Goal: Task Accomplishment & Management: Use online tool/utility

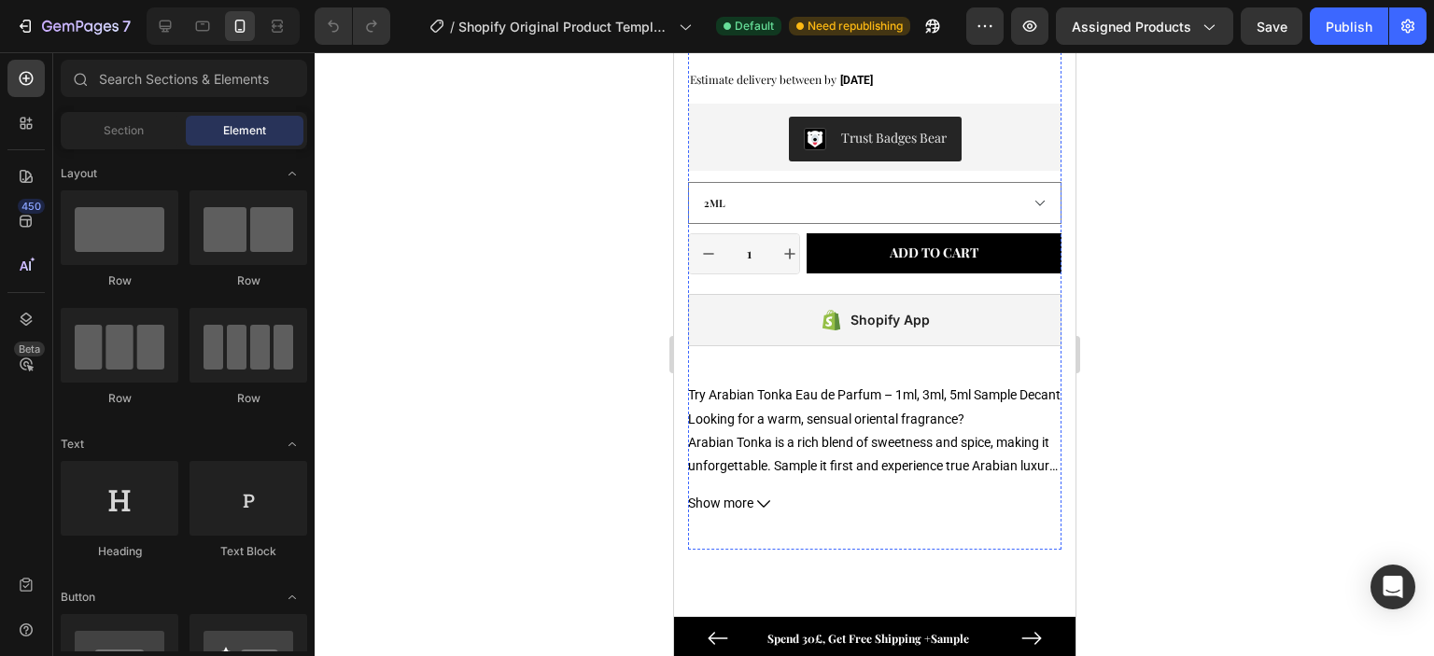
scroll to position [747, 0]
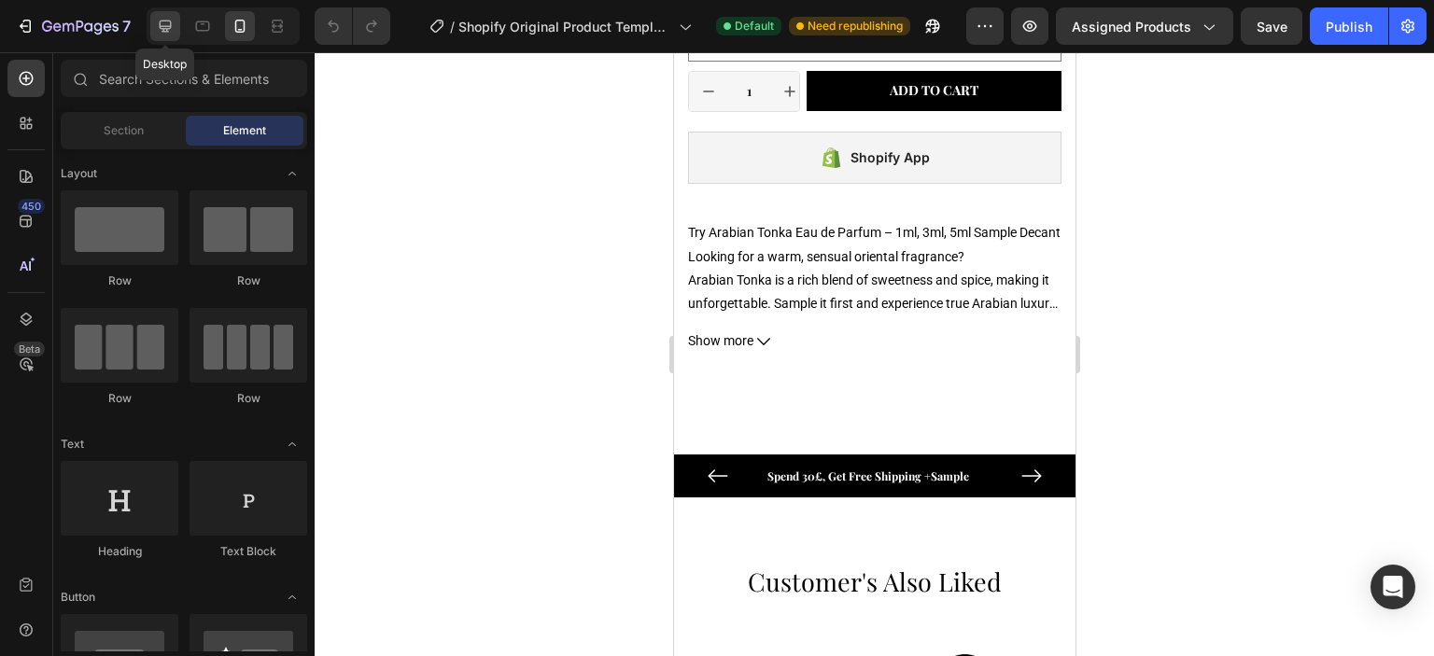
click at [174, 27] on icon at bounding box center [165, 26] width 19 height 19
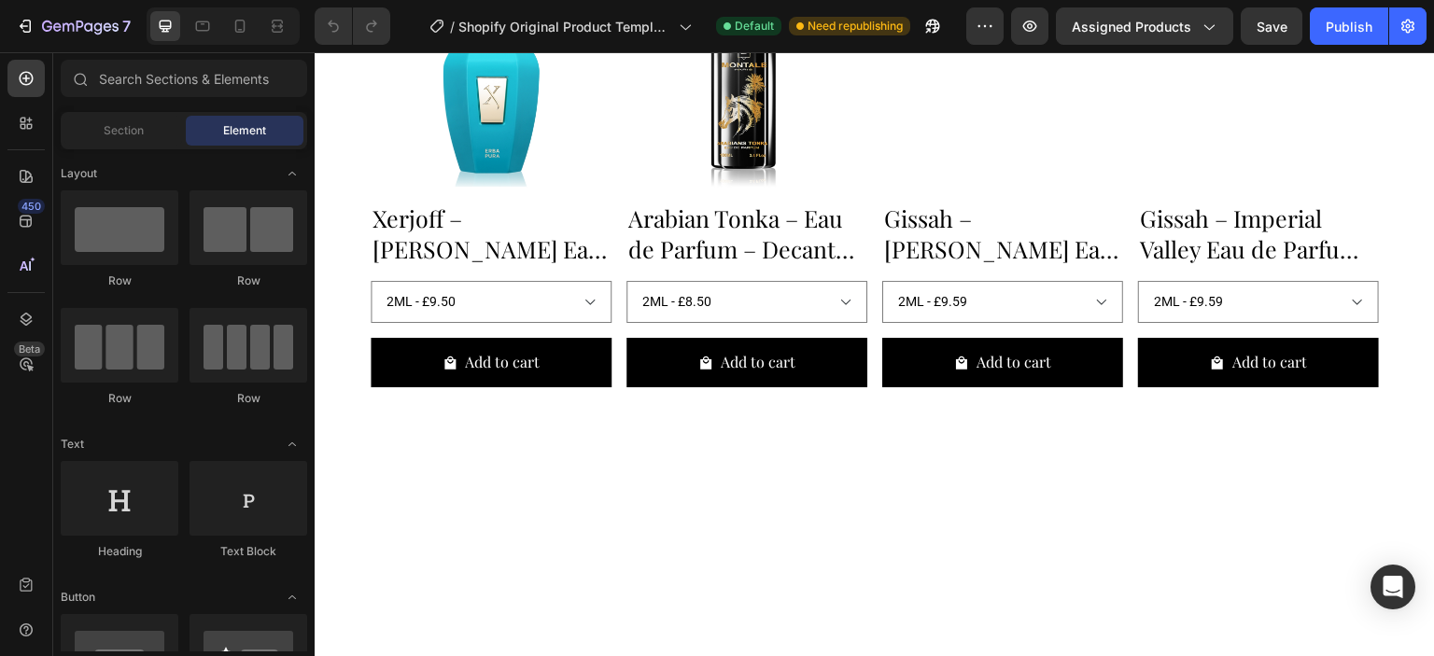
scroll to position [1990, 0]
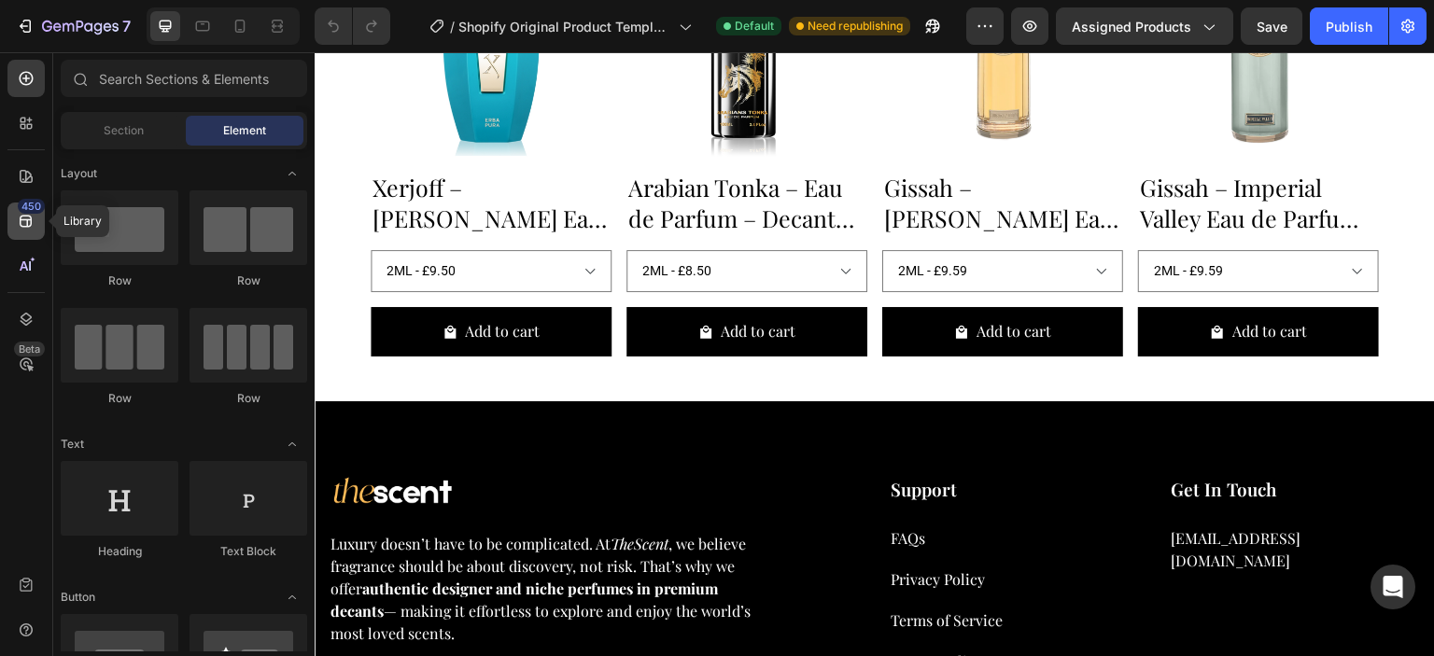
click at [17, 216] on icon at bounding box center [26, 221] width 19 height 19
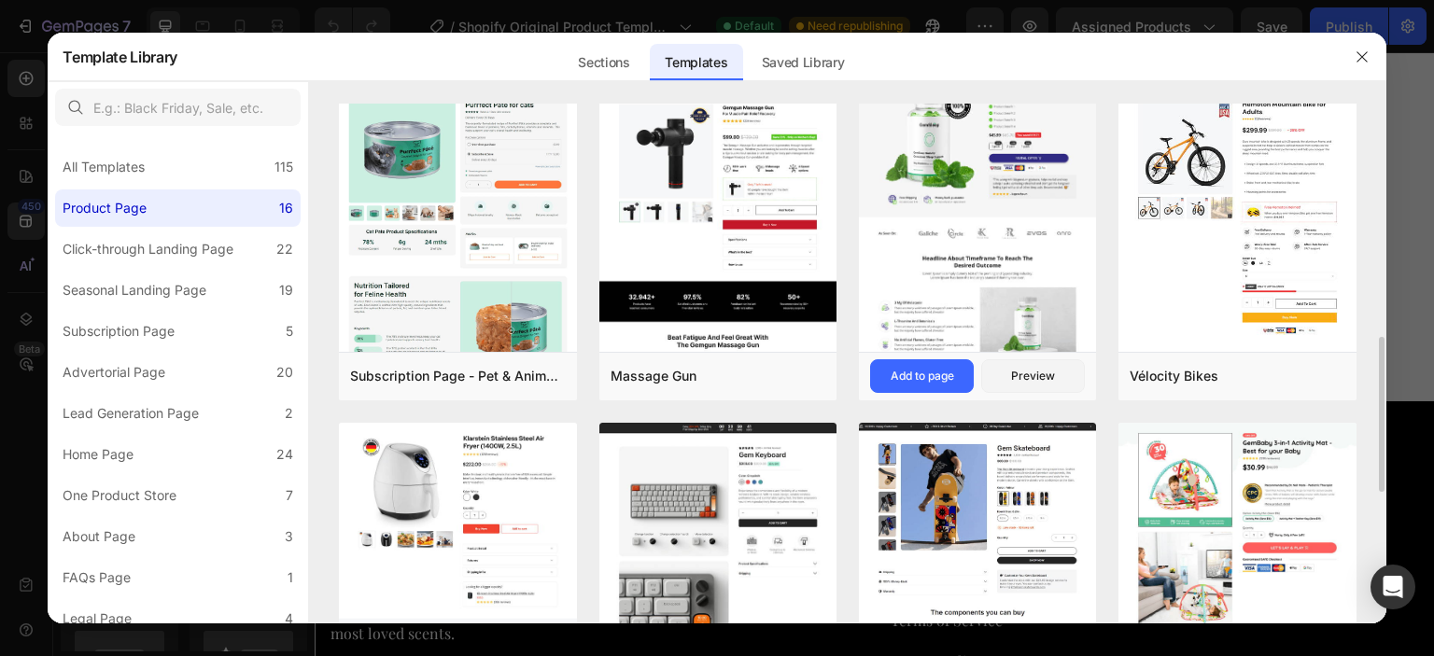
scroll to position [469, 0]
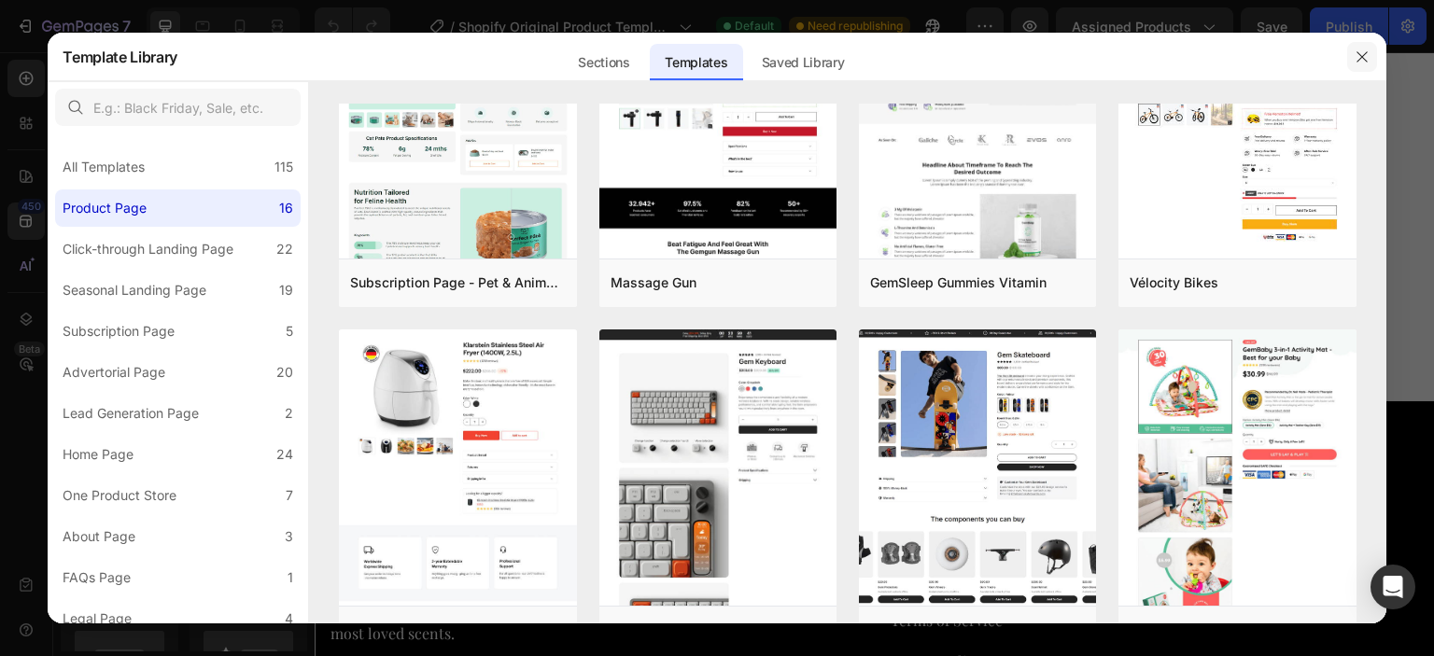
click at [1360, 55] on icon "button" at bounding box center [1361, 56] width 10 height 10
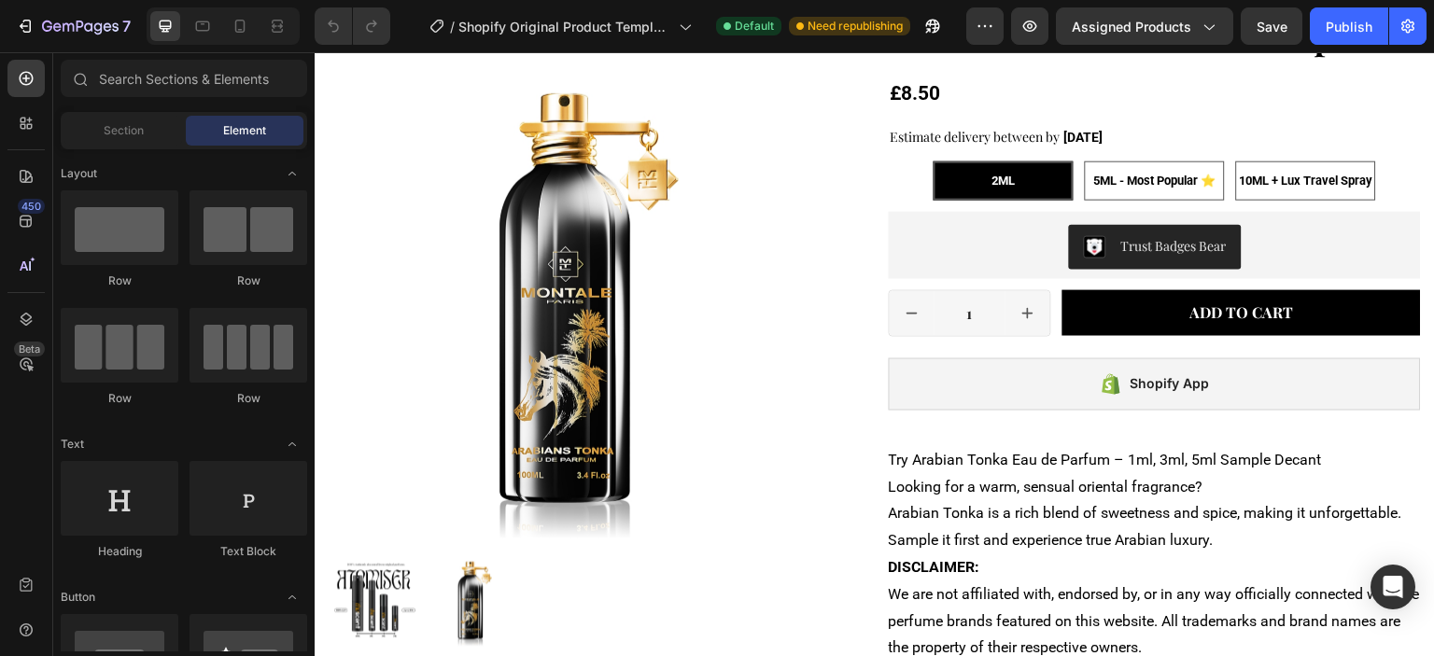
scroll to position [217, 0]
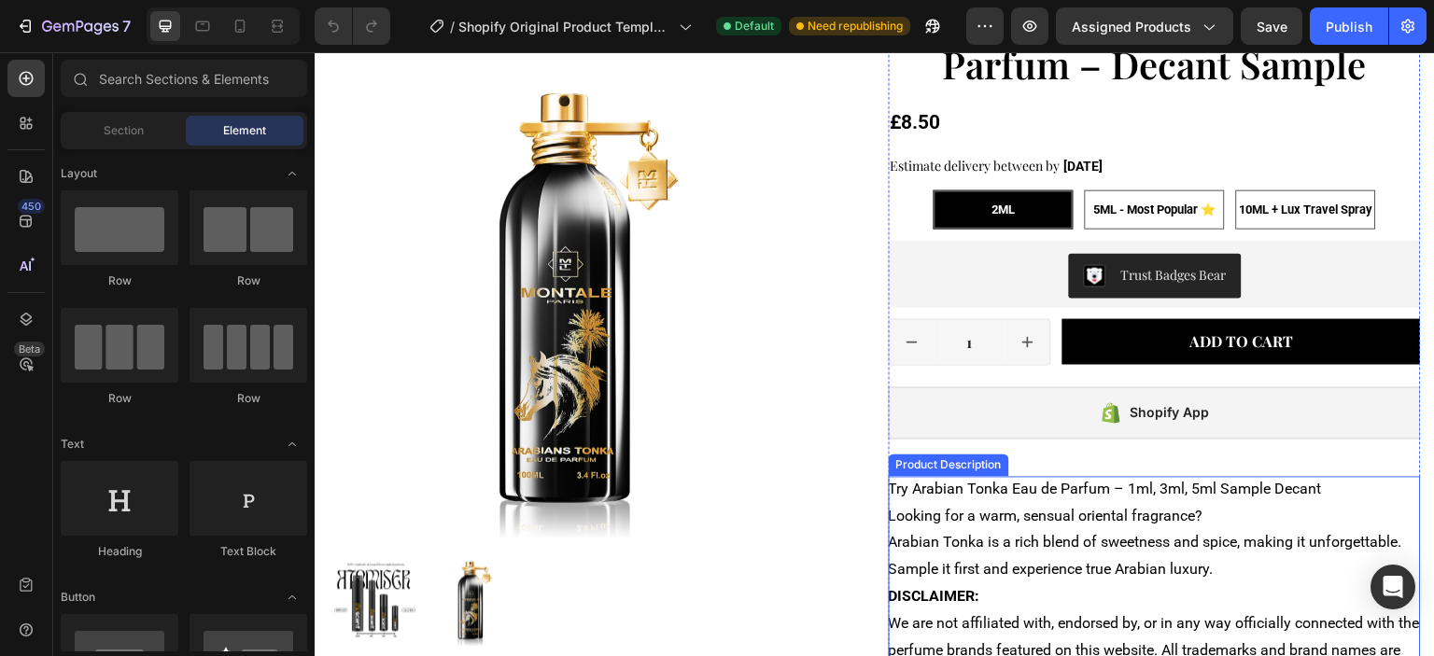
click at [980, 496] on p "Try Arabian Tonka Eau de Parfum – 1ml, 3ml, 5ml Sample Decant" at bounding box center [1104, 490] width 433 height 18
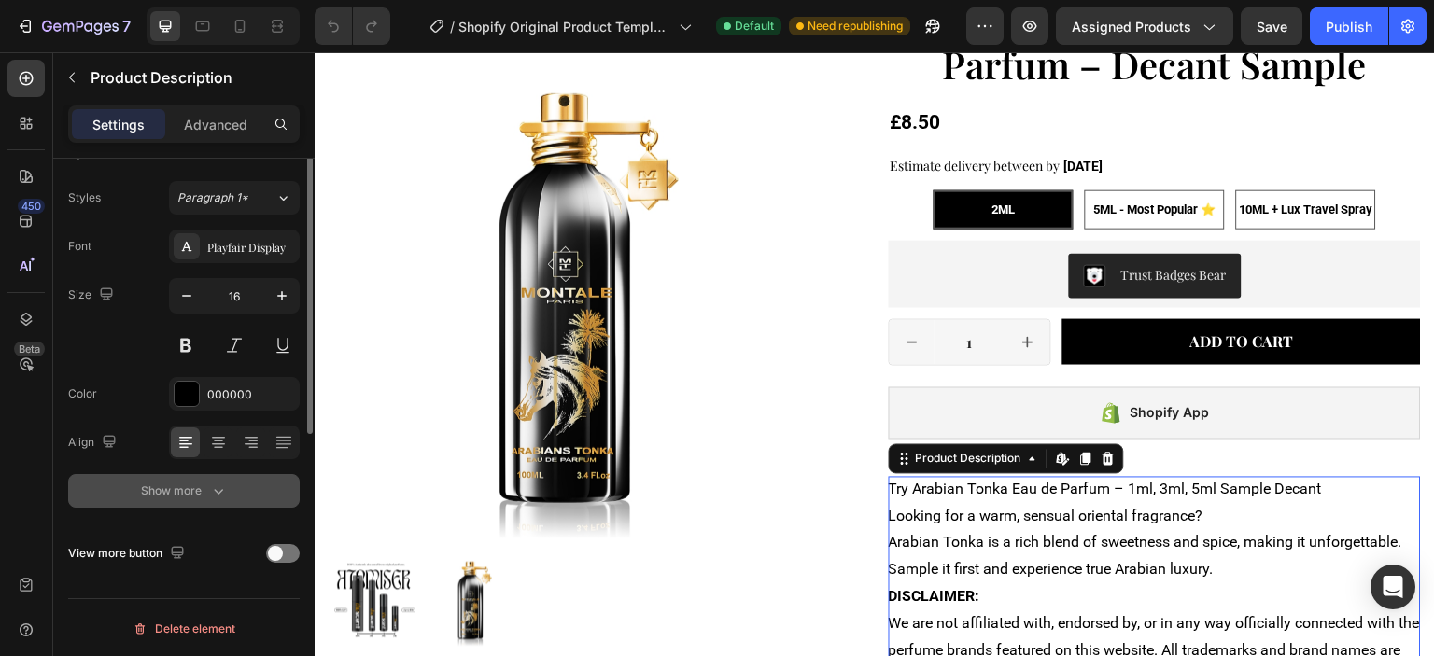
scroll to position [0, 0]
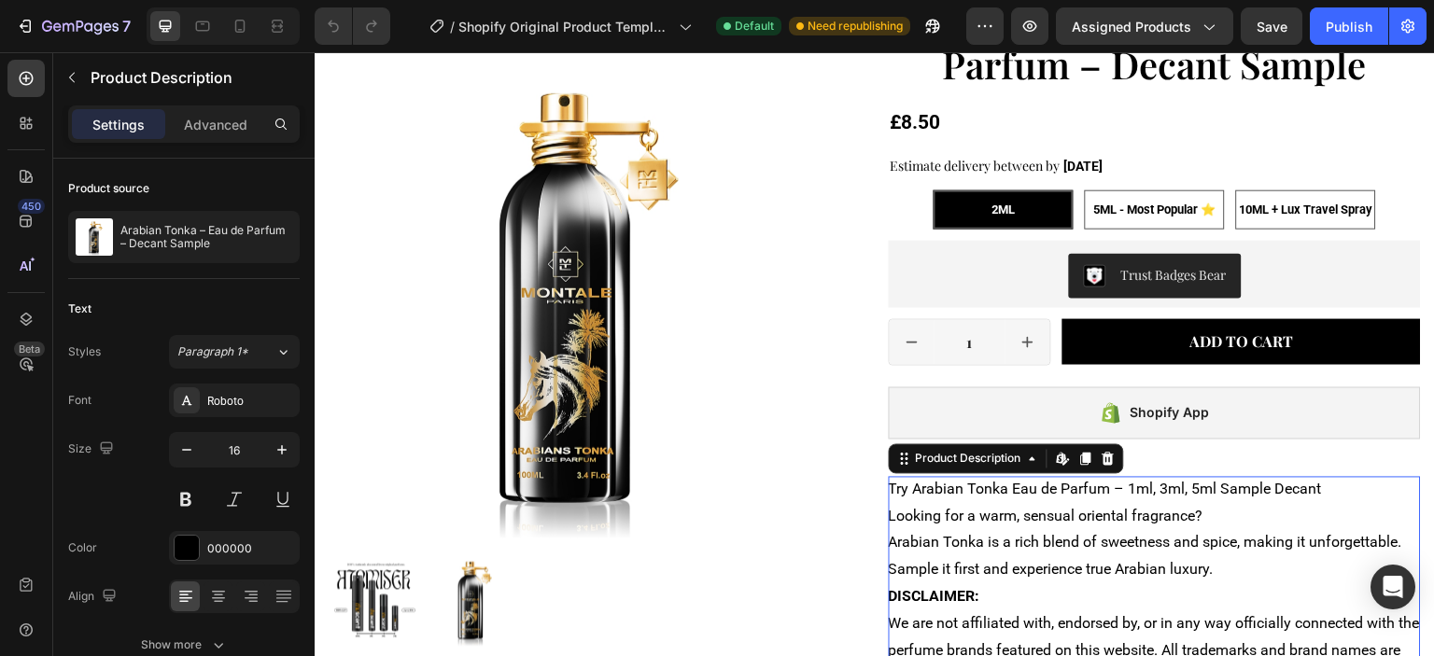
click at [983, 539] on p "Looking for a warm, sensual oriental fragrance? Arabian Tonka is a rich blend o…" at bounding box center [1144, 544] width 513 height 72
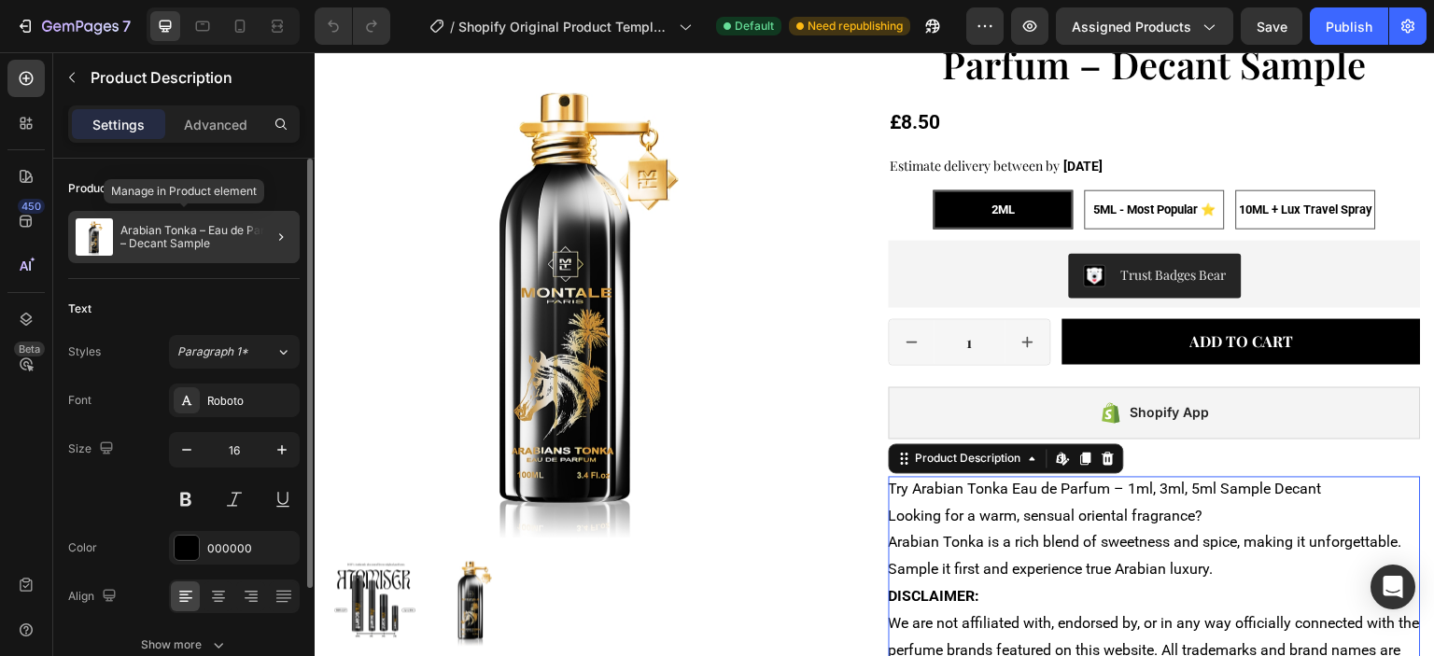
click at [155, 230] on p "Arabian Tonka – Eau de Parfum – Decant Sample" at bounding box center [206, 237] width 172 height 26
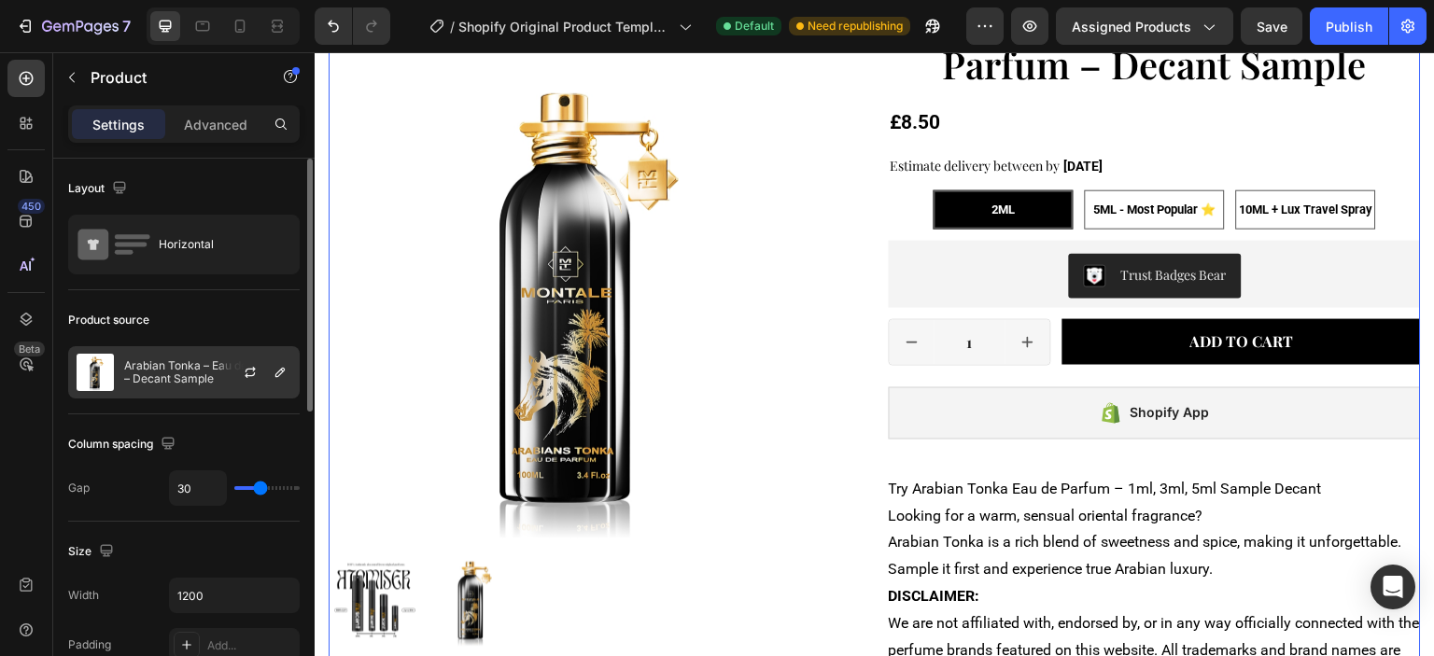
click at [172, 357] on div "Arabian Tonka – Eau de Parfum – Decant Sample" at bounding box center [183, 372] width 231 height 52
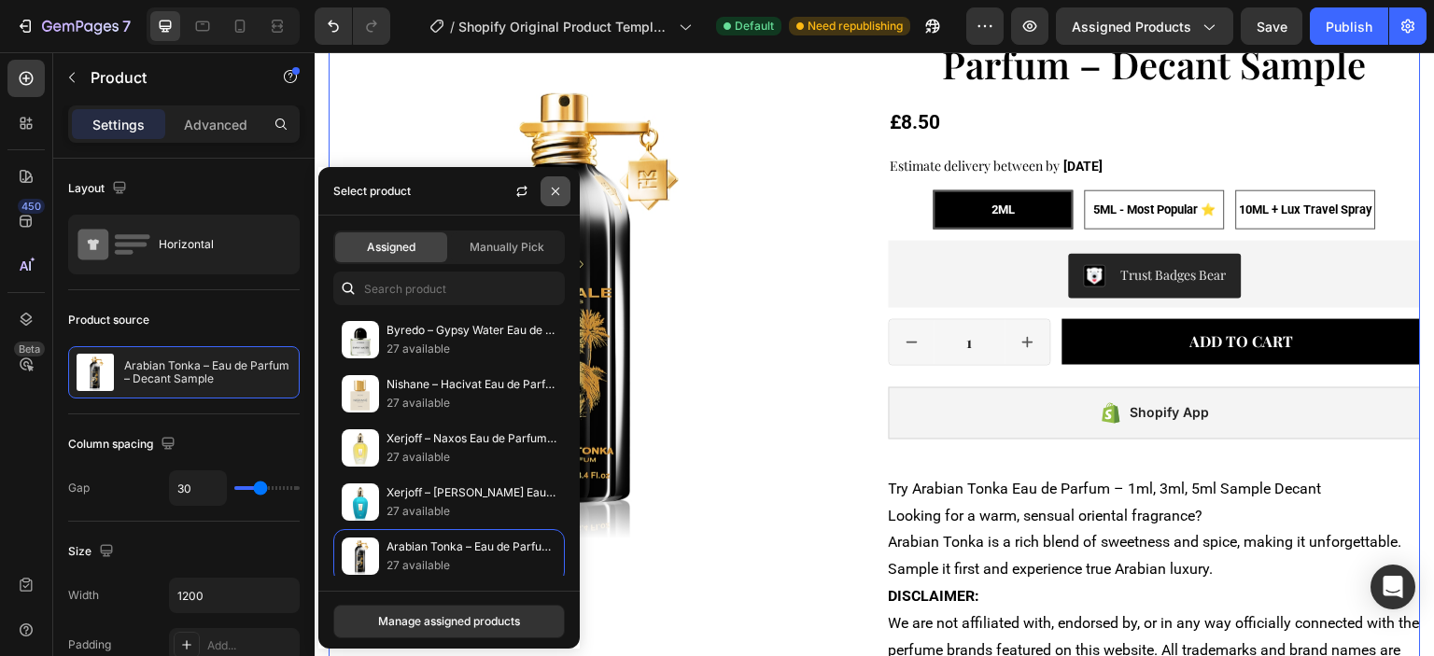
click at [564, 198] on button "button" at bounding box center [555, 191] width 30 height 30
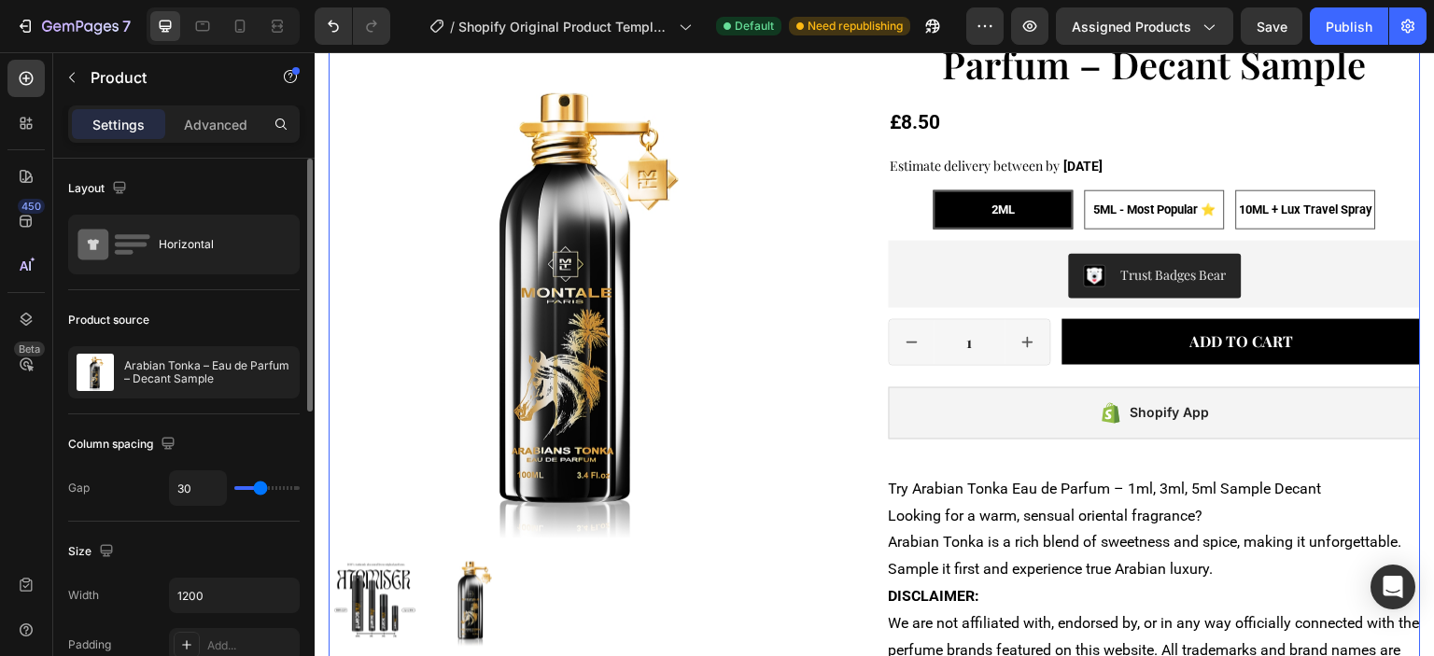
type input "17"
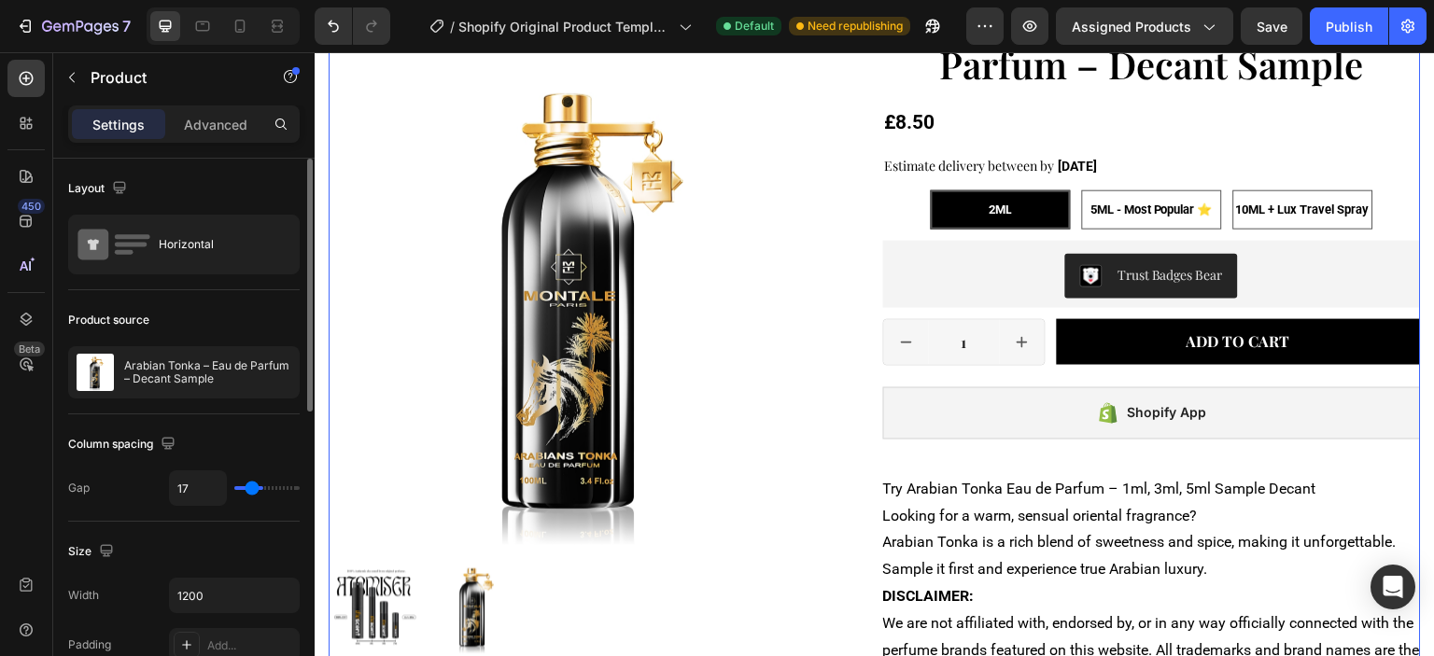
type input "0"
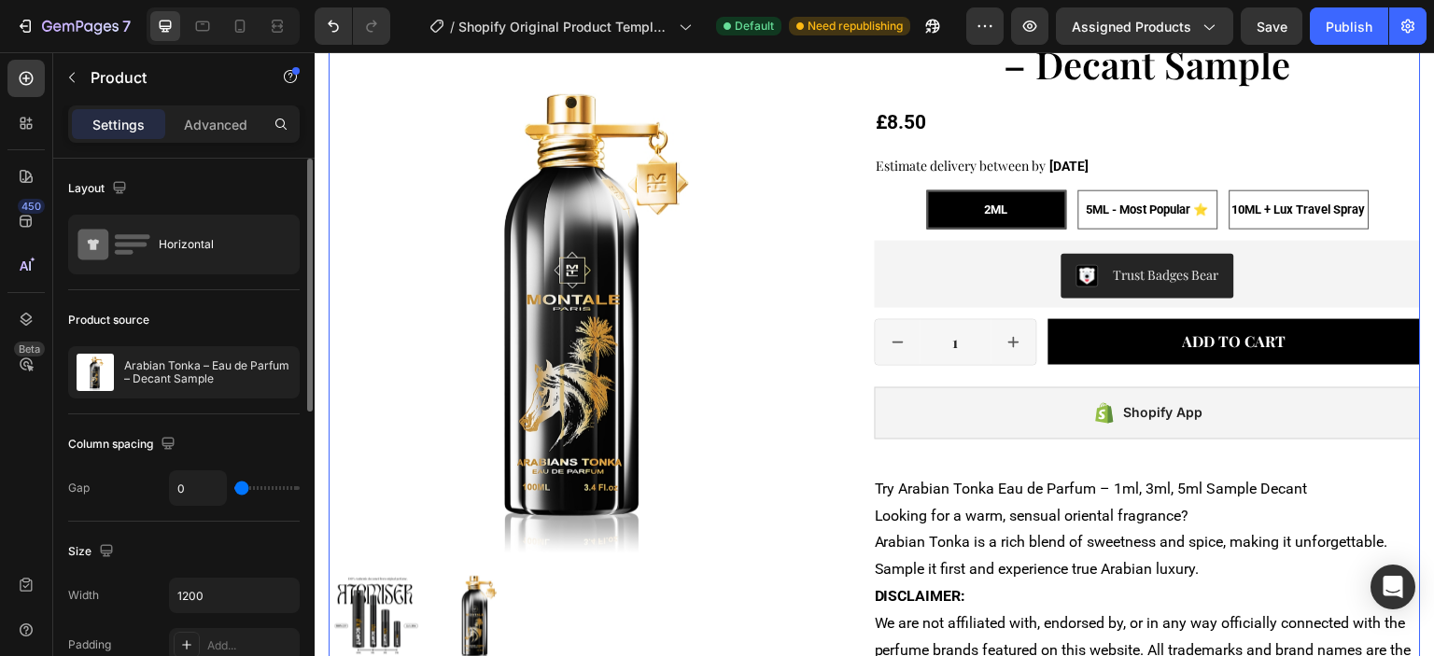
type input "6"
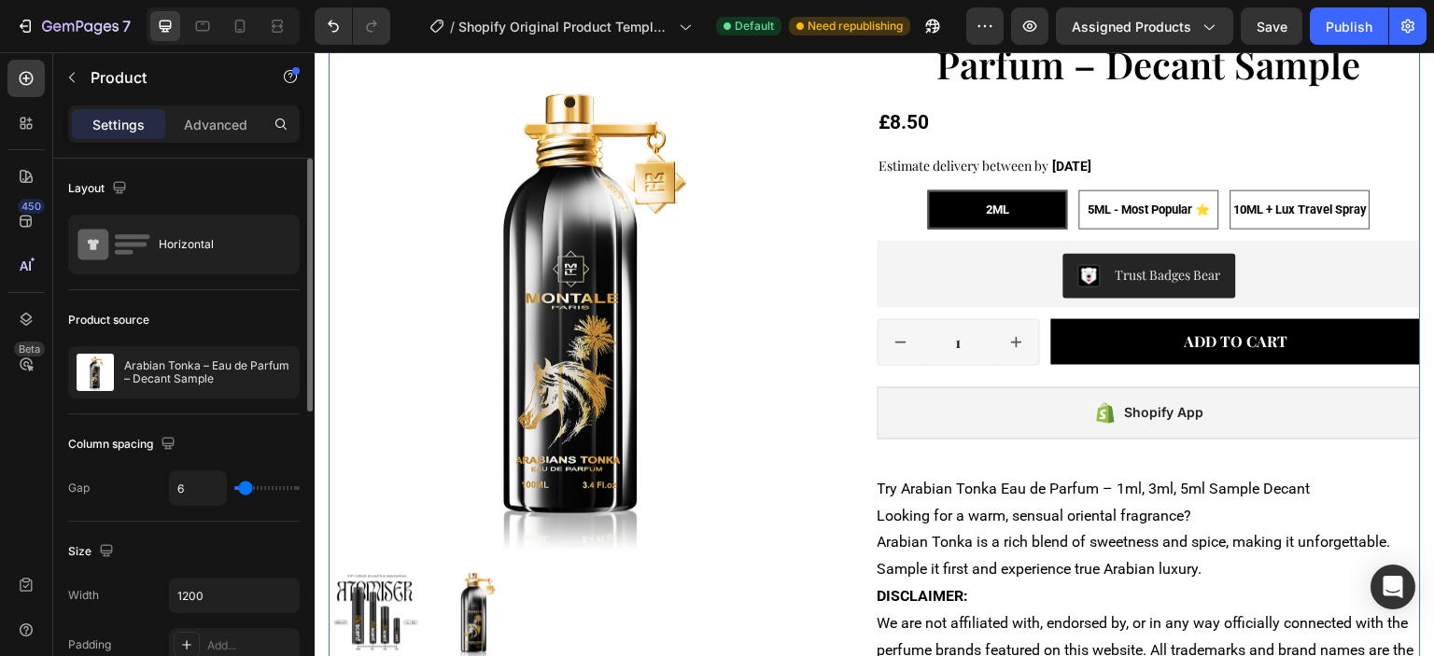
type input "0"
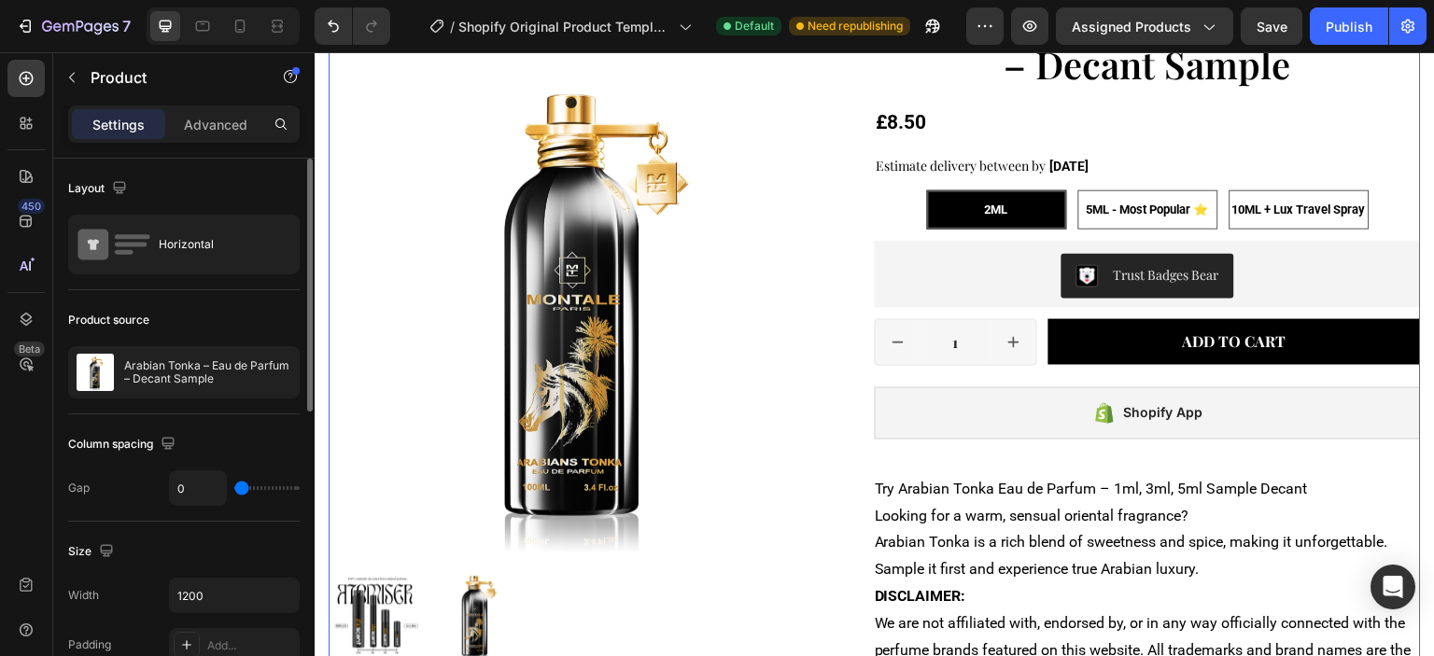
type input "80"
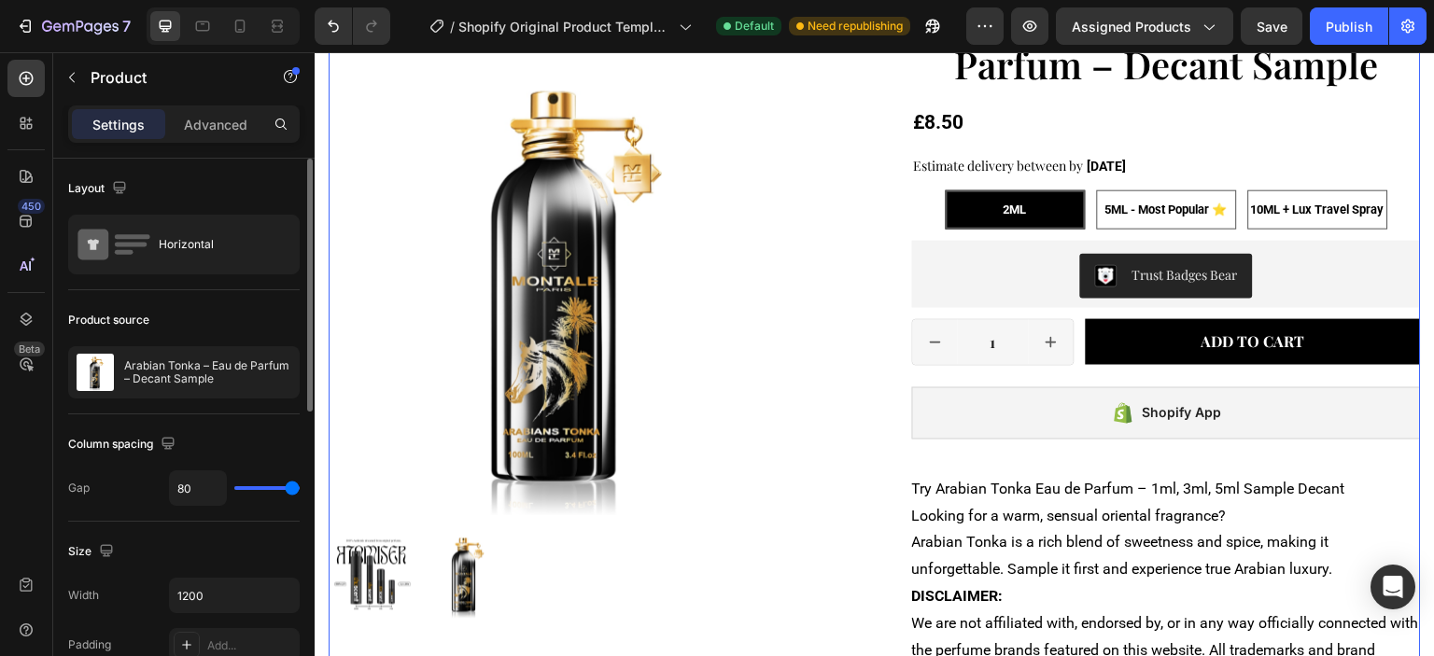
type input "68"
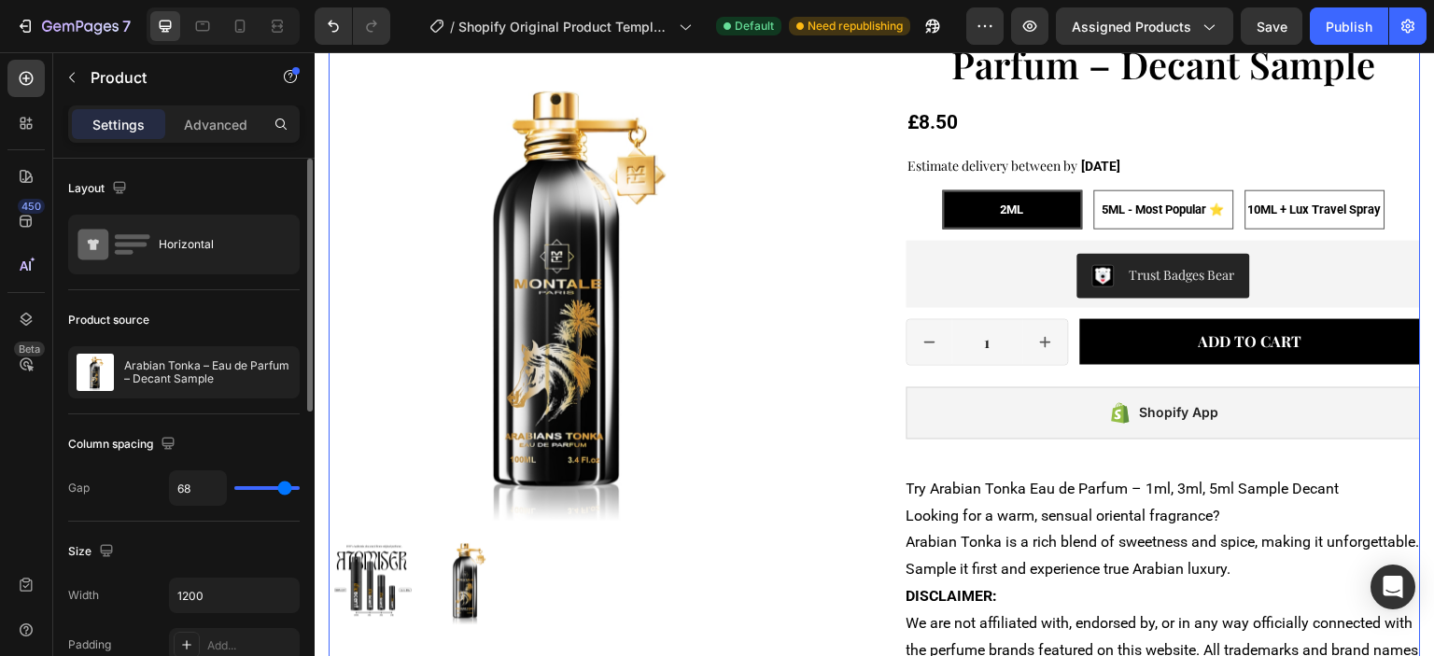
type input "32"
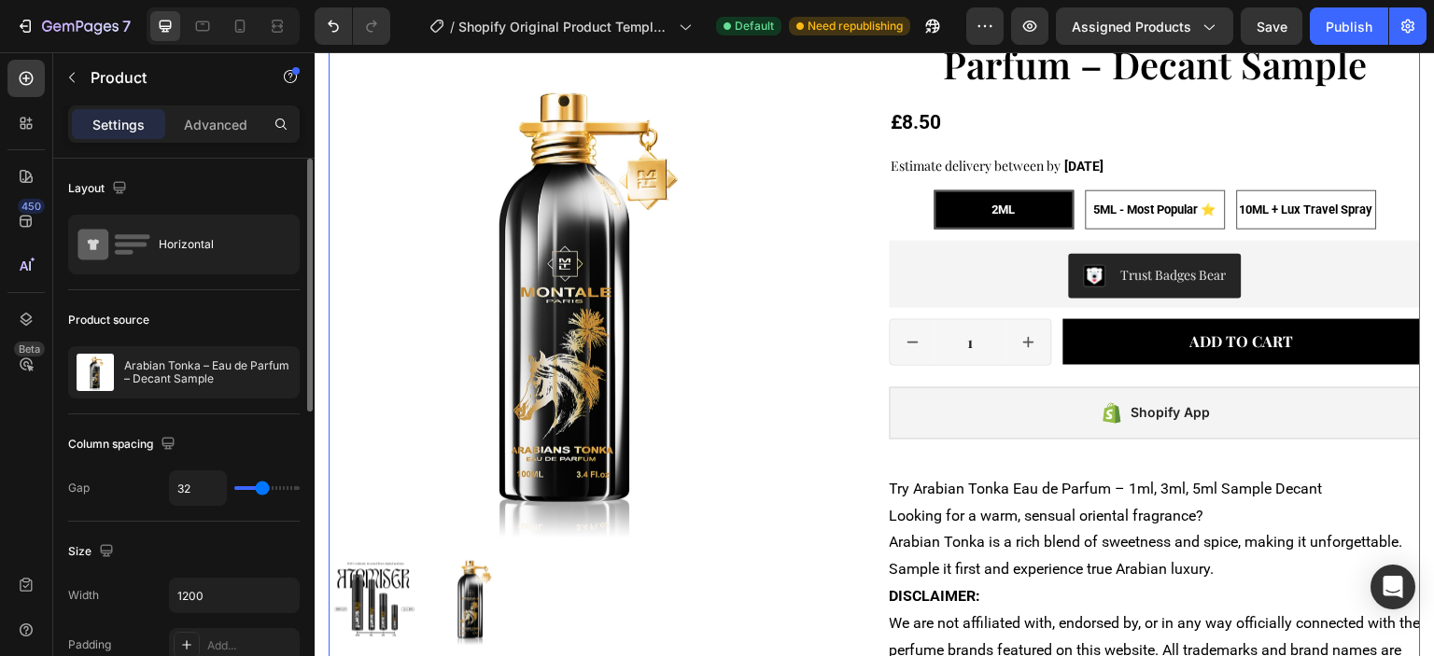
type input "33"
type input "41"
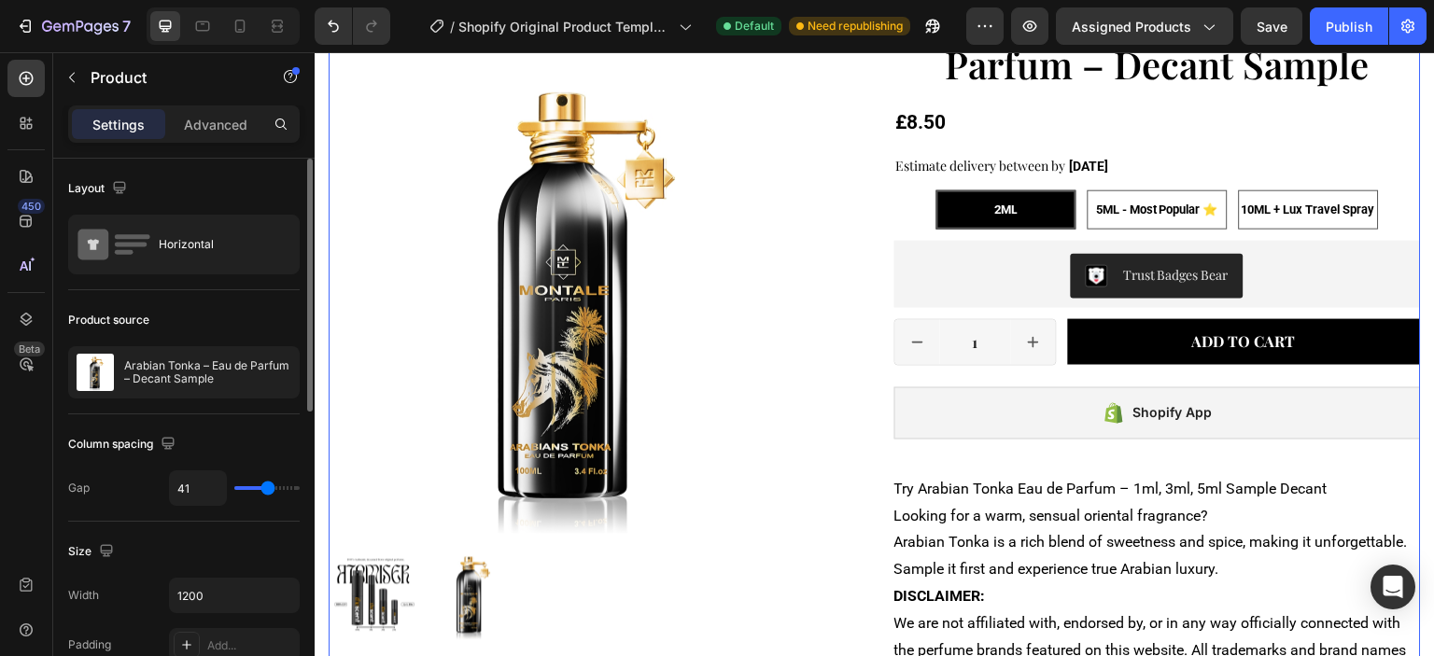
type input "37"
type input "35"
type input "32"
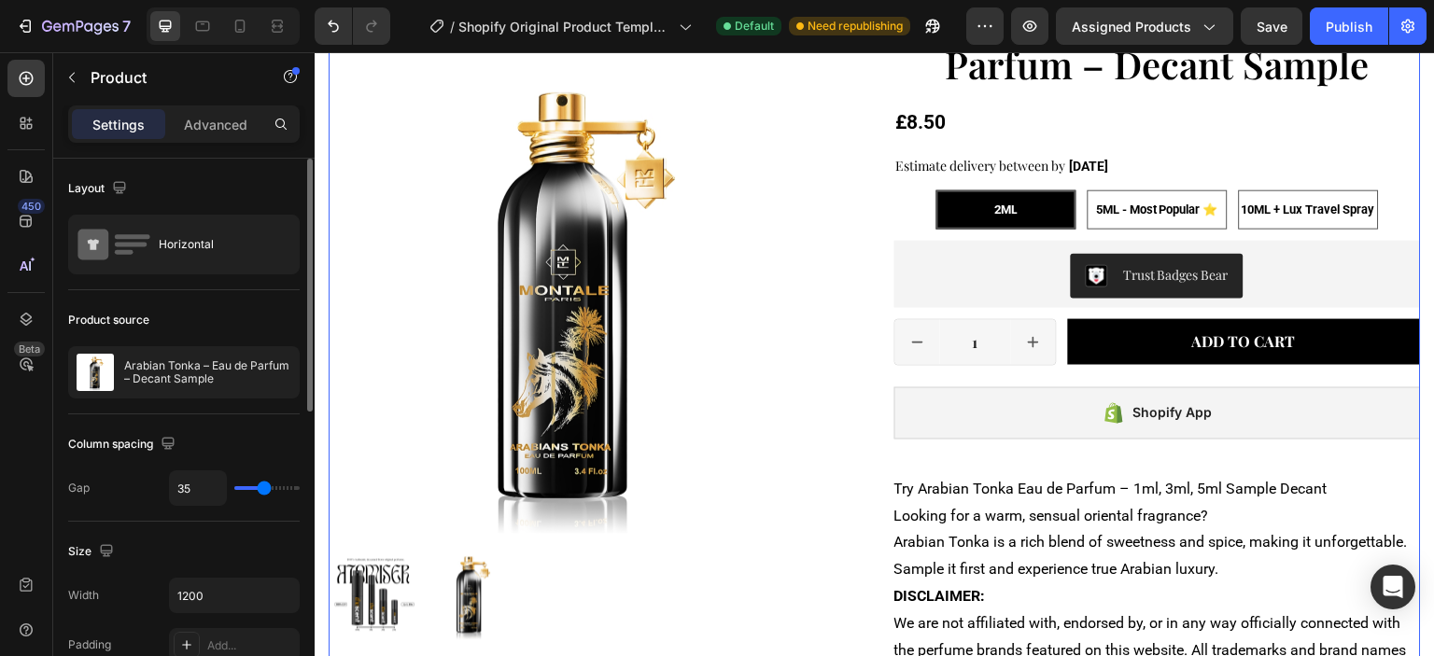
type input "32"
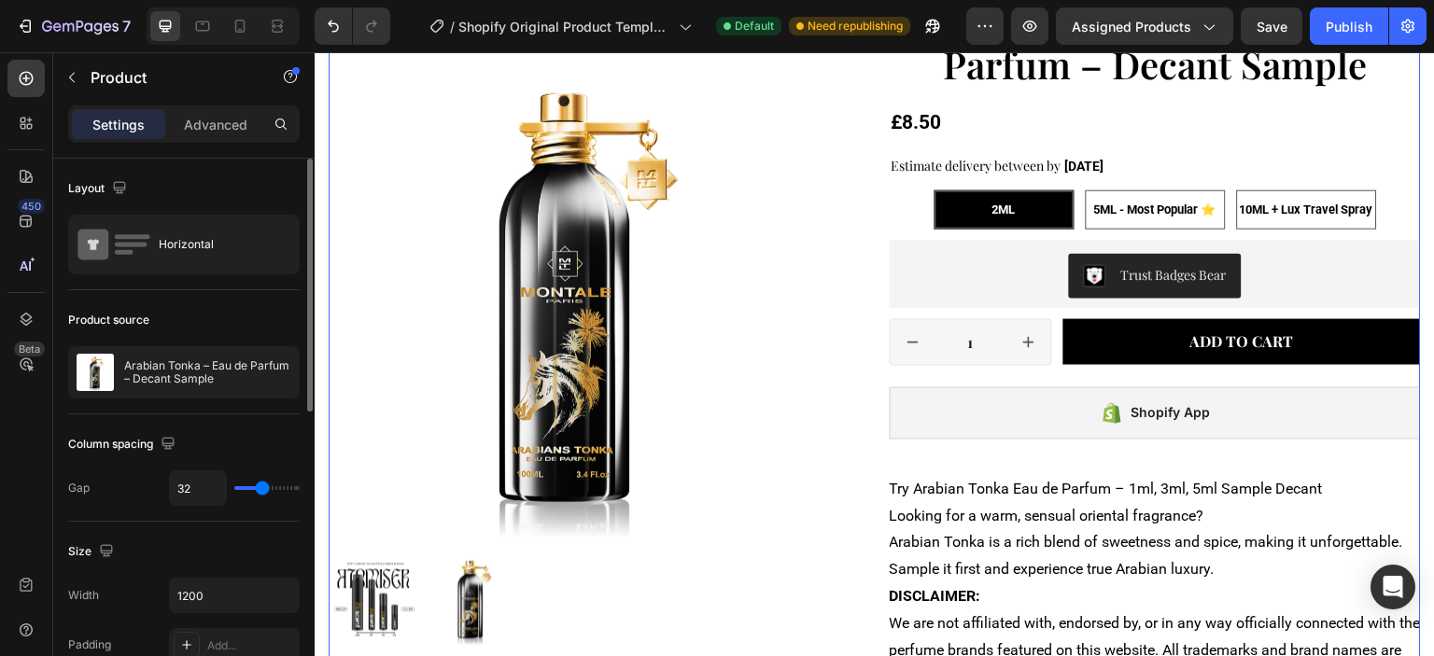
type input "31"
type input "30"
type input "29"
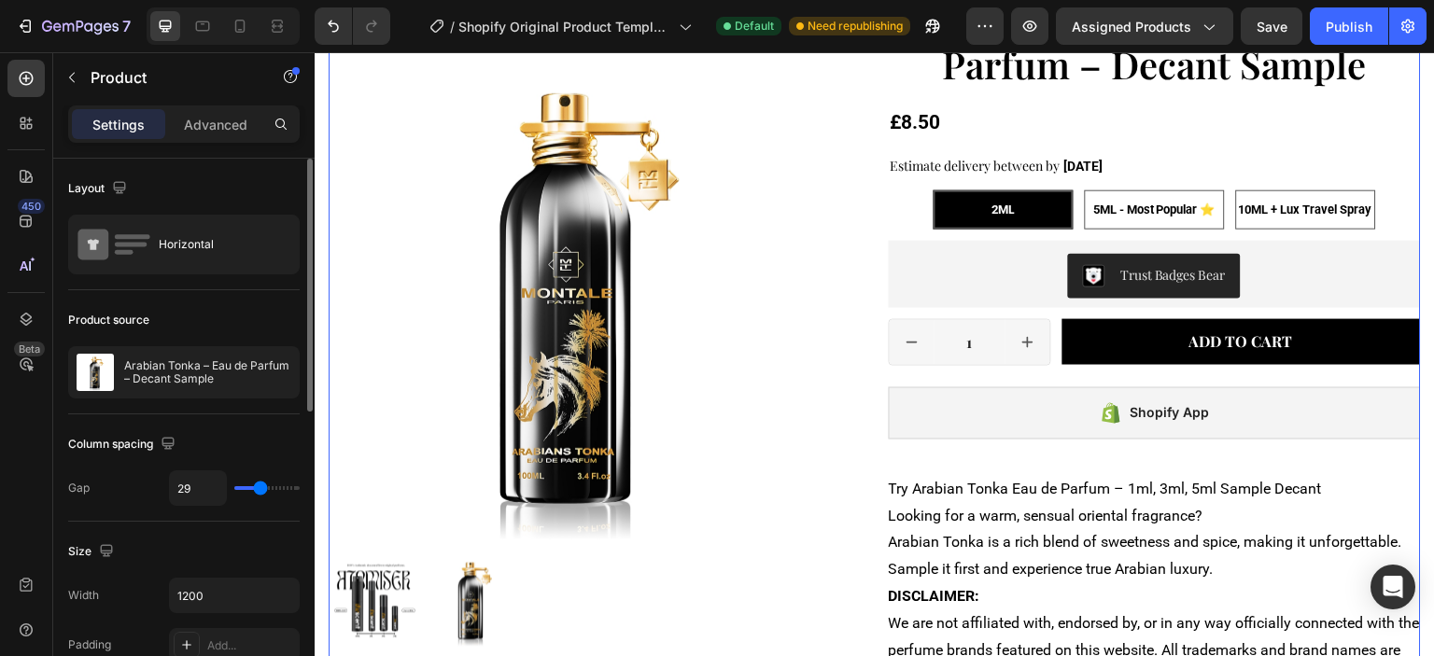
type input "29"
click at [259, 488] on input "range" at bounding box center [266, 488] width 65 height 4
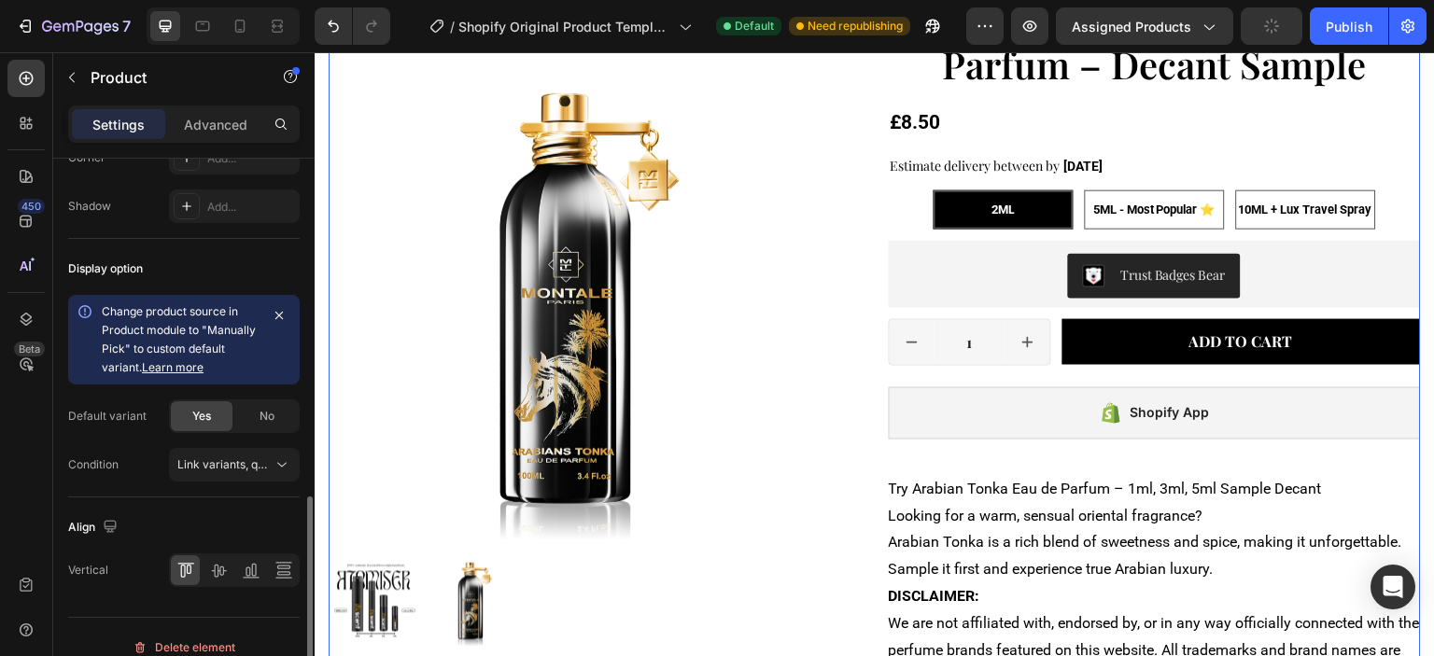
scroll to position [764, 0]
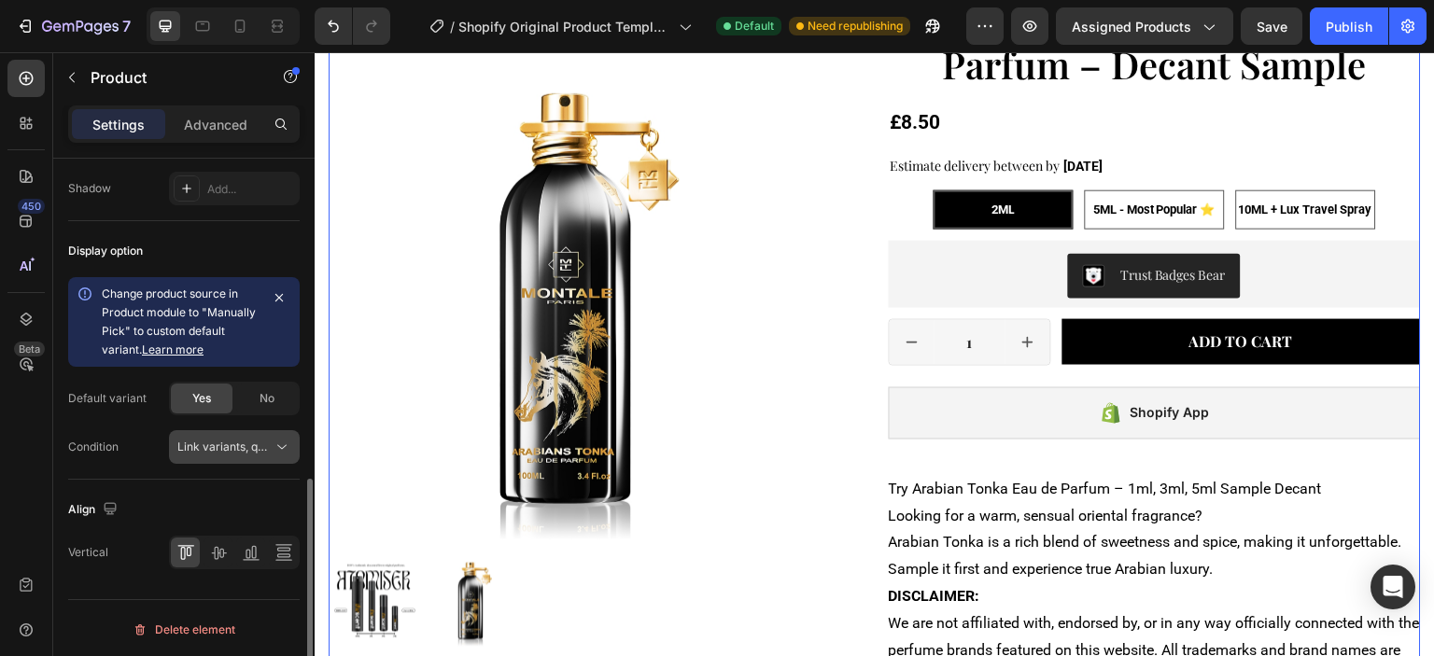
click at [246, 432] on button "Link variants, quantity <br> between same products" at bounding box center [234, 447] width 131 height 34
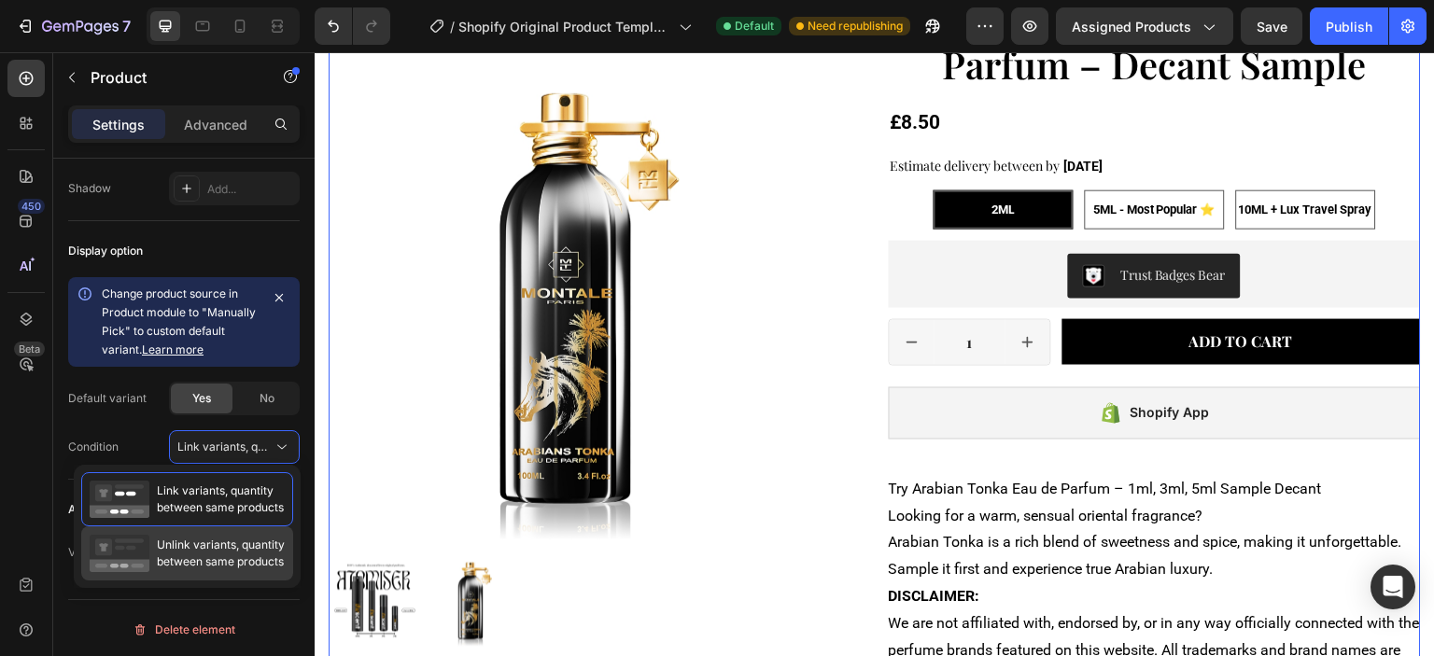
click at [242, 549] on span "Unlink variants, quantity between same products" at bounding box center [221, 554] width 128 height 34
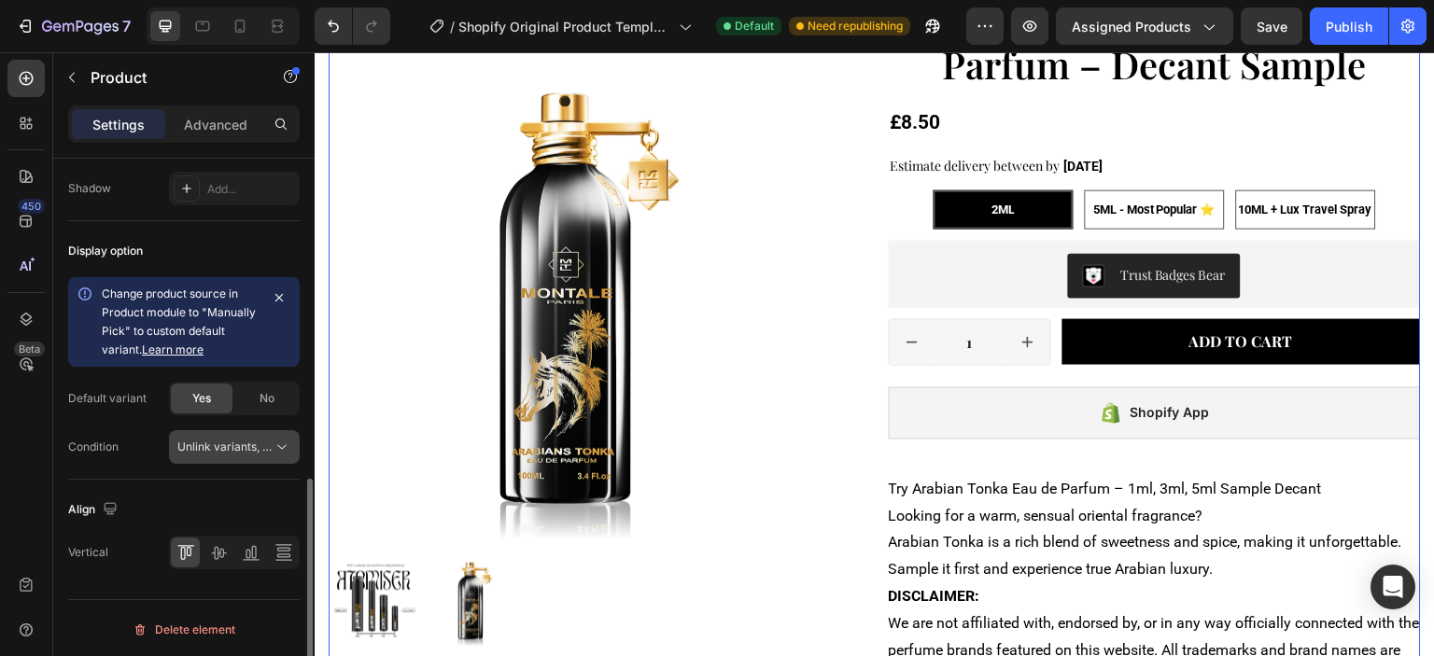
click at [247, 447] on span "Unlink variants, quantity <br> between same products" at bounding box center [320, 447] width 287 height 14
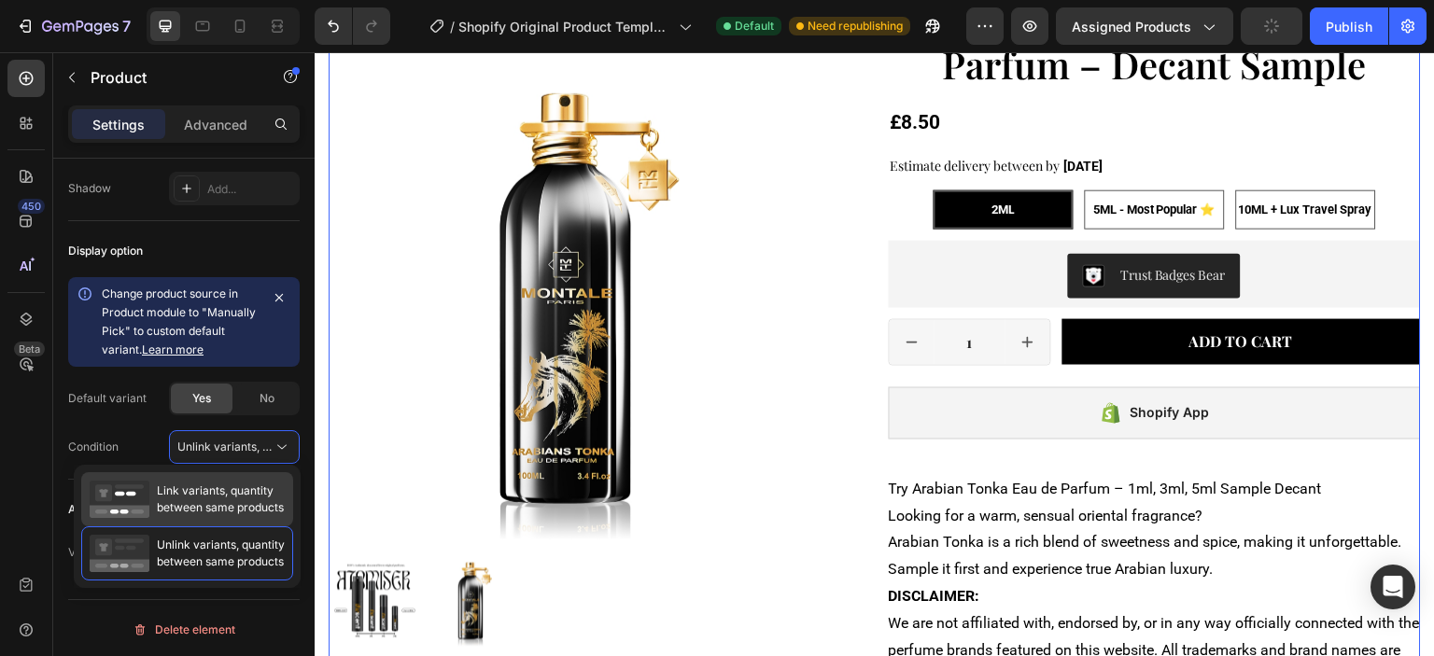
click at [217, 491] on span "Link variants, quantity between same products" at bounding box center [220, 500] width 127 height 34
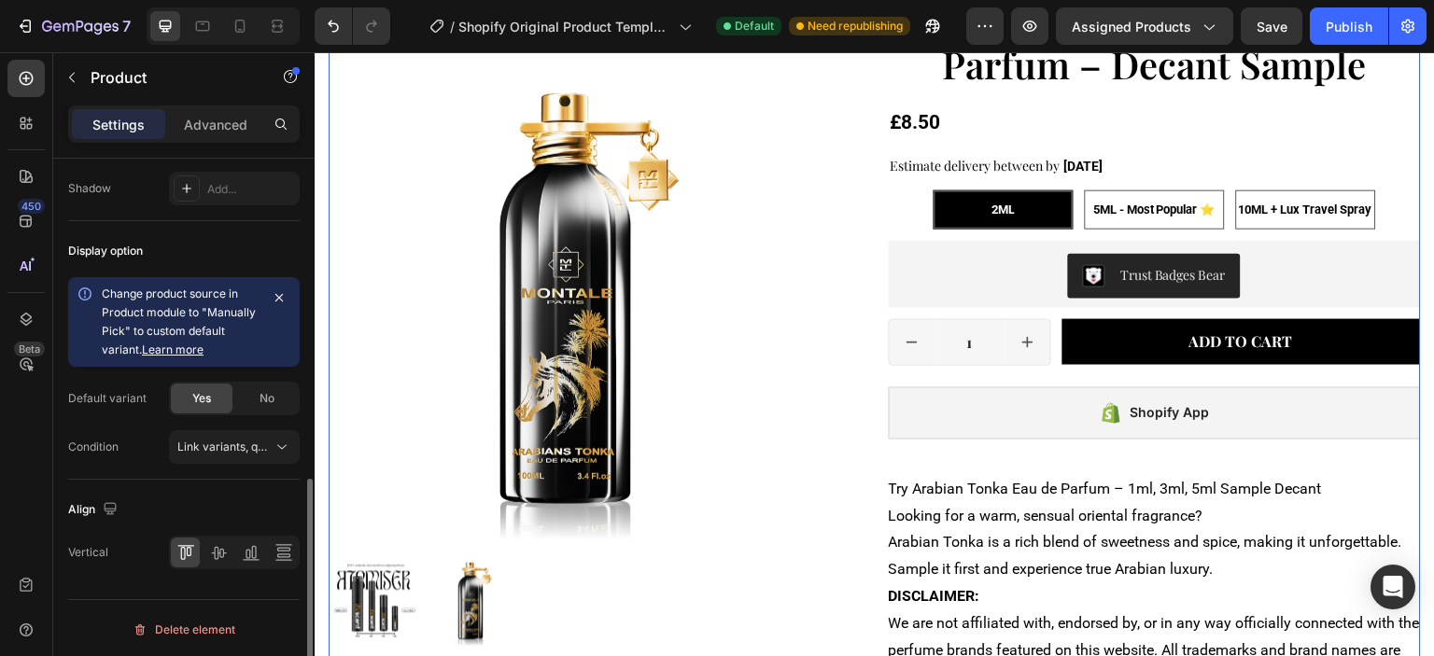
click at [209, 396] on span "Yes" at bounding box center [201, 398] width 19 height 17
click at [260, 391] on span "No" at bounding box center [266, 398] width 15 height 17
click at [217, 391] on div "Yes" at bounding box center [202, 399] width 62 height 30
radio input "true"
click at [1106, 204] on span "5ML - Most Popular ⭐" at bounding box center [1154, 210] width 122 height 14
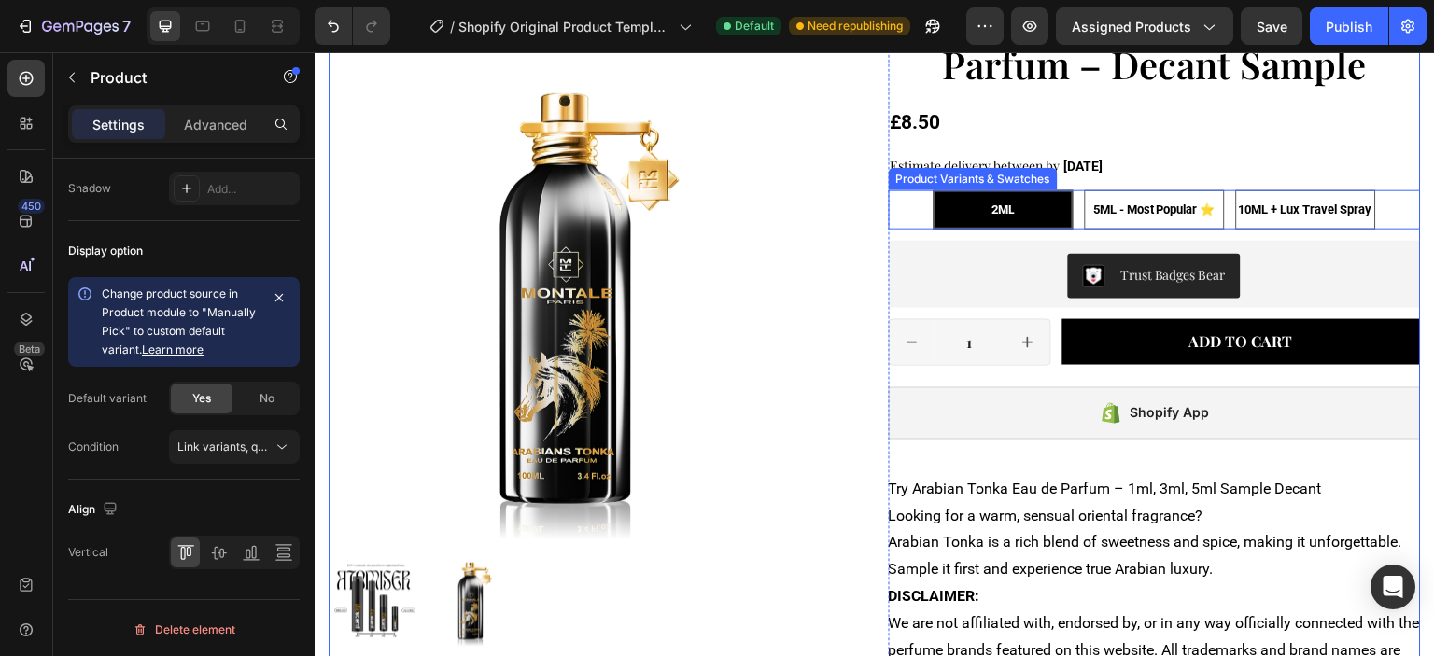
click at [1154, 190] on input "5ML - Most Popular ⭐ 5ML - Most Popular ⭐ 5ML - Most Popular ⭐" at bounding box center [1154, 189] width 1 height 1
radio input "true"
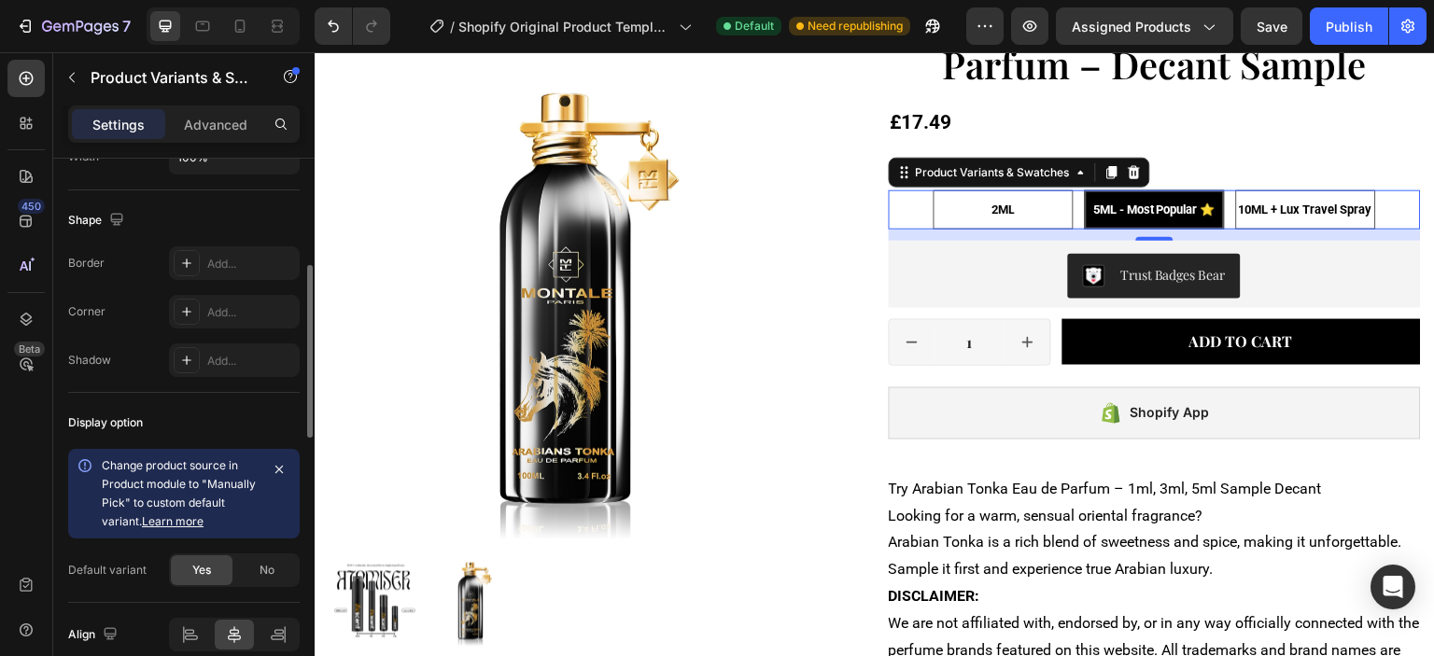
scroll to position [1200, 0]
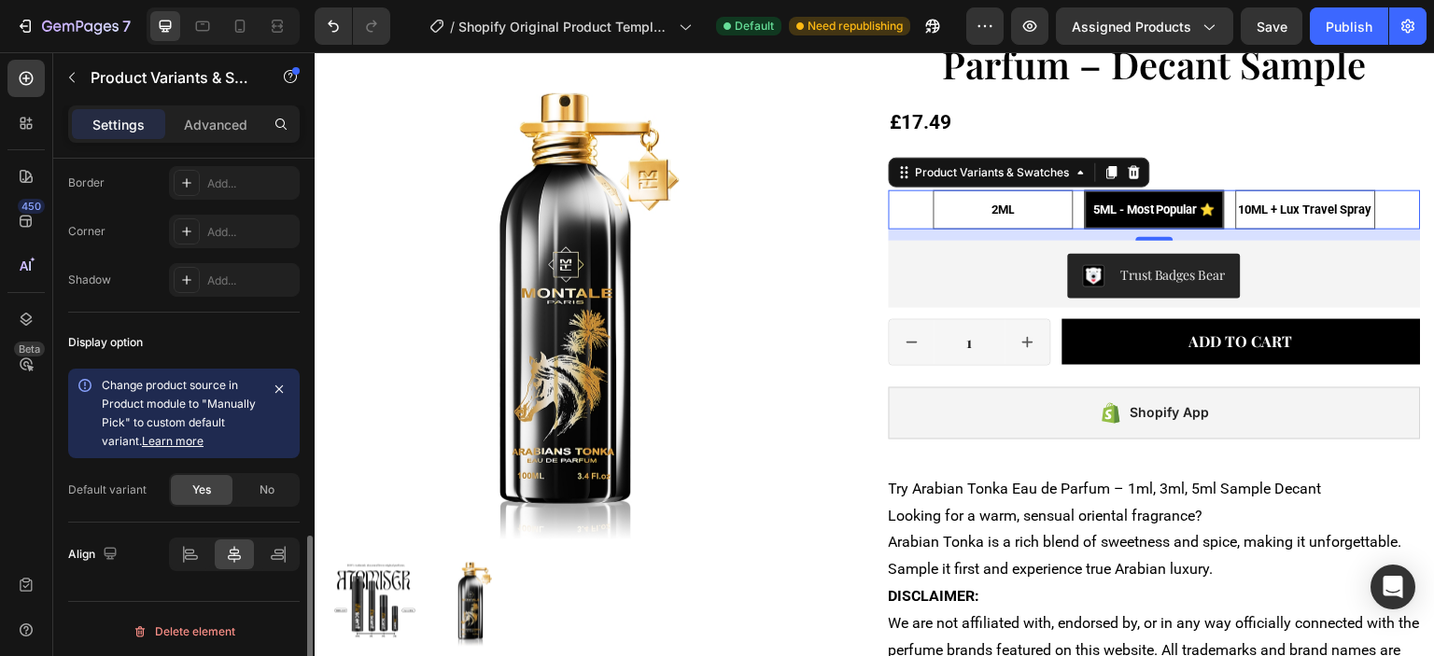
click at [204, 489] on span "Yes" at bounding box center [201, 490] width 19 height 17
click at [1243, 213] on span "10ML + Lux Travel Spray" at bounding box center [1304, 210] width 133 height 14
click at [1305, 190] on input "10ML + Lux Travel Spray 10ML + Lux Travel Spray 10ML + Lux Travel Spray" at bounding box center [1305, 189] width 1 height 1
radio input "true"
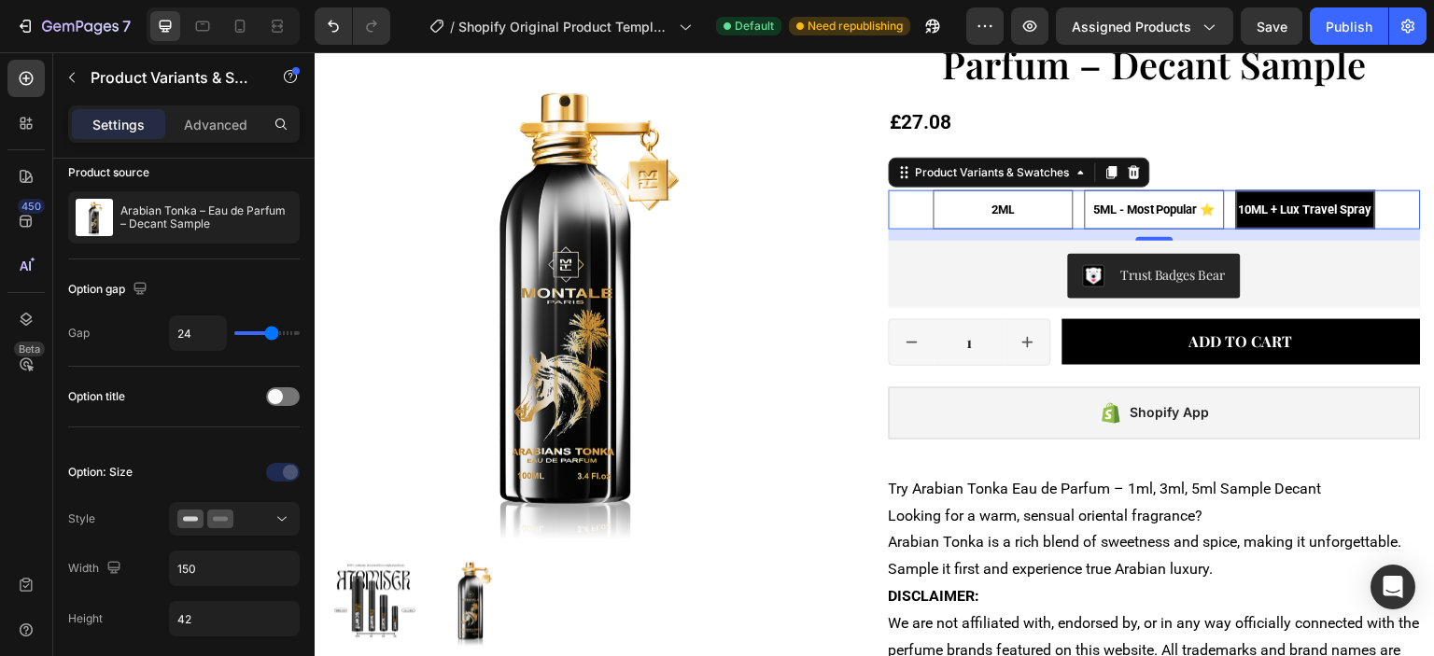
scroll to position [0, 0]
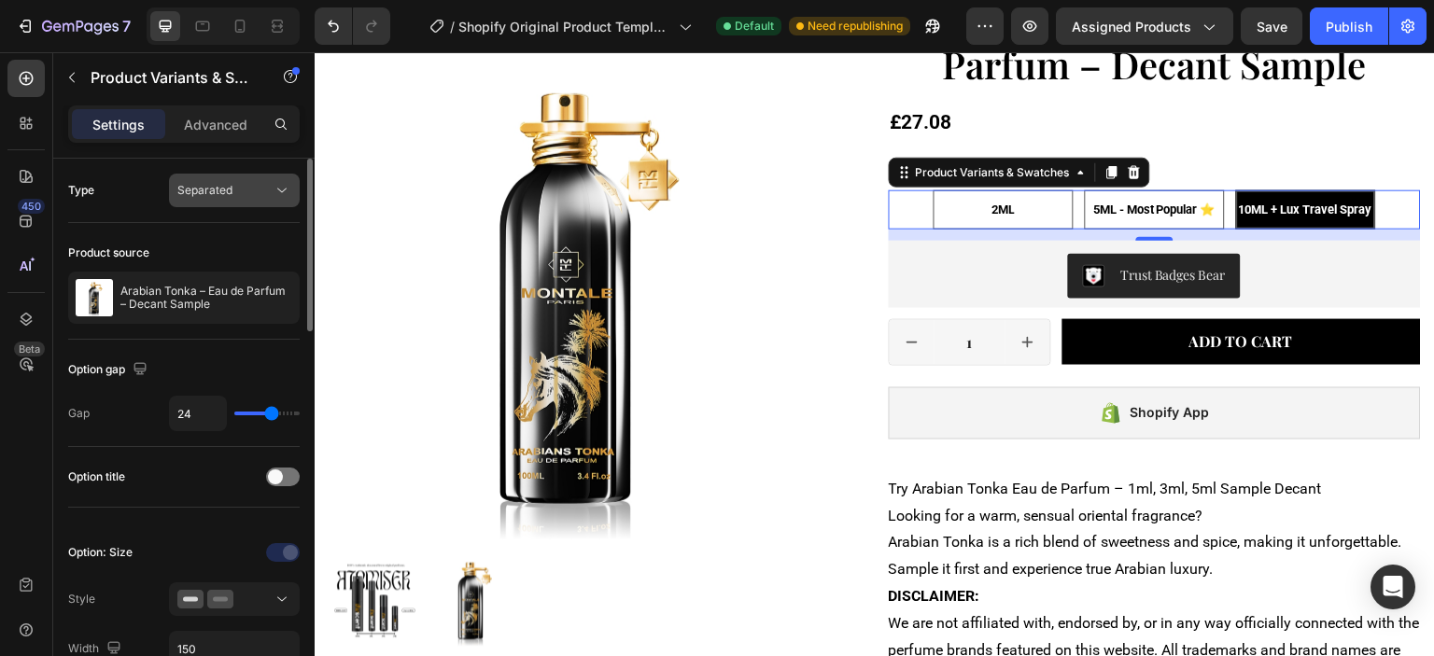
click at [231, 196] on div "Separated" at bounding box center [224, 190] width 95 height 17
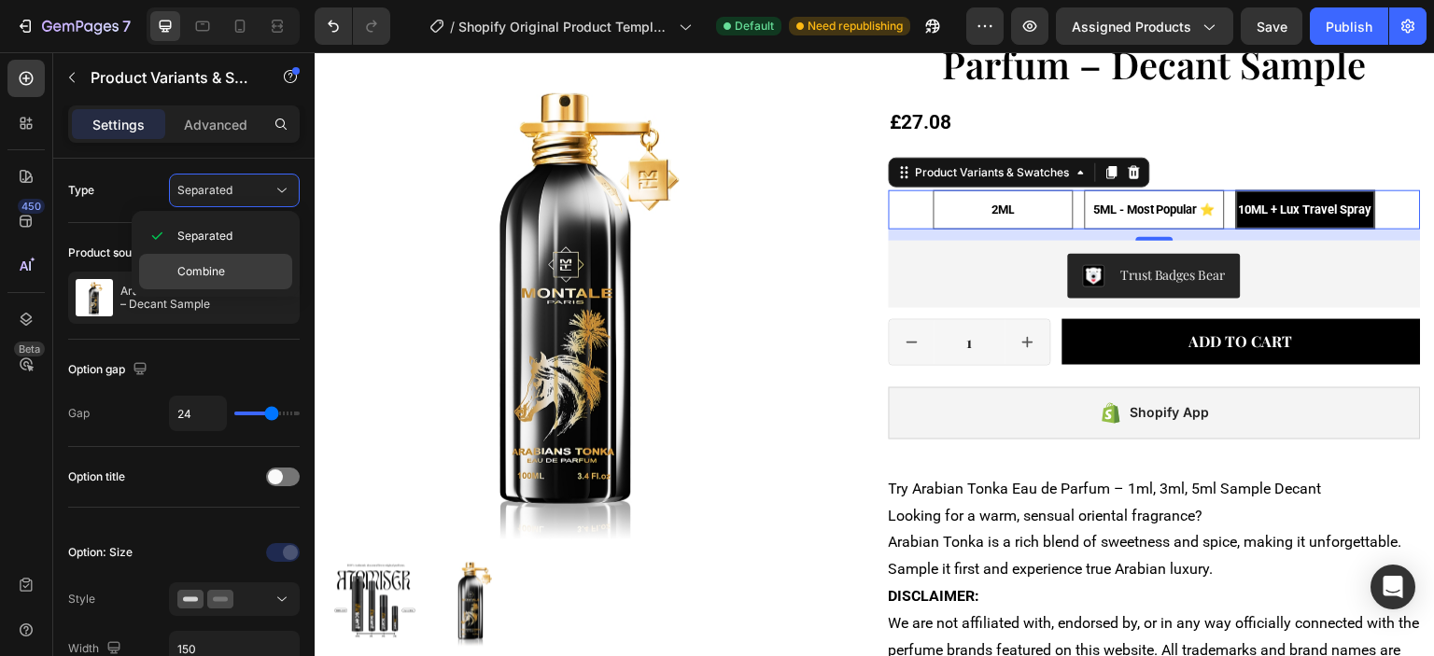
click at [218, 264] on span "Combine" at bounding box center [201, 271] width 48 height 17
select select "585440132249682626"
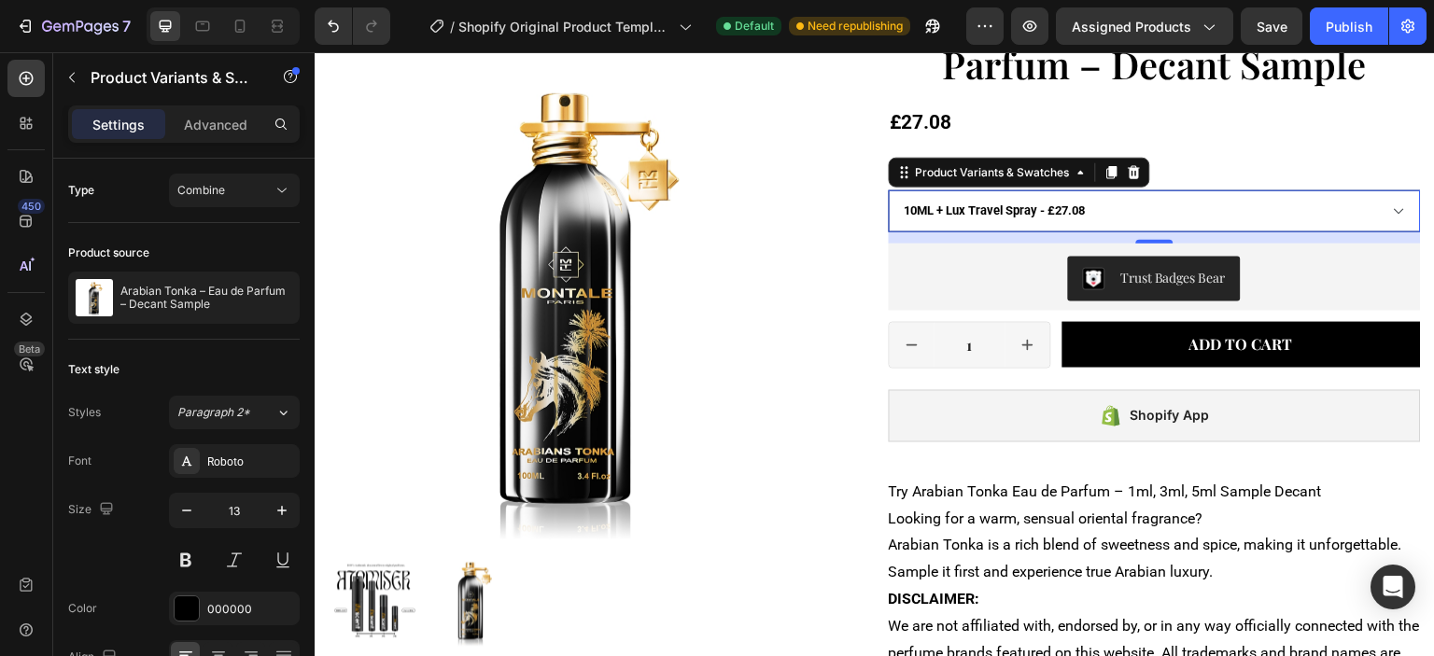
click at [1277, 208] on select "2ML - £8.50 5ML - Most Popular ⭐ - £17.49 10ML + Lux Travel Spray - £27.08" at bounding box center [1154, 211] width 533 height 42
click at [1275, 211] on select "2ML - £8.50 5ML - Most Popular ⭐ - £17.49 10ML + Lux Travel Spray - £27.08" at bounding box center [1154, 211] width 533 height 42
click at [199, 192] on span "Combine" at bounding box center [201, 190] width 48 height 14
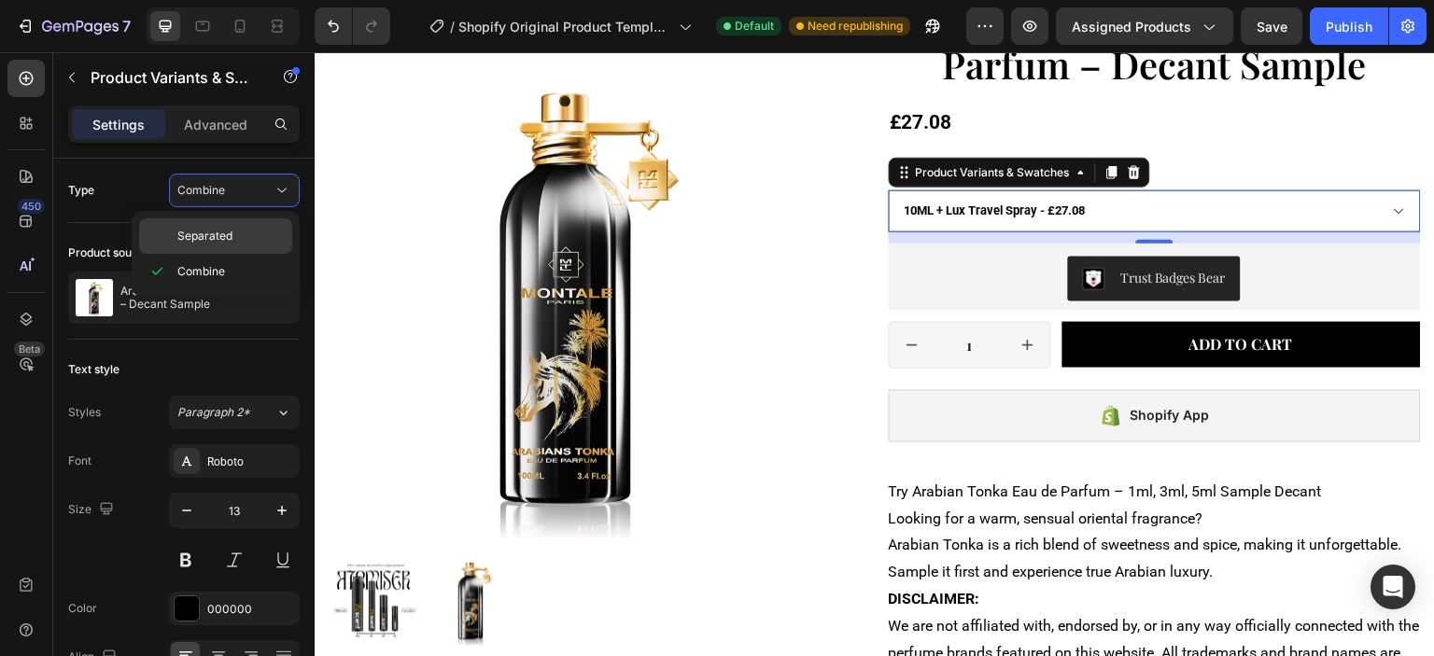
click at [224, 238] on span "Separated" at bounding box center [204, 236] width 55 height 17
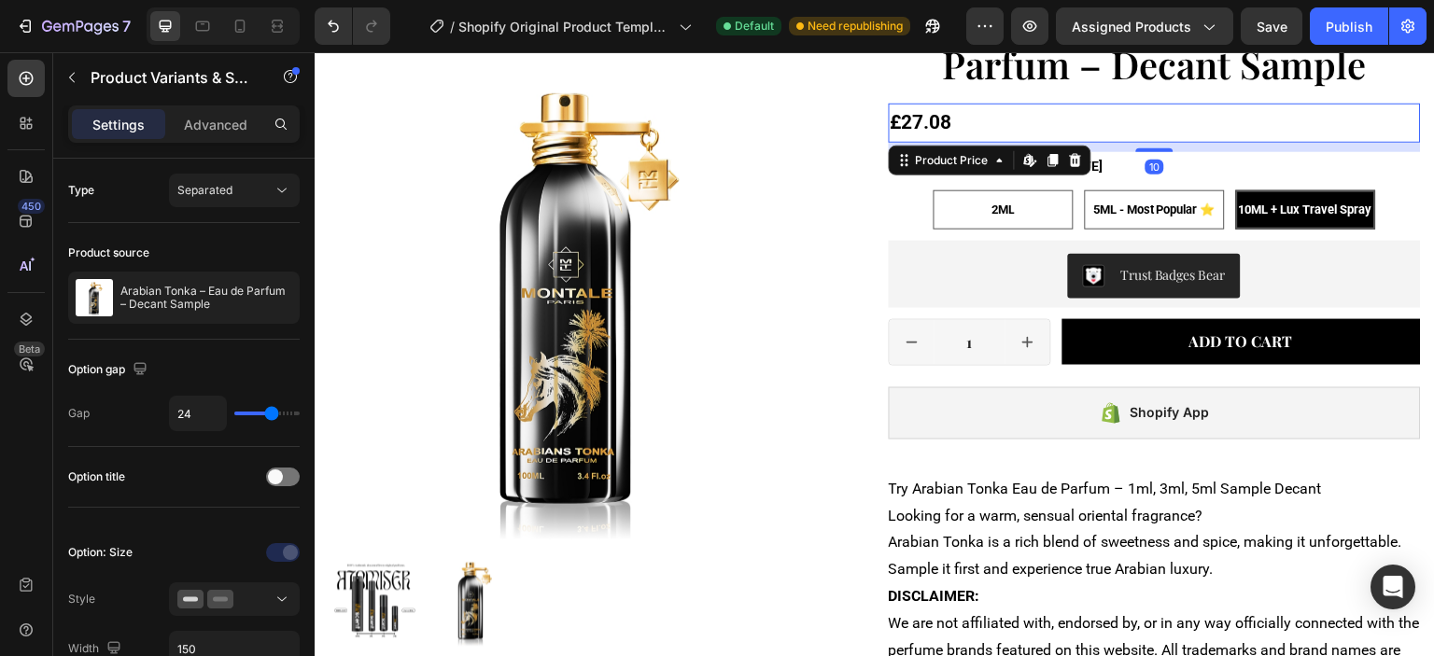
click at [1227, 131] on div "£27.08" at bounding box center [1154, 123] width 533 height 39
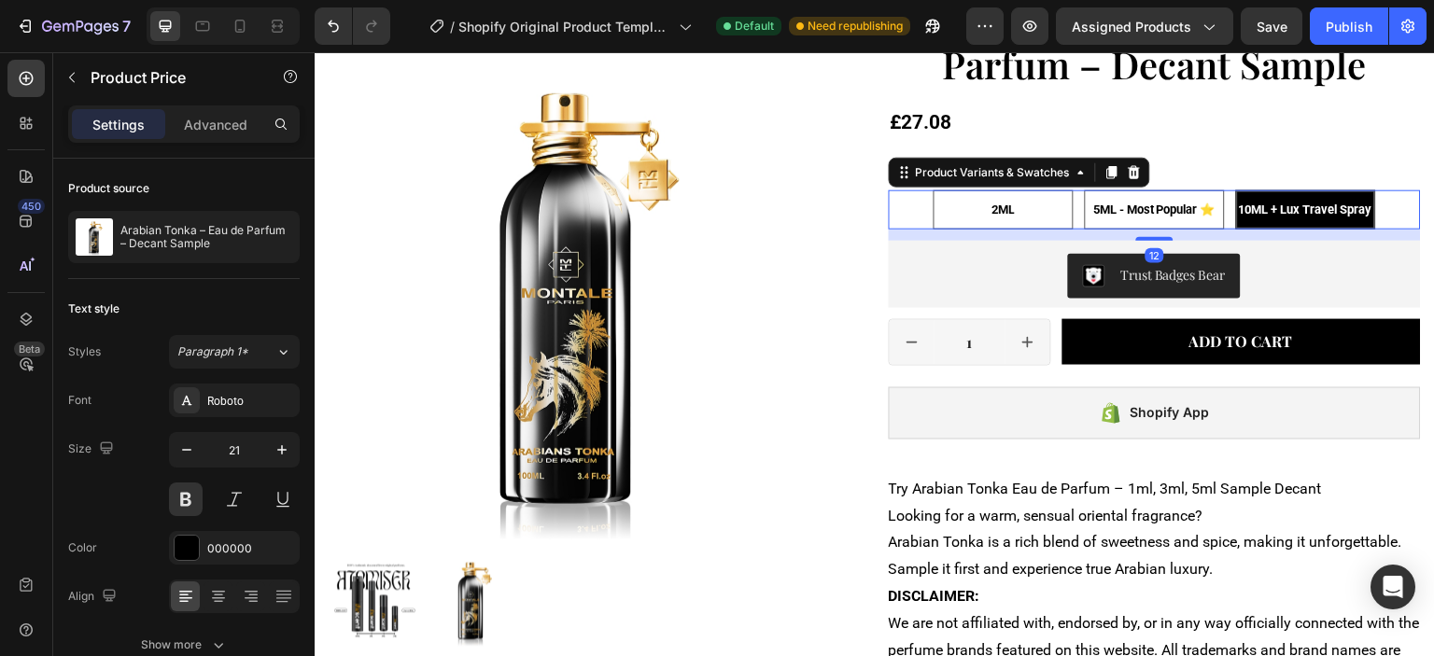
click at [1189, 213] on span "5ML - Most Popular ⭐" at bounding box center [1154, 210] width 122 height 14
click at [1154, 190] on input "5ML - Most Popular ⭐ 5ML - Most Popular ⭐ 5ML - Most Popular ⭐" at bounding box center [1154, 189] width 1 height 1
radio input "true"
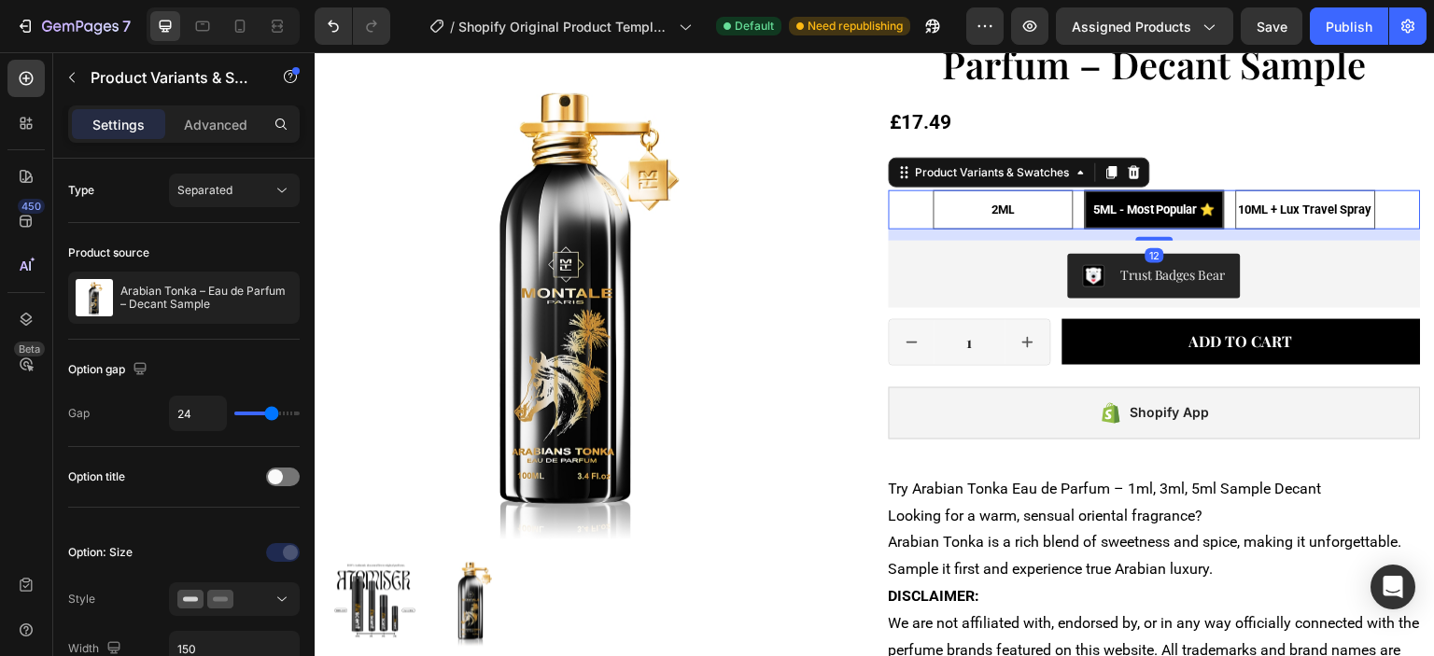
click at [972, 213] on div "2ML" at bounding box center [1003, 209] width 140 height 39
click at [1002, 190] on input "2ML 2ML 2ML" at bounding box center [1002, 189] width 1 height 1
radio input "true"
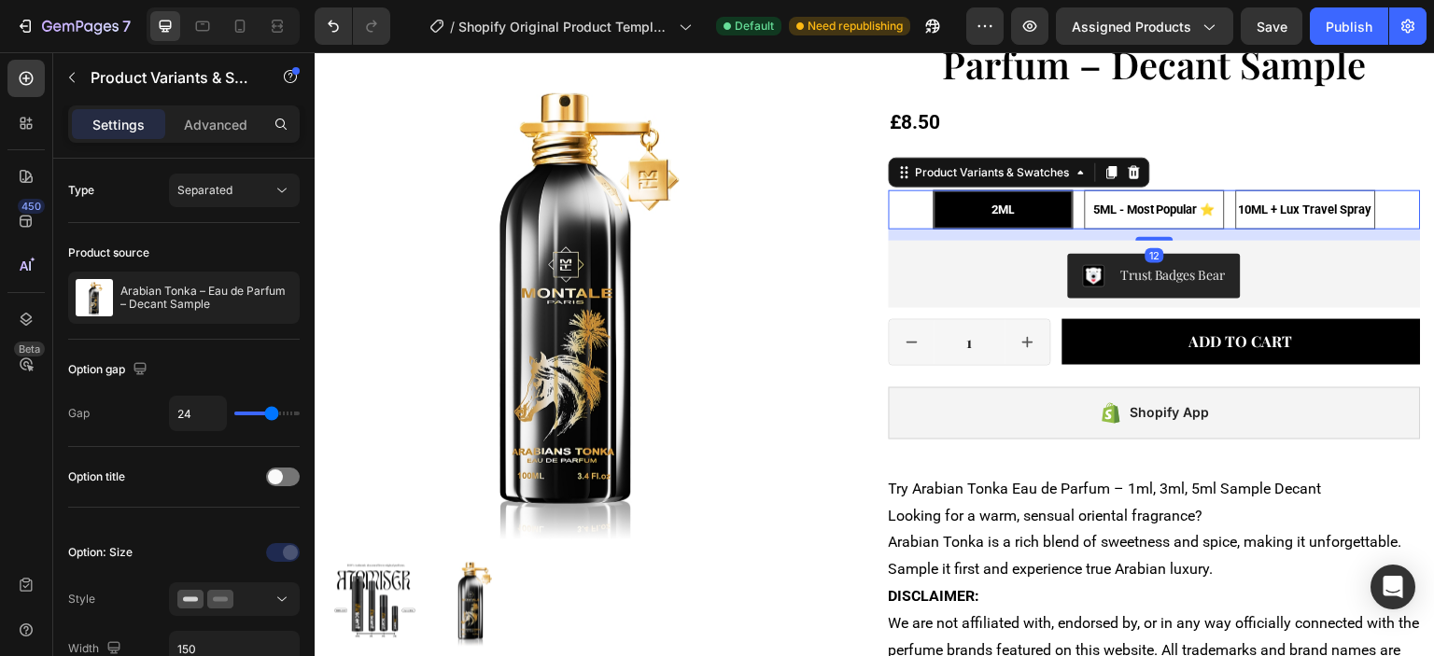
click at [1249, 216] on span "10ML + Lux Travel Spray" at bounding box center [1304, 210] width 133 height 14
click at [1305, 190] on input "10ML + Lux Travel Spray 10ML + Lux Travel Spray 10ML + Lux Travel Spray" at bounding box center [1305, 189] width 1 height 1
radio input "true"
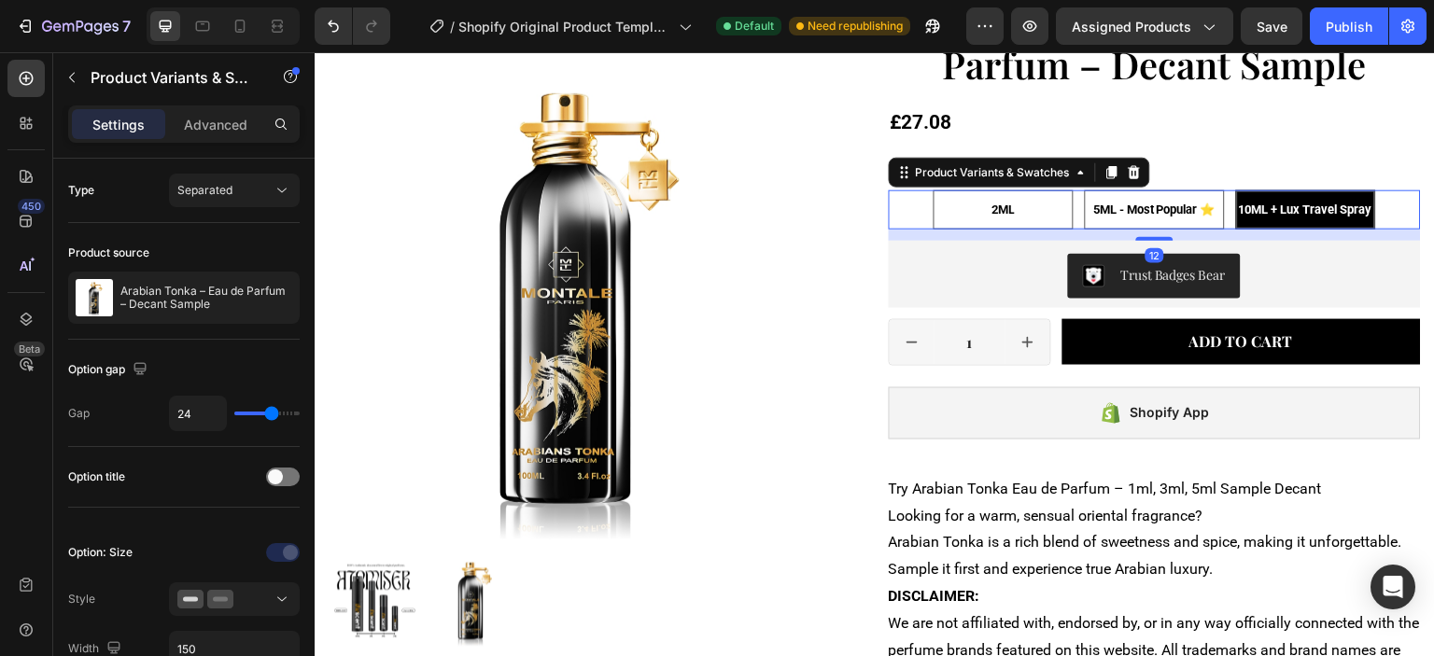
click at [1177, 211] on span "5ML - Most Popular ⭐" at bounding box center [1154, 210] width 122 height 14
click at [1154, 190] on input "5ML - Most Popular ⭐ 5ML - Most Popular ⭐ 5ML - Most Popular ⭐" at bounding box center [1154, 189] width 1 height 1
radio input "true"
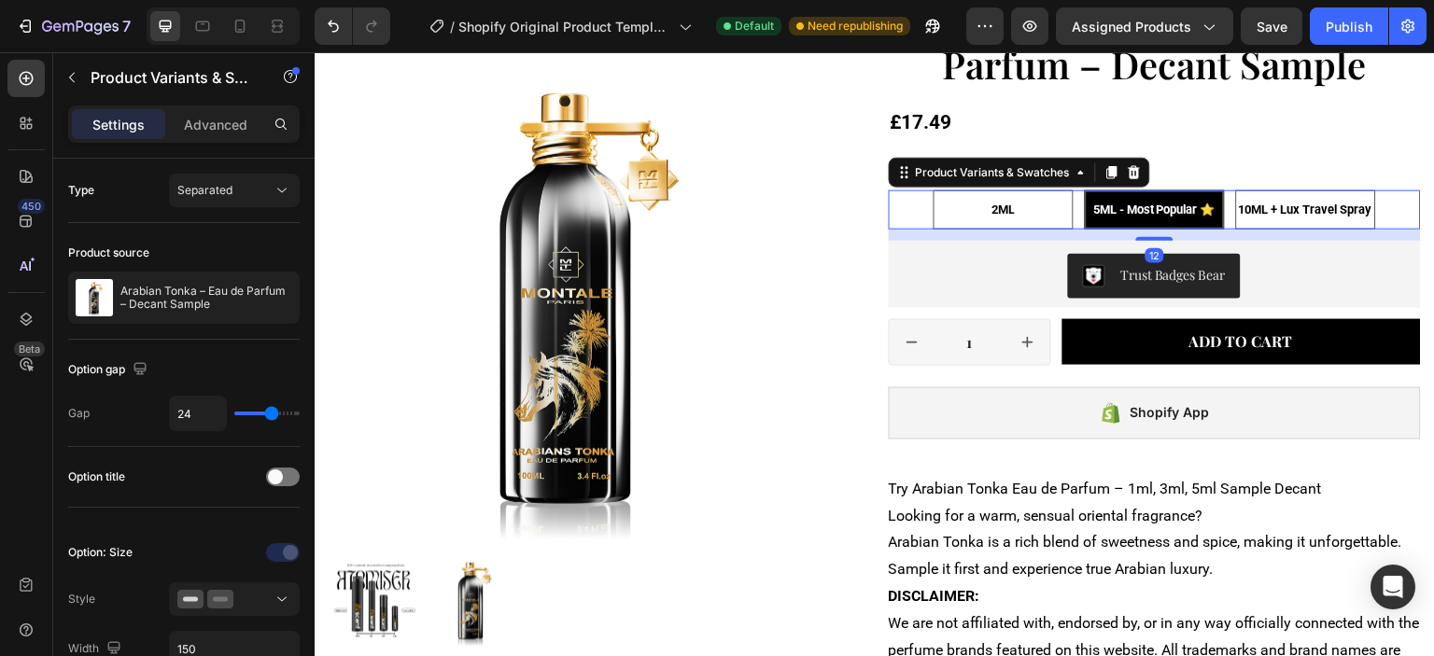
click at [991, 210] on span "2ML" at bounding box center [1002, 210] width 23 height 14
click at [1002, 190] on input "2ML 2ML 2ML" at bounding box center [1002, 189] width 1 height 1
radio input "true"
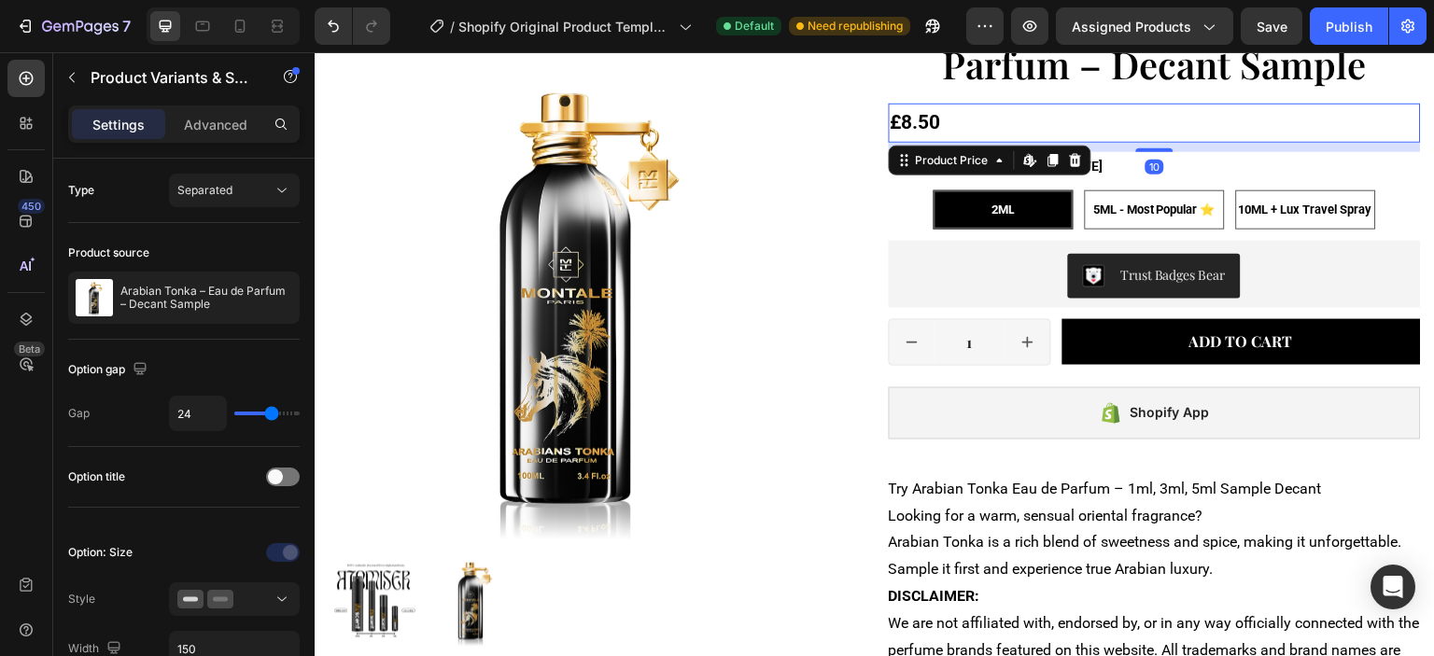
click at [1239, 132] on div "£8.50" at bounding box center [1154, 123] width 533 height 39
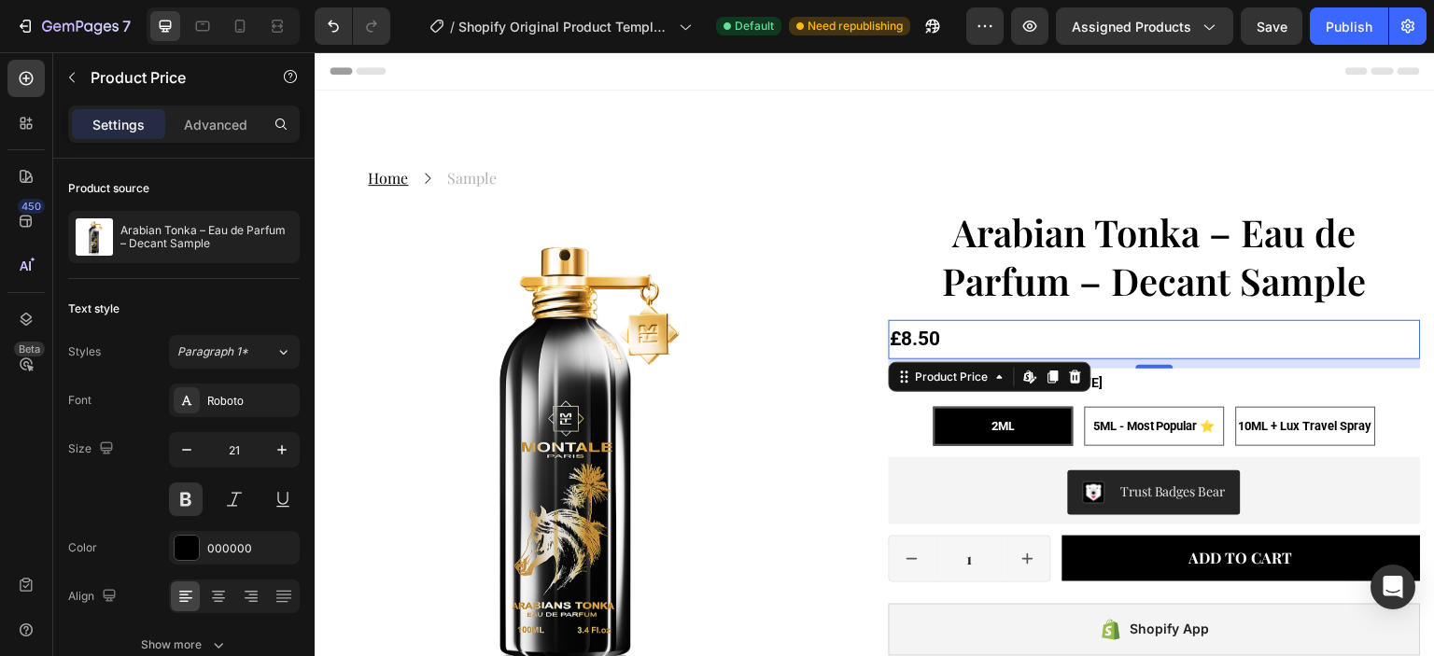
click at [1012, 332] on div "£8.50" at bounding box center [1154, 339] width 533 height 39
click at [273, 448] on icon "button" at bounding box center [282, 450] width 19 height 19
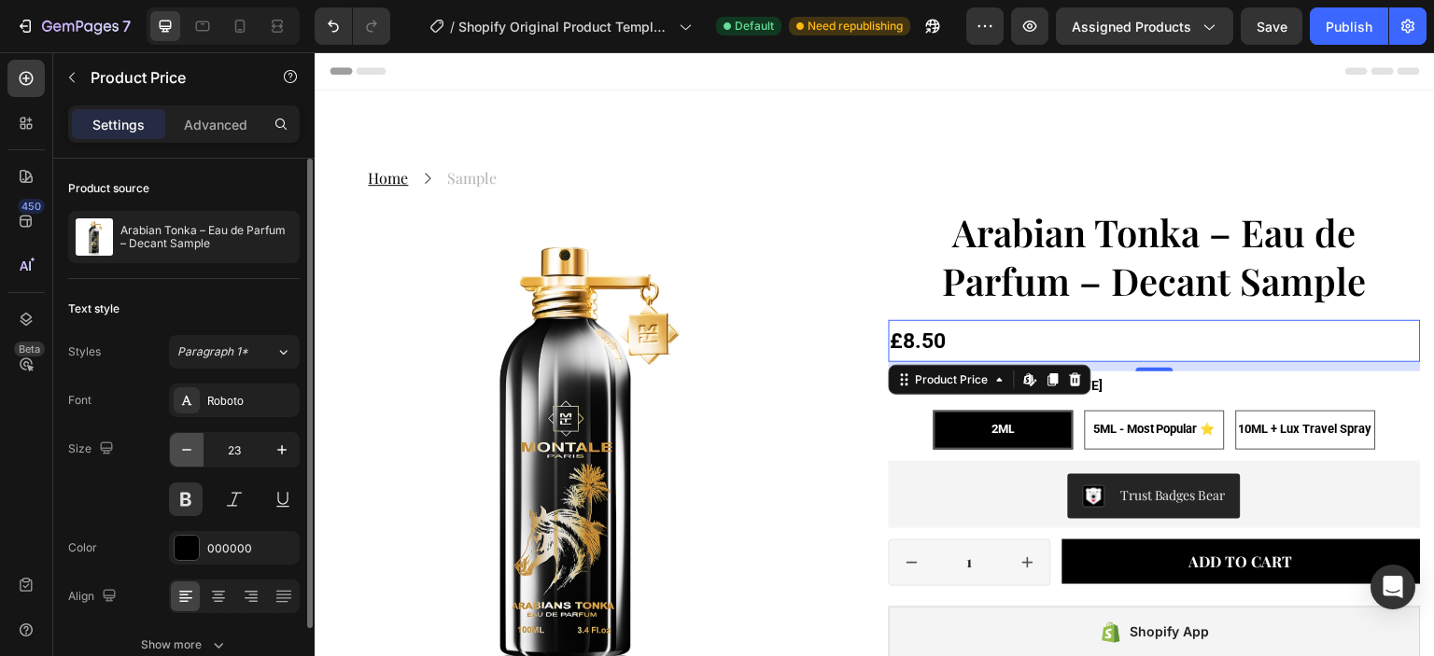
click at [188, 449] on icon "button" at bounding box center [186, 450] width 9 height 2
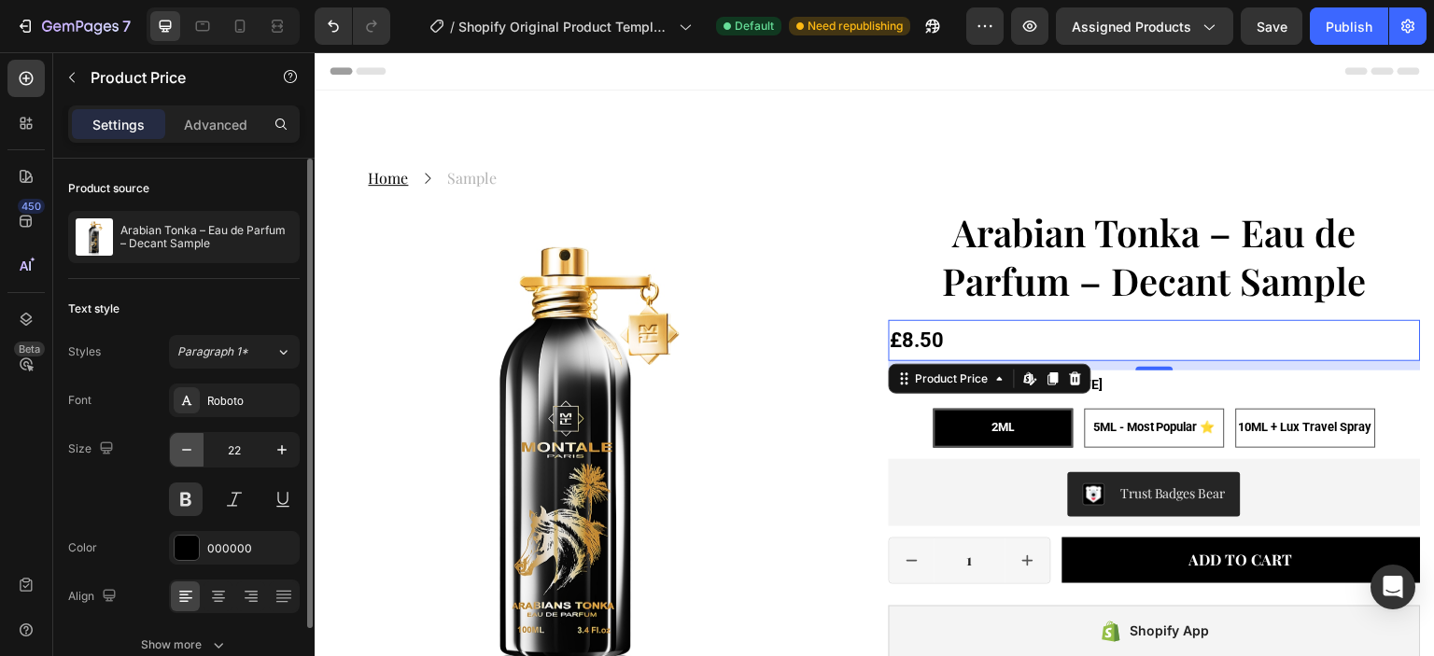
click at [188, 449] on icon "button" at bounding box center [186, 450] width 9 height 2
type input "21"
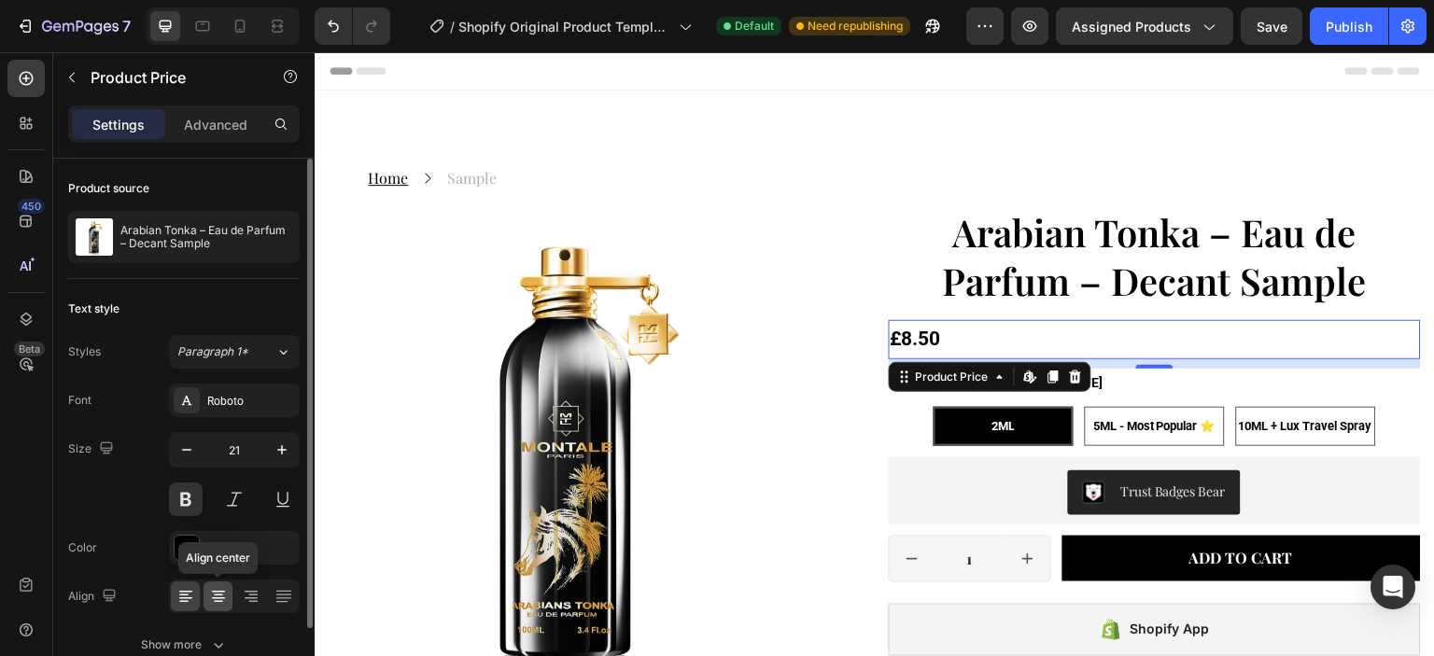
click at [217, 593] on icon at bounding box center [218, 596] width 19 height 19
click at [189, 597] on icon at bounding box center [185, 598] width 13 height 2
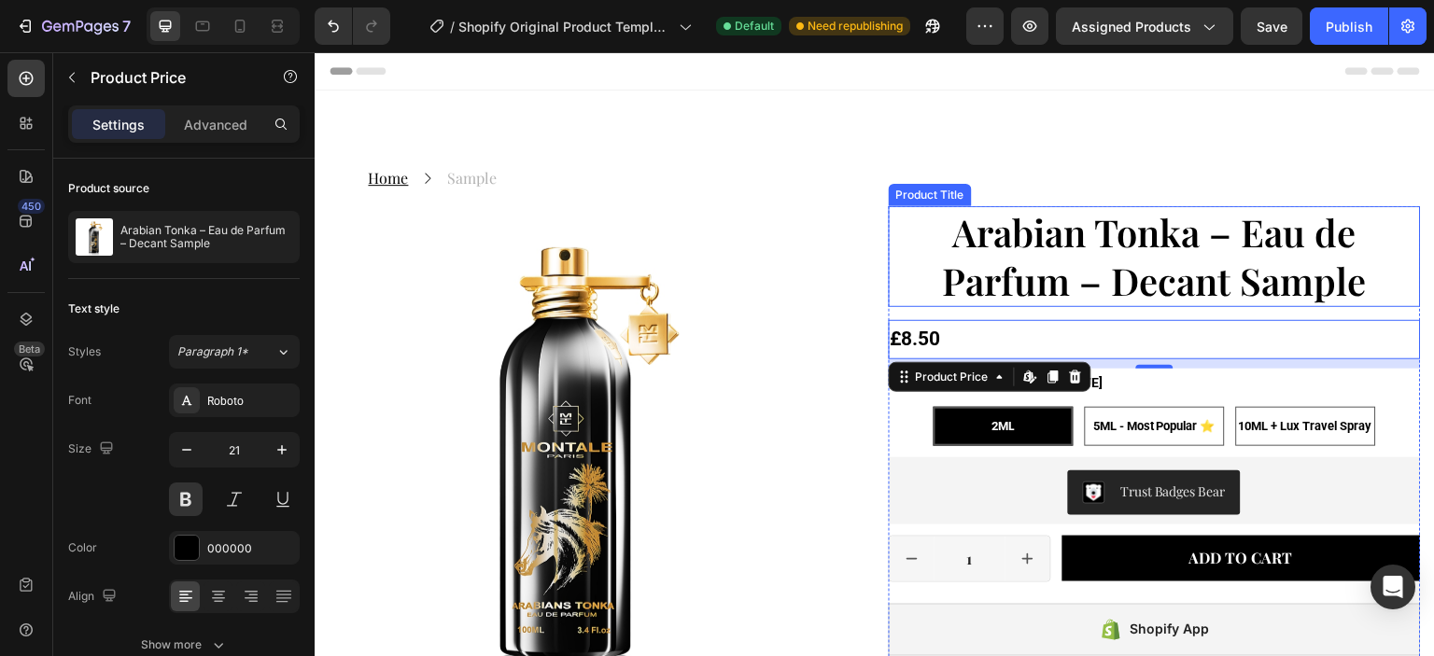
click at [1034, 244] on h1 "Arabian Tonka – Eau de Parfum – Decant Sample" at bounding box center [1154, 256] width 533 height 101
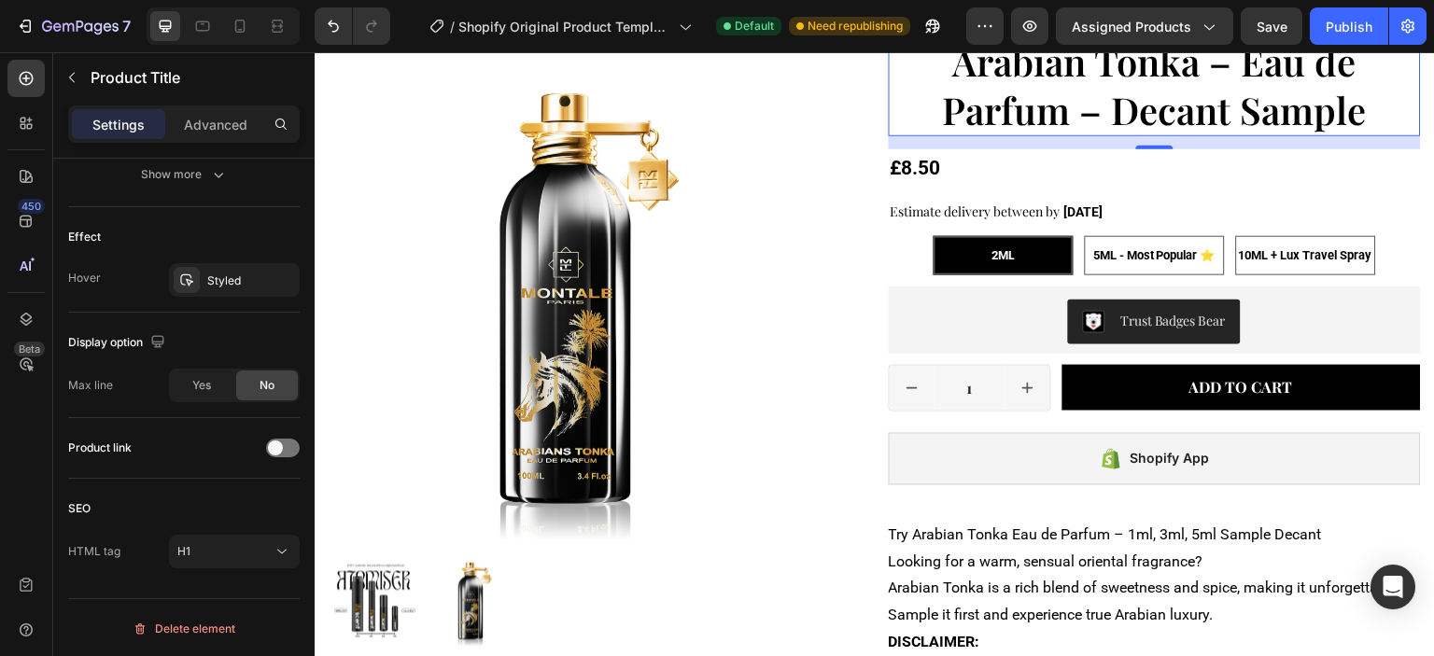
scroll to position [187, 0]
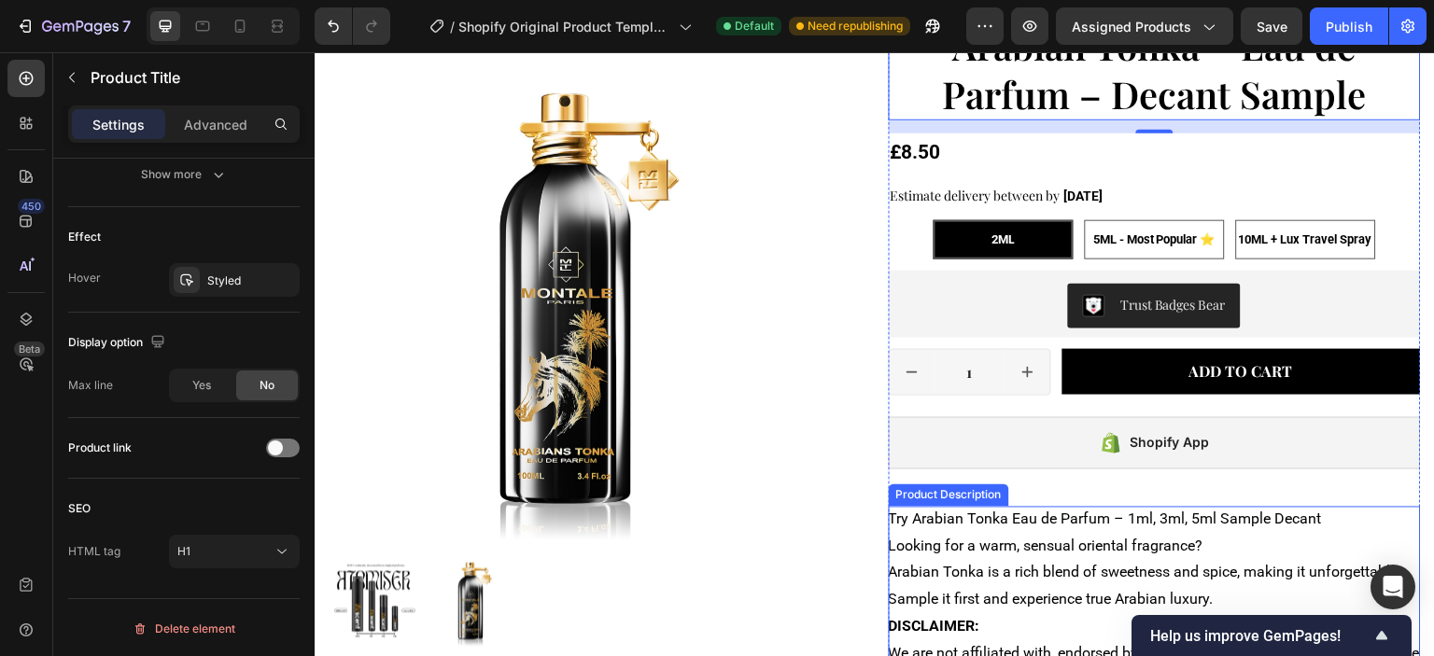
click at [941, 524] on p "Try Arabian Tonka Eau de Parfum – 1ml, 3ml, 5ml Sample Decant" at bounding box center [1104, 520] width 433 height 18
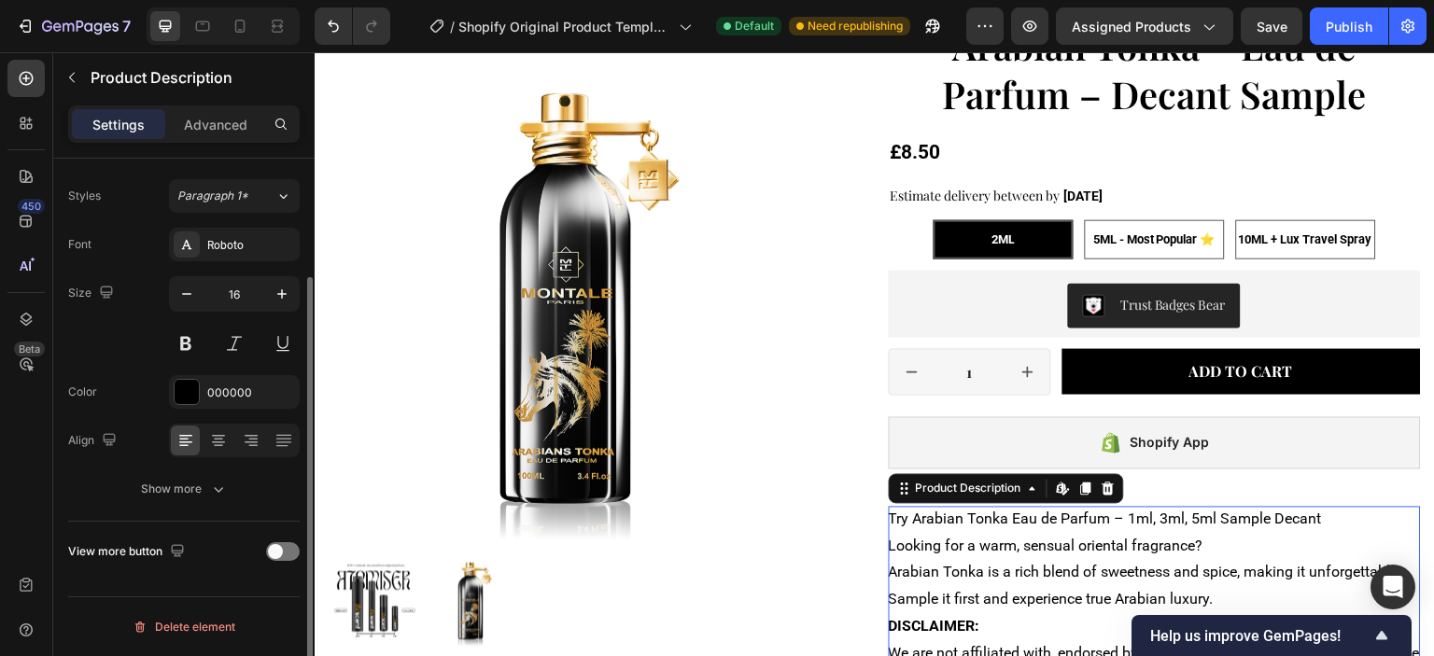
scroll to position [0, 0]
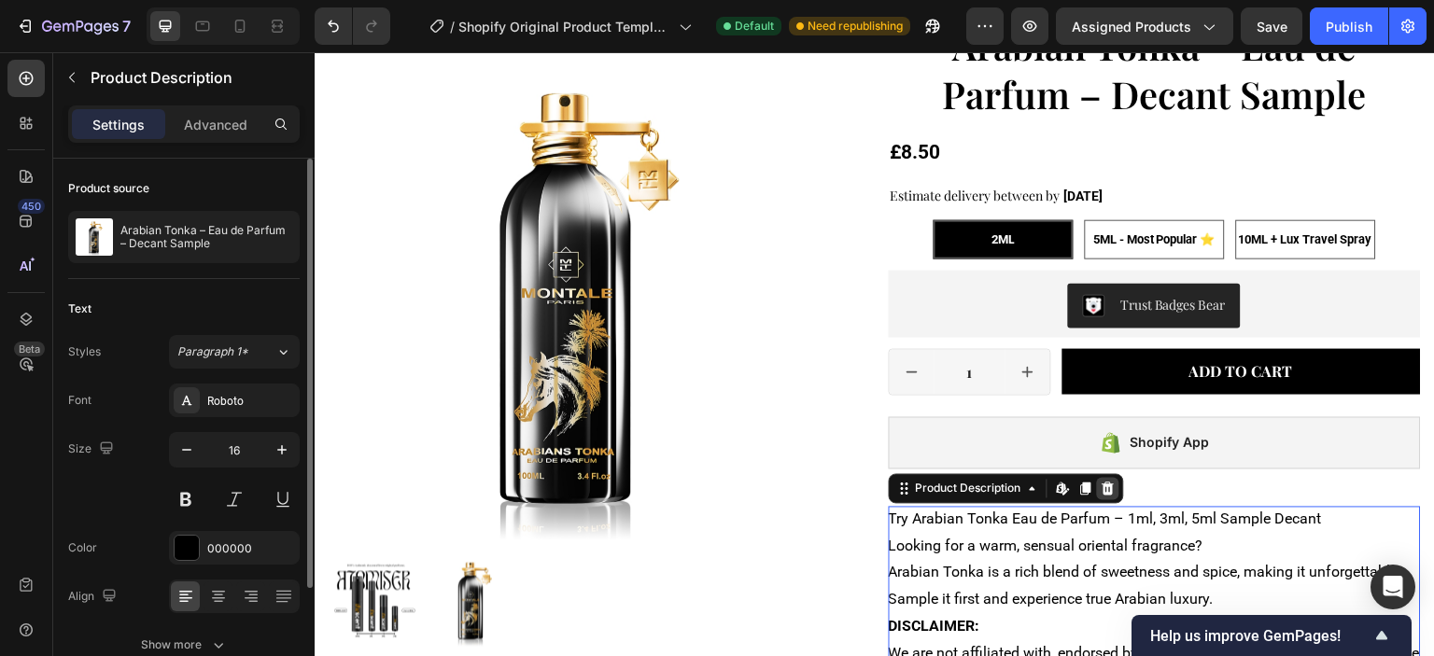
click at [1100, 489] on icon at bounding box center [1107, 489] width 15 height 15
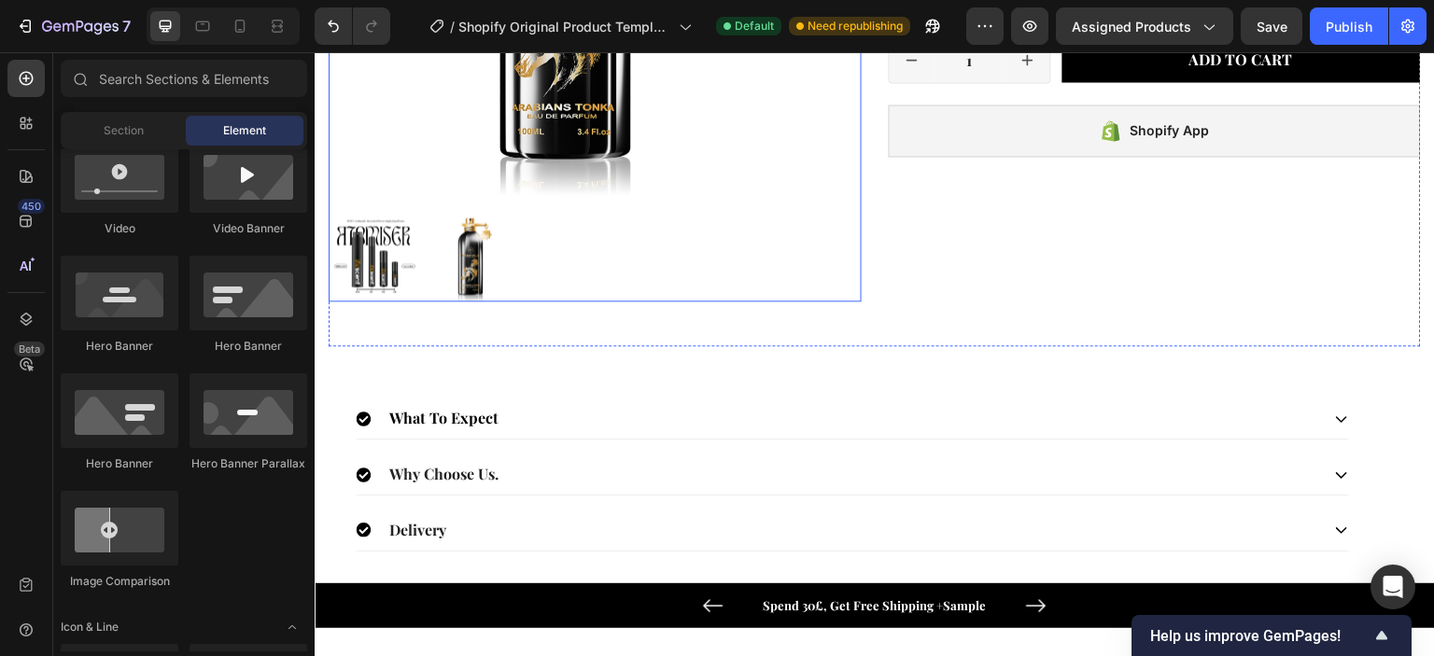
scroll to position [467, 0]
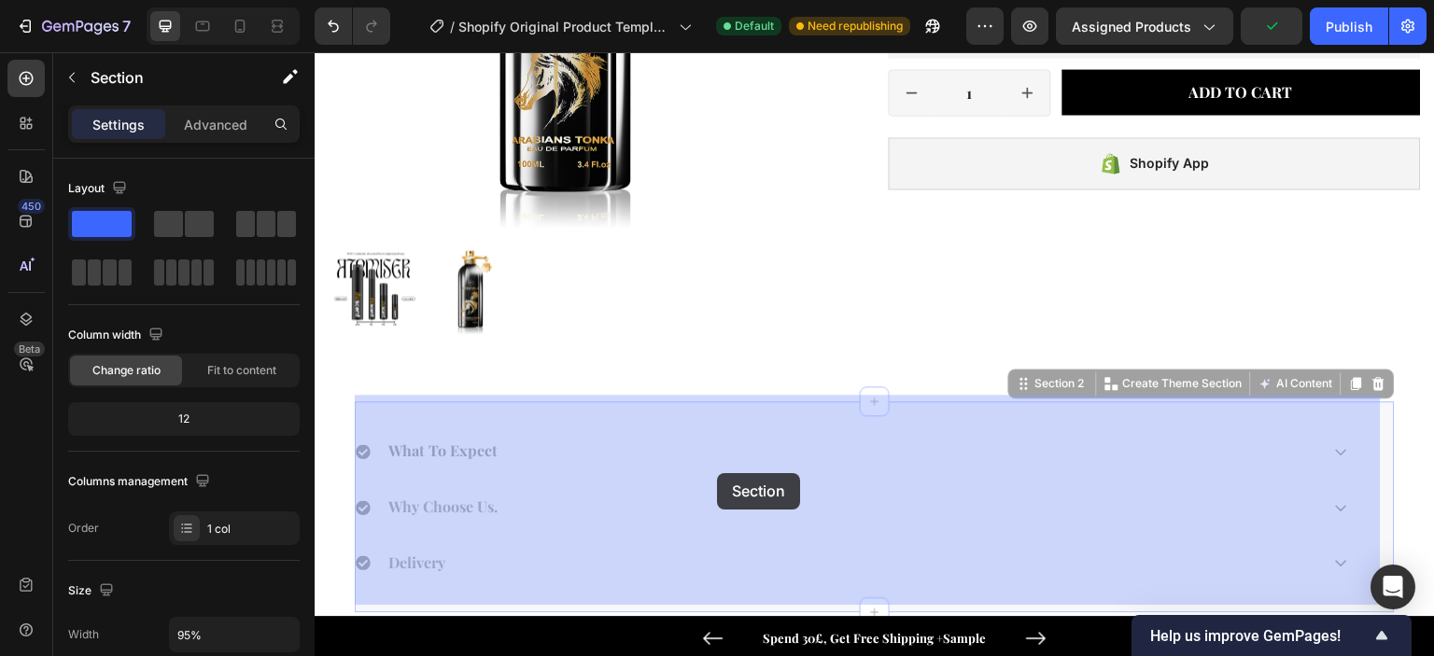
drag, startPoint x: 600, startPoint y: 407, endPoint x: 717, endPoint y: 473, distance: 134.2
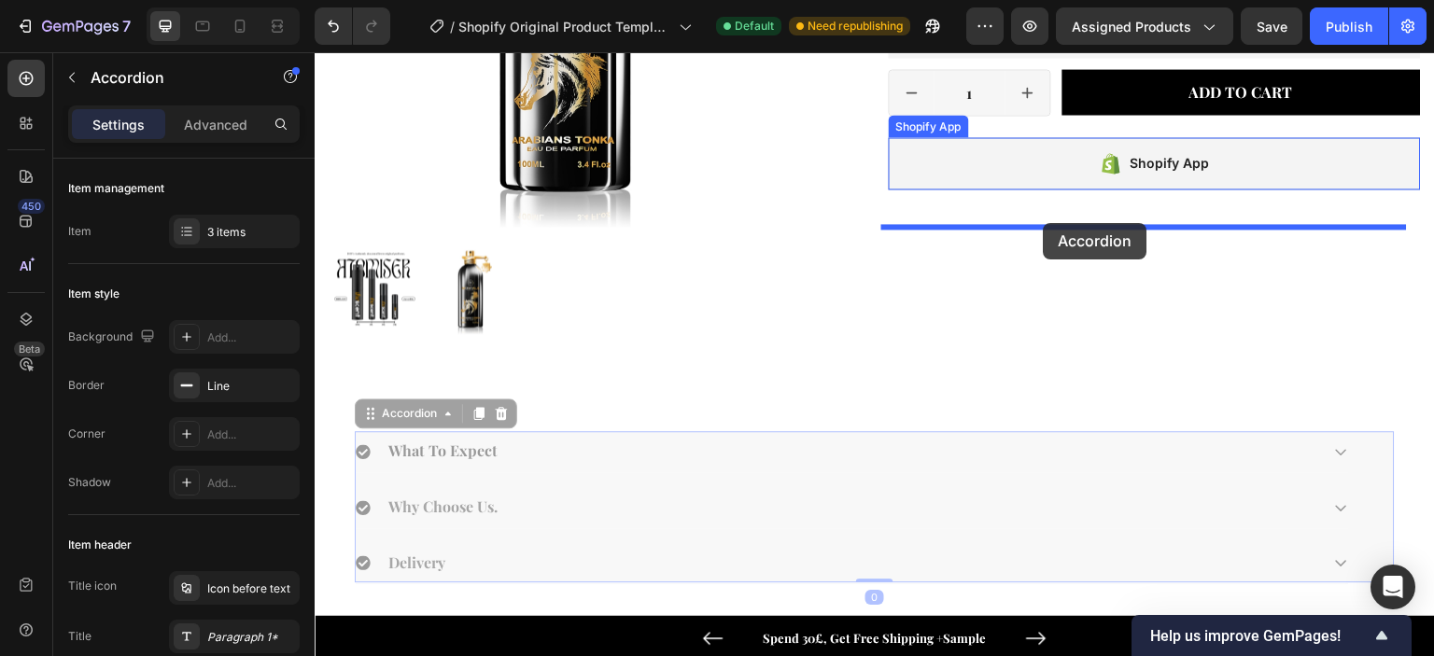
drag, startPoint x: 632, startPoint y: 484, endPoint x: 1043, endPoint y: 223, distance: 487.5
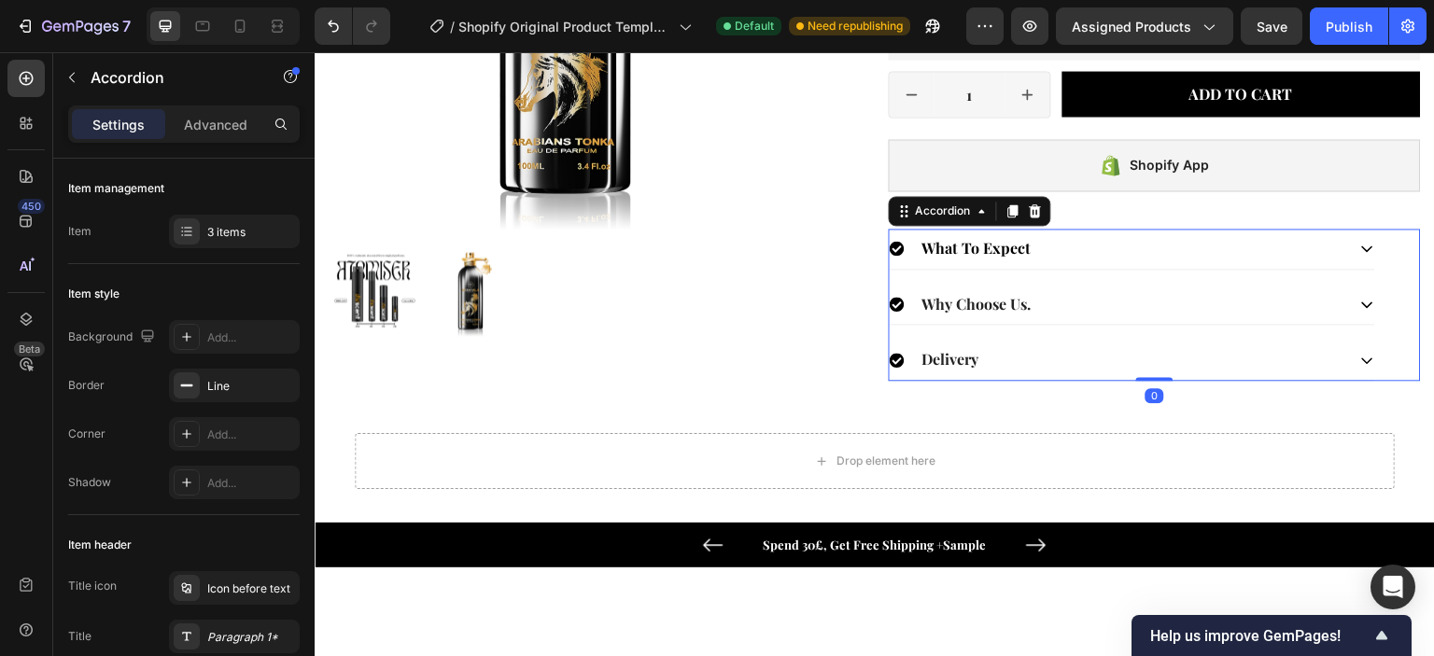
scroll to position [373, 0]
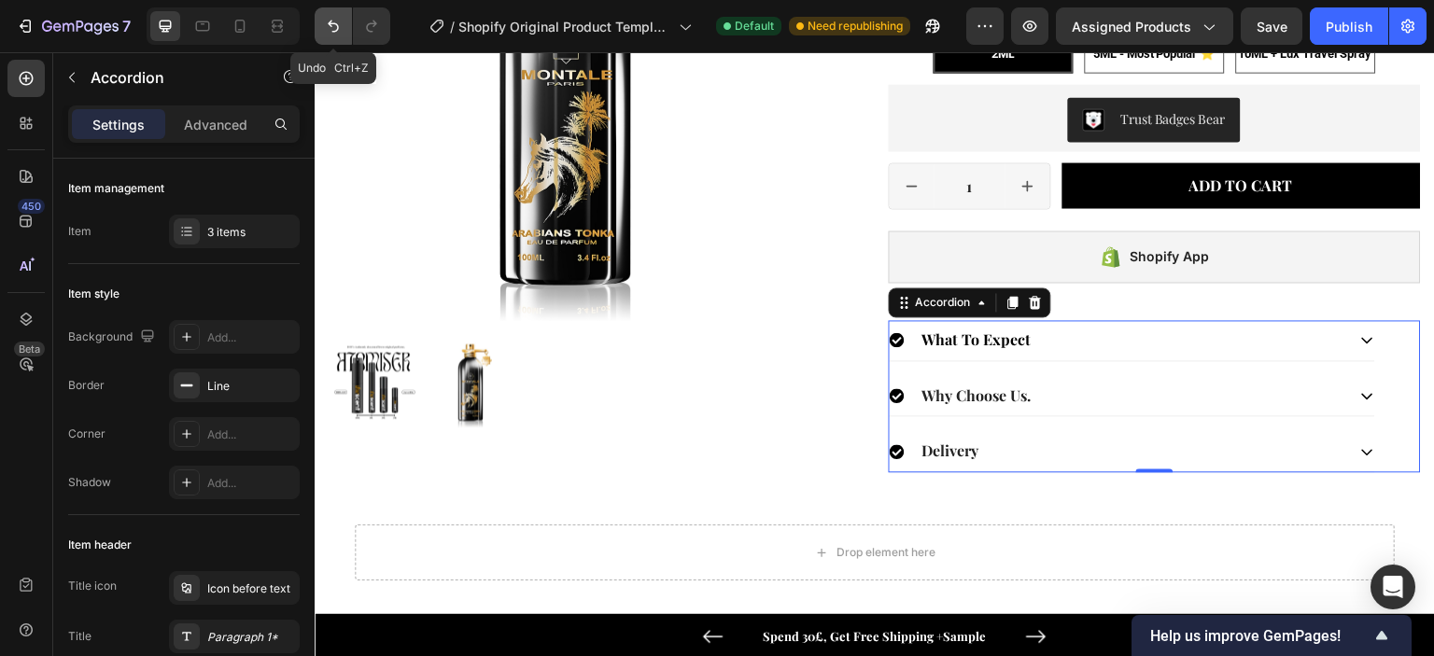
click at [331, 28] on icon "Undo/Redo" at bounding box center [333, 26] width 19 height 19
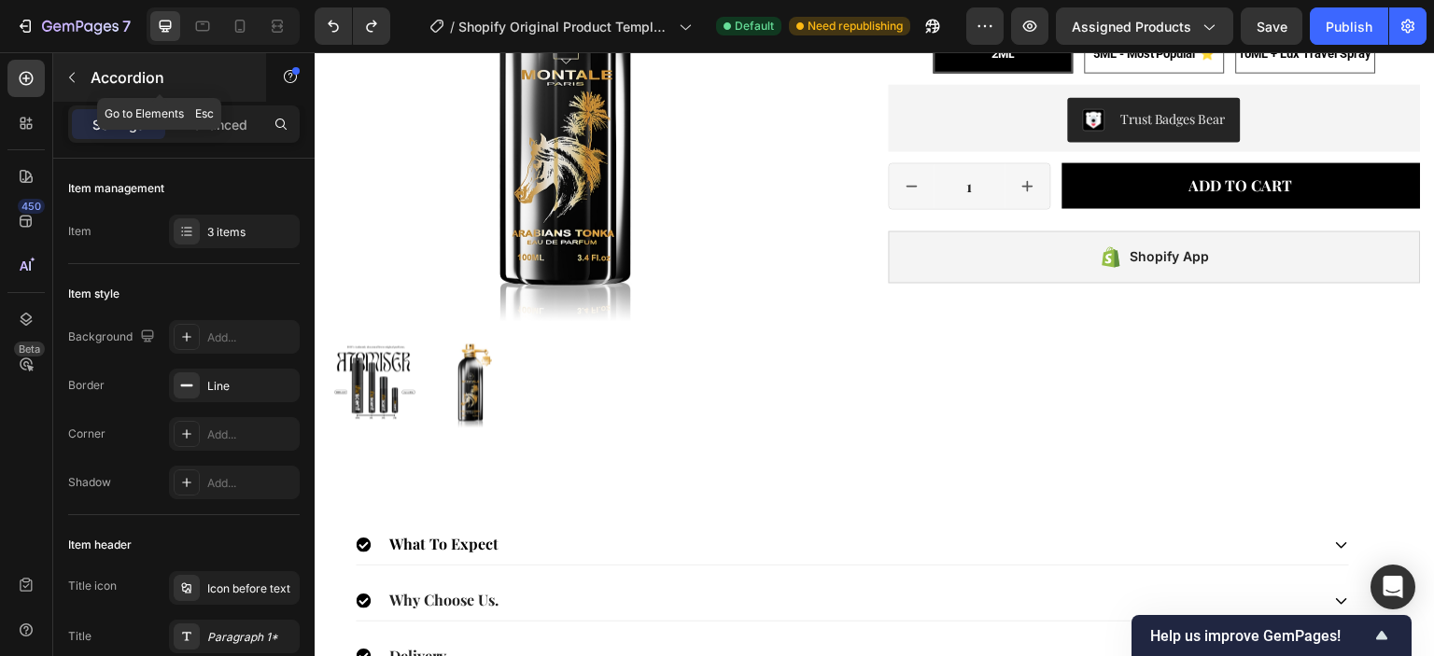
click at [105, 76] on p "Accordion" at bounding box center [170, 77] width 159 height 22
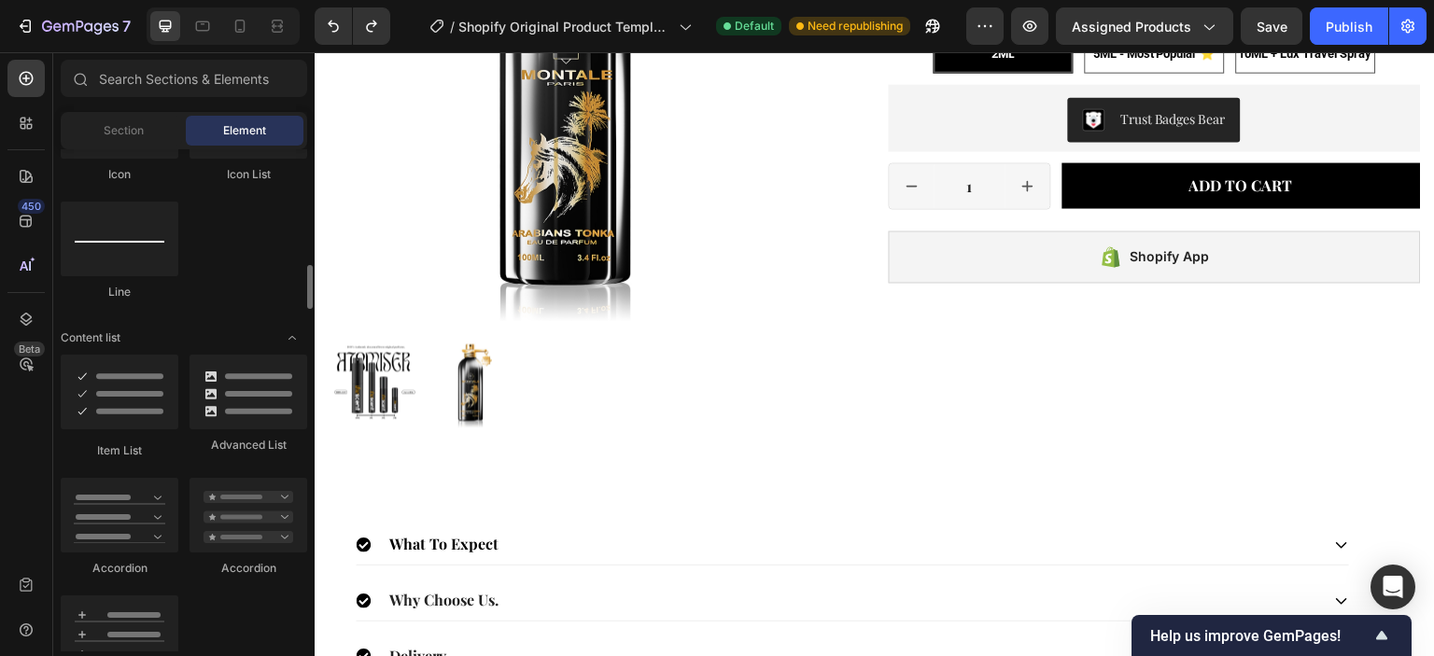
scroll to position [1400, 0]
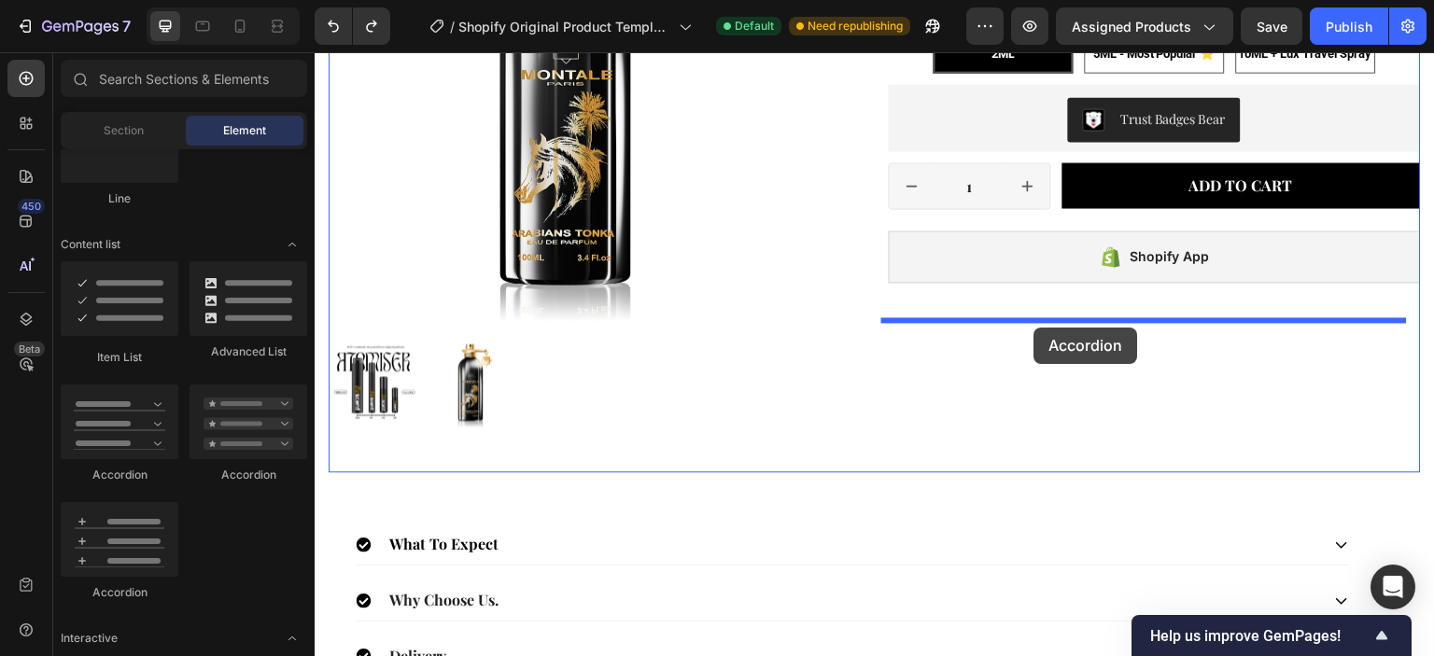
drag, startPoint x: 430, startPoint y: 486, endPoint x: 1034, endPoint y: 328, distance: 624.3
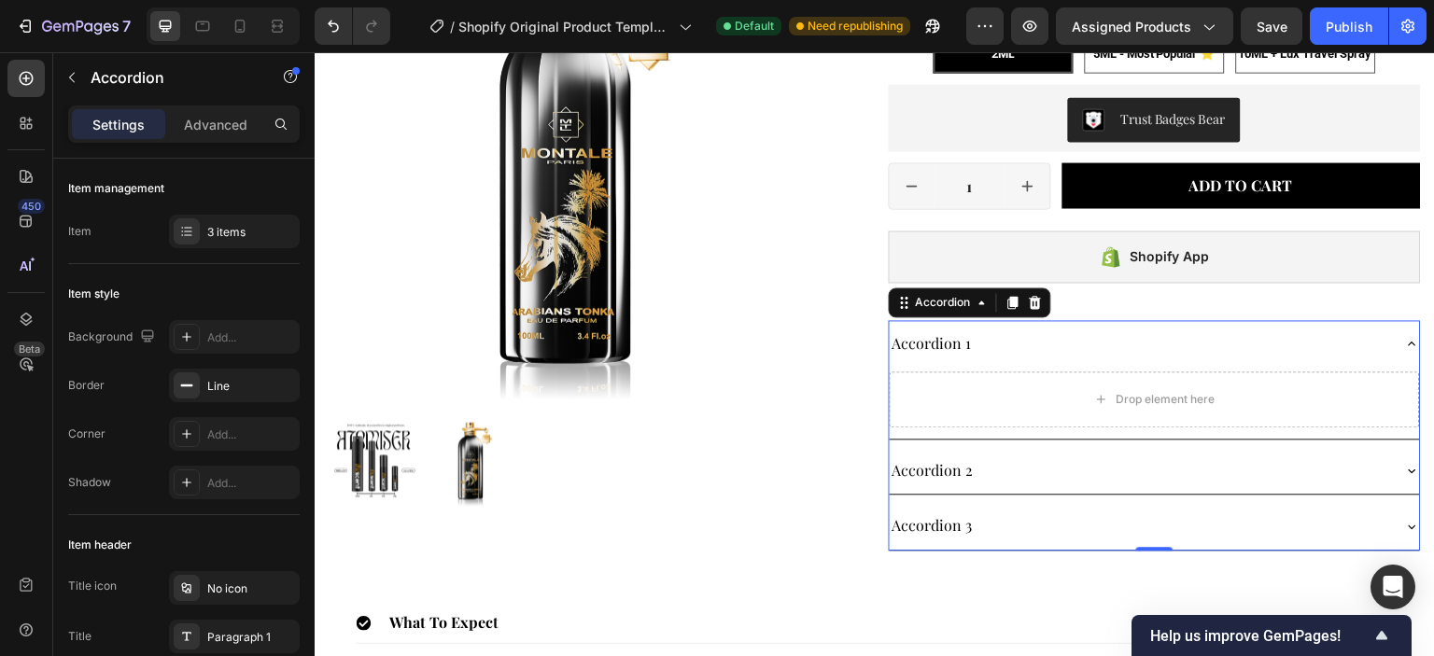
click at [988, 343] on div "Accordion 1" at bounding box center [1139, 344] width 501 height 33
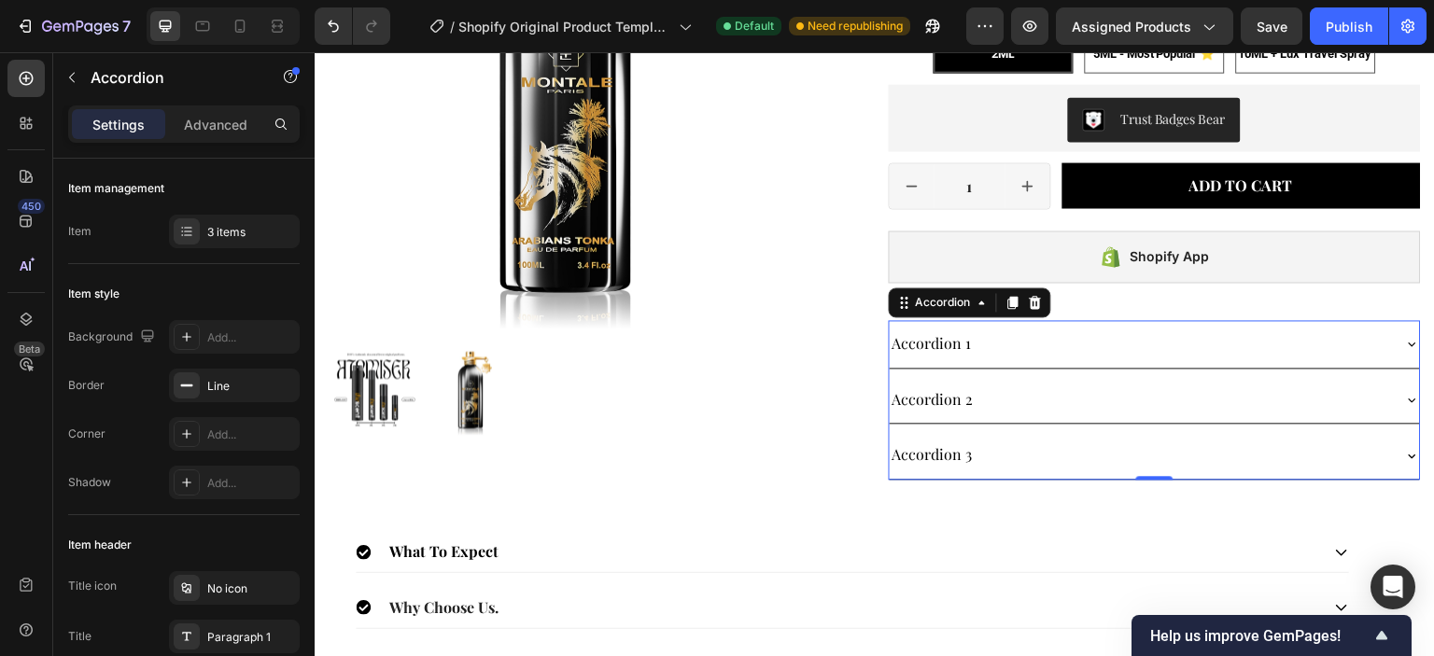
click at [988, 343] on div "Accordion 1" at bounding box center [1139, 344] width 501 height 33
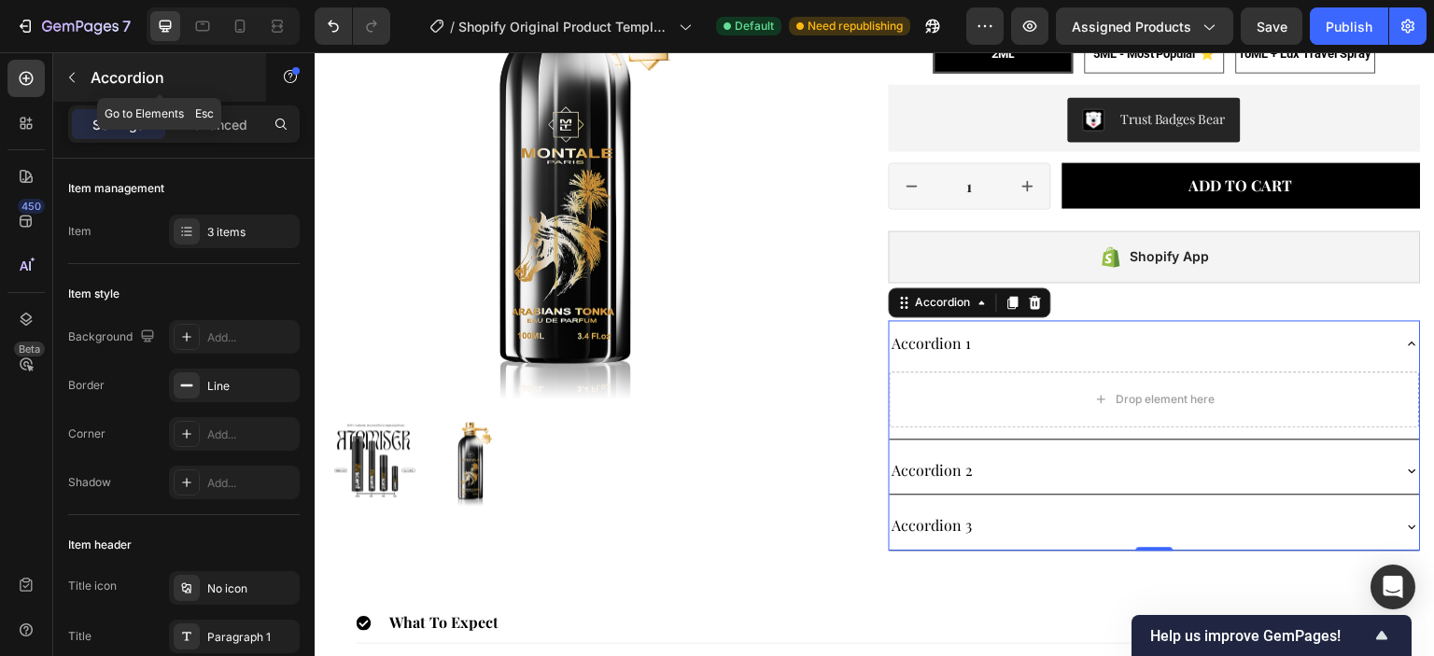
click at [91, 76] on p "Accordion" at bounding box center [170, 77] width 159 height 22
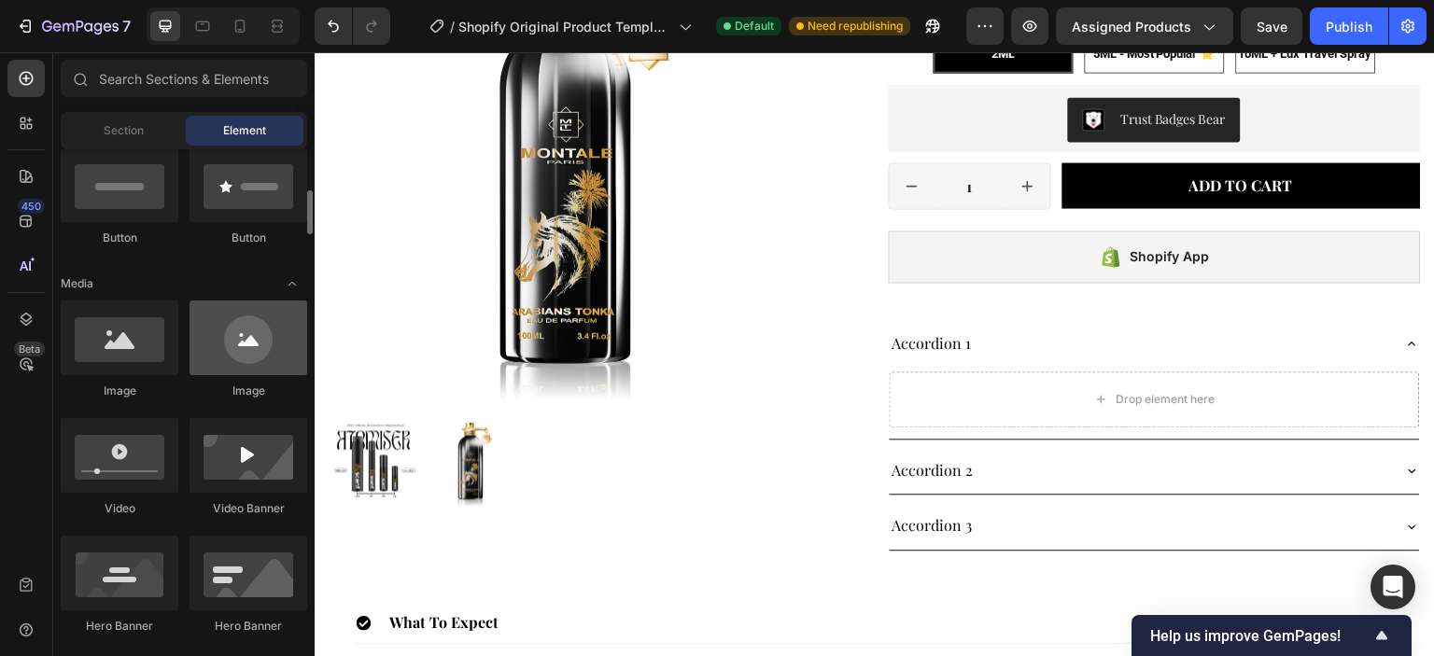
scroll to position [373, 0]
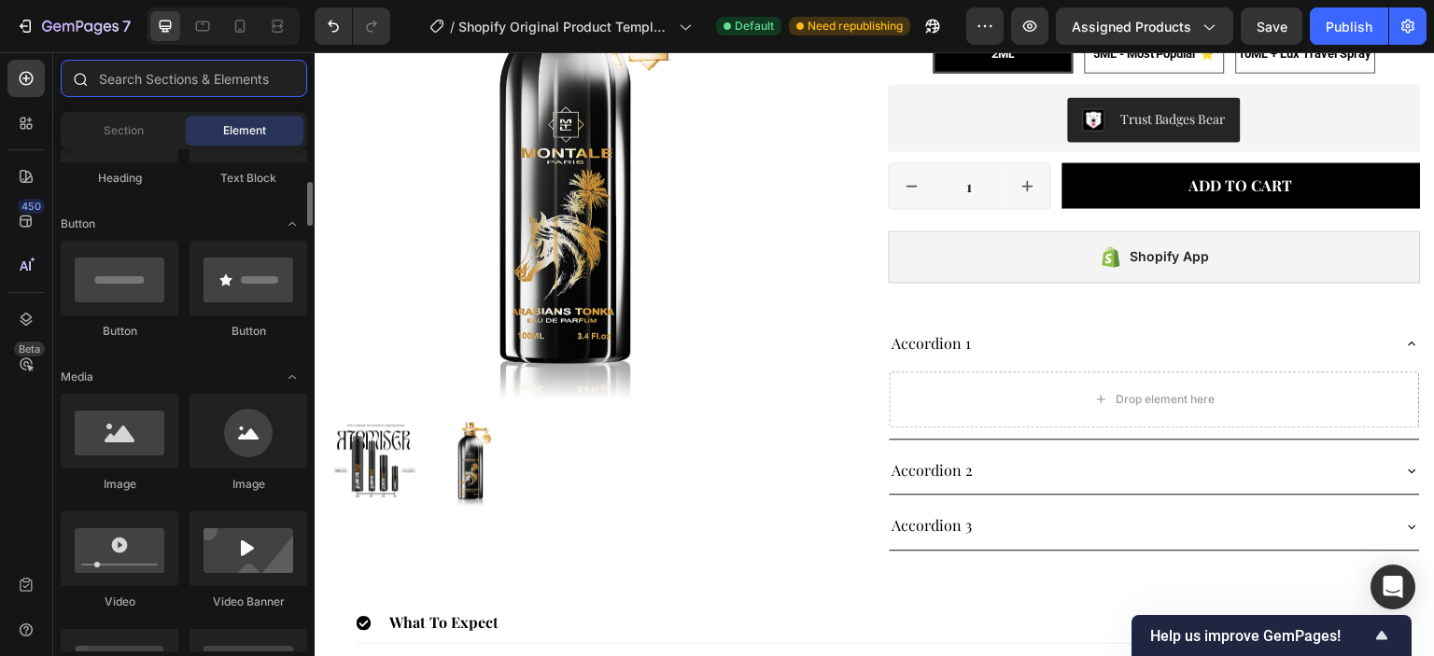
click at [182, 81] on input "text" at bounding box center [184, 78] width 246 height 37
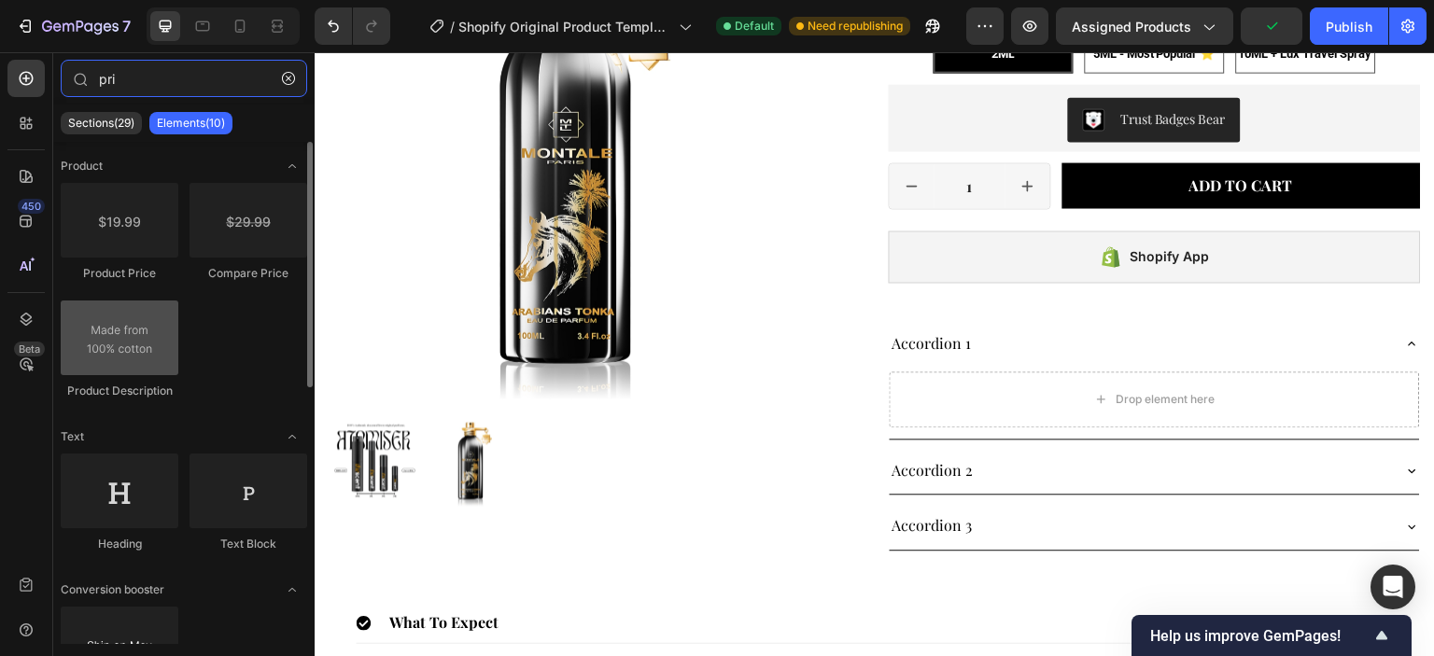
type input "pri"
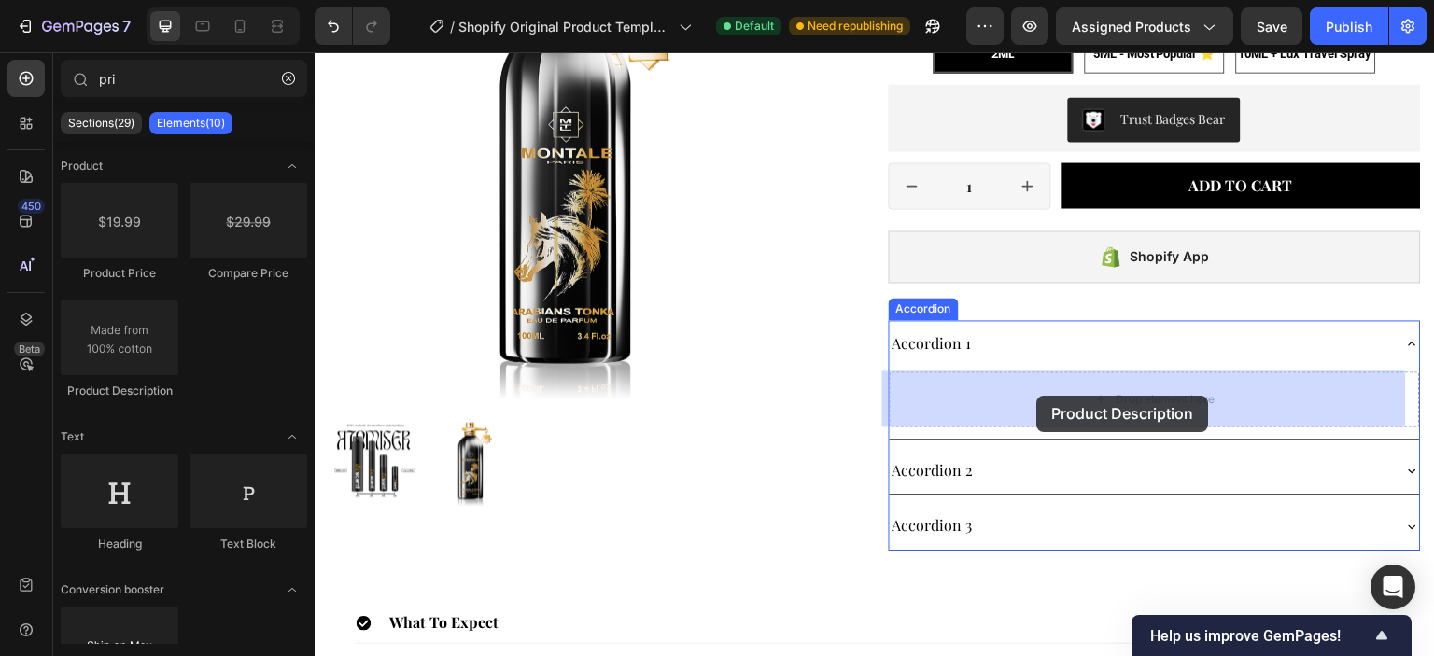
drag, startPoint x: 438, startPoint y: 397, endPoint x: 1037, endPoint y: 396, distance: 599.2
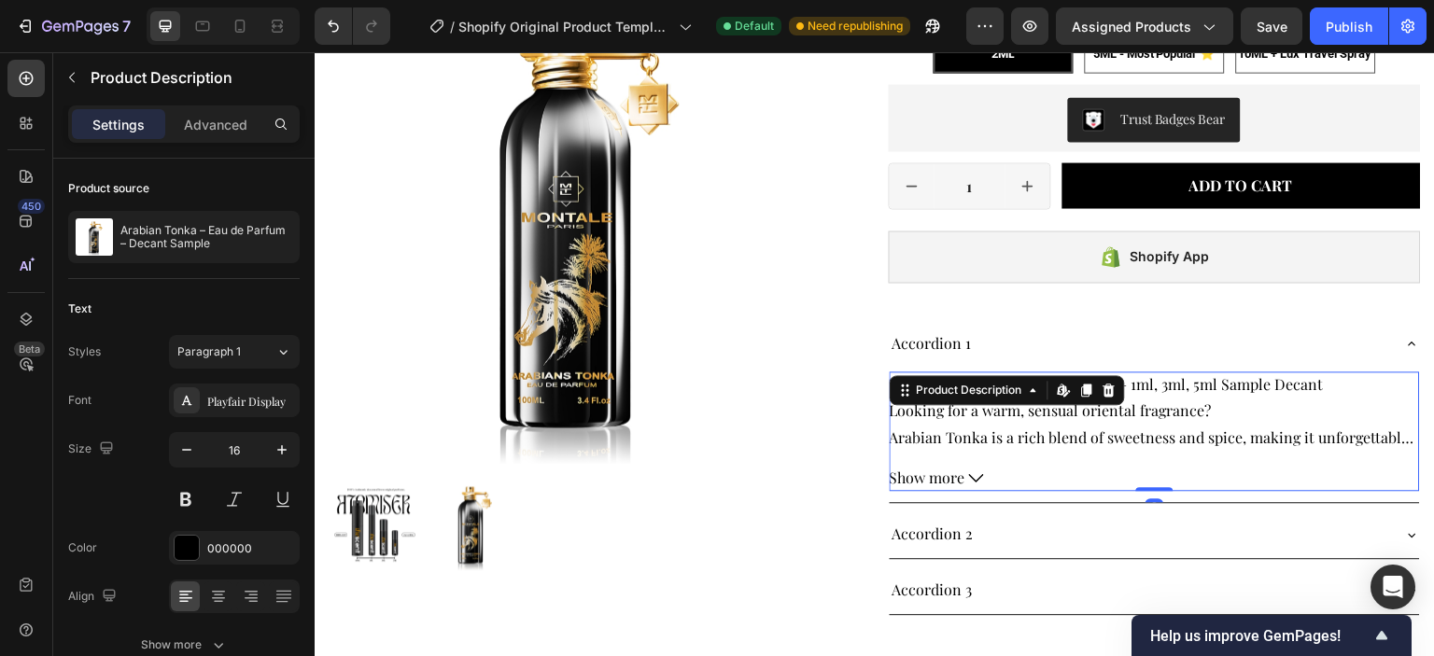
click at [1155, 437] on p "Looking for a warm, sensual oriental fragrance? Arabian Tonka is a rich blend o…" at bounding box center [1151, 437] width 524 height 74
click at [944, 481] on span "Show more" at bounding box center [927, 478] width 76 height 27
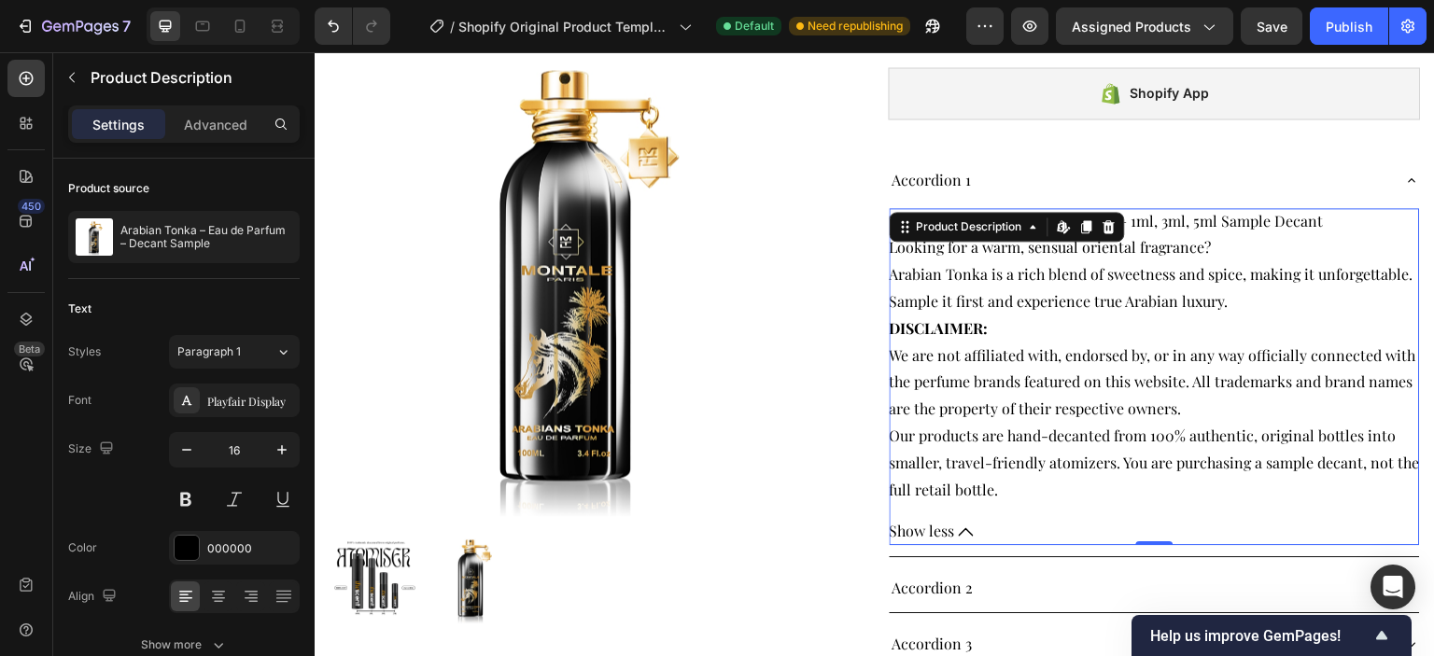
scroll to position [560, 0]
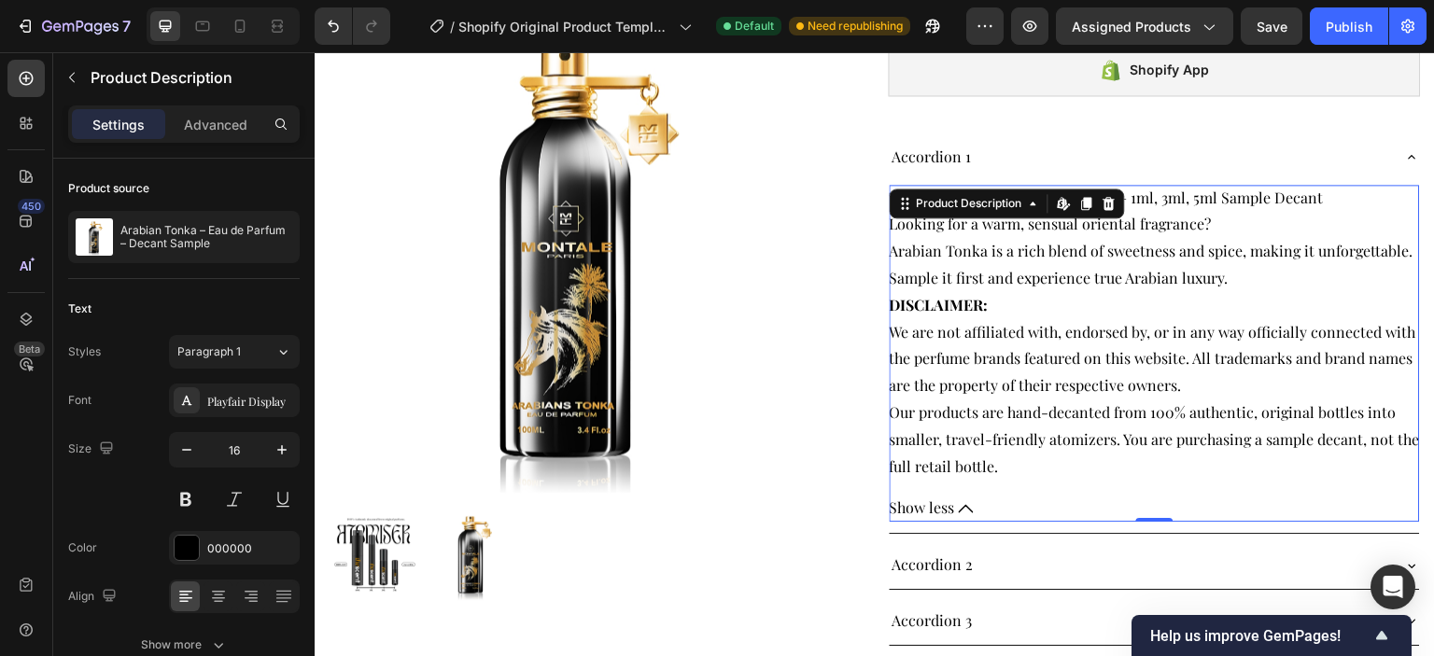
click at [939, 507] on span "Show less" at bounding box center [921, 508] width 65 height 27
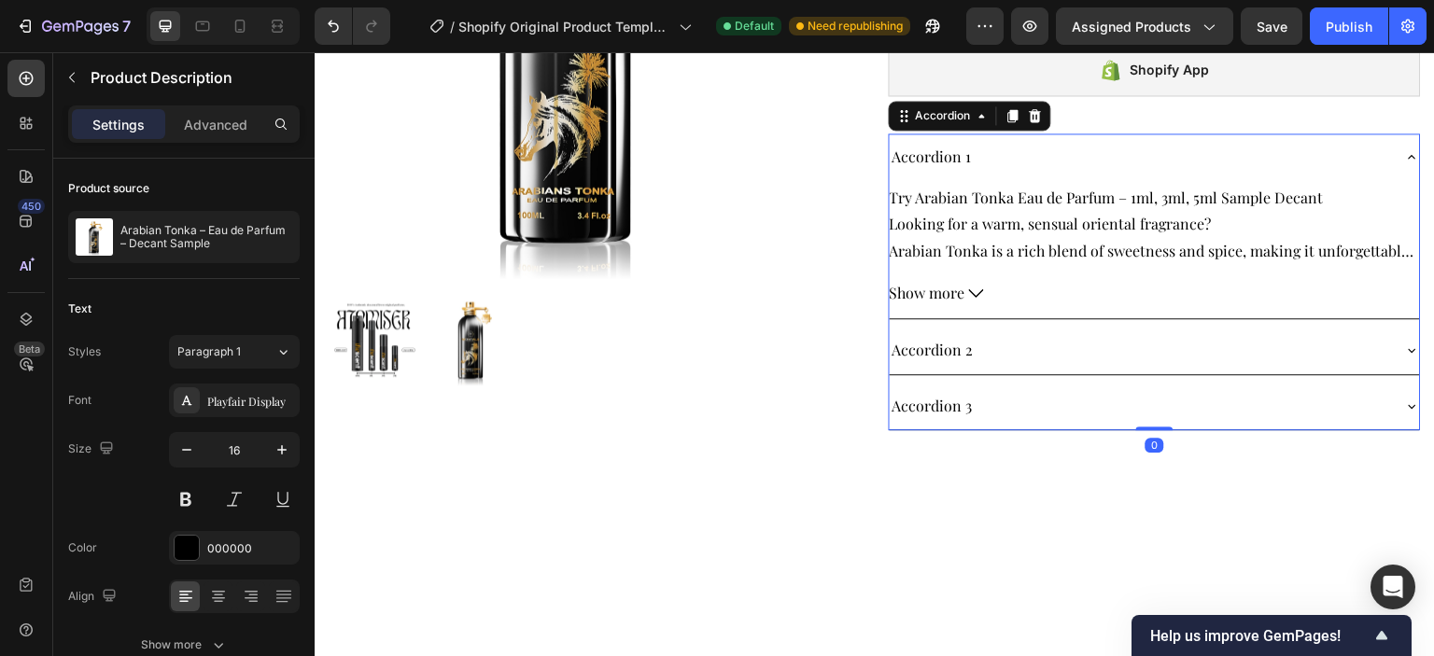
click at [1034, 152] on div "Accordion 1" at bounding box center [1139, 157] width 501 height 33
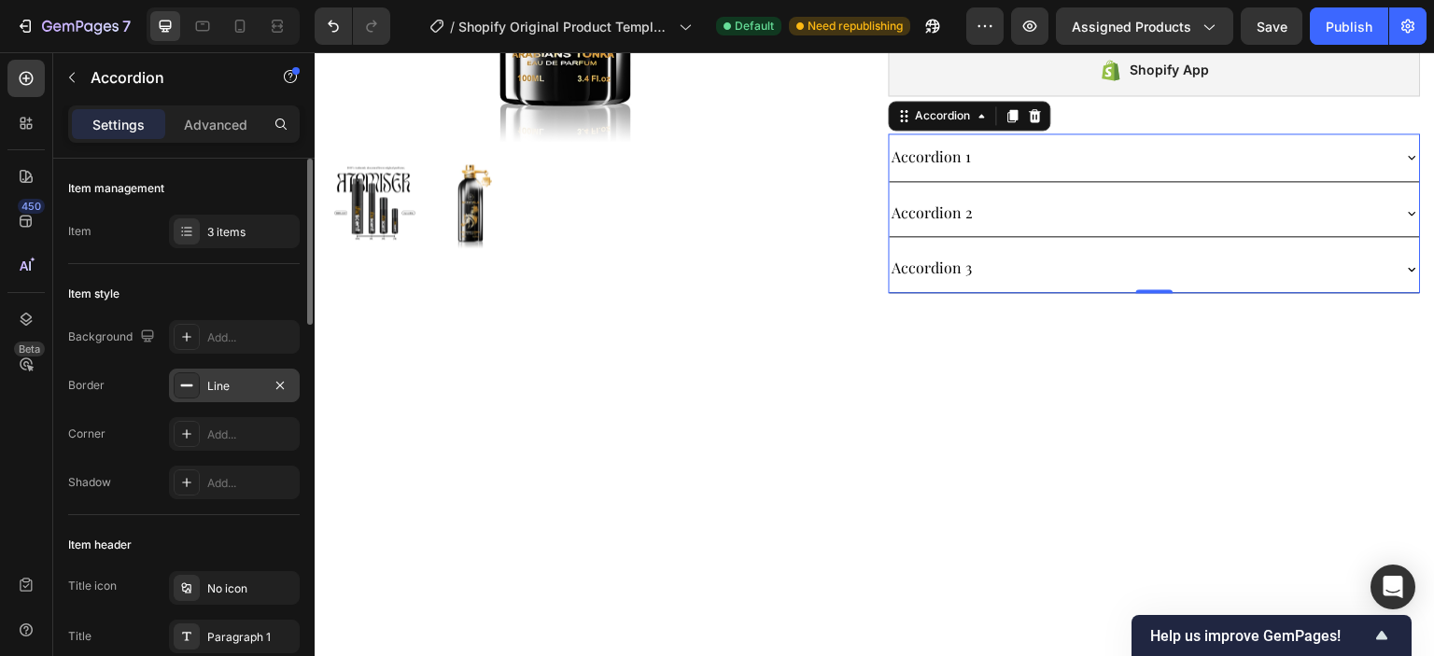
click at [216, 386] on div "Line" at bounding box center [234, 386] width 54 height 17
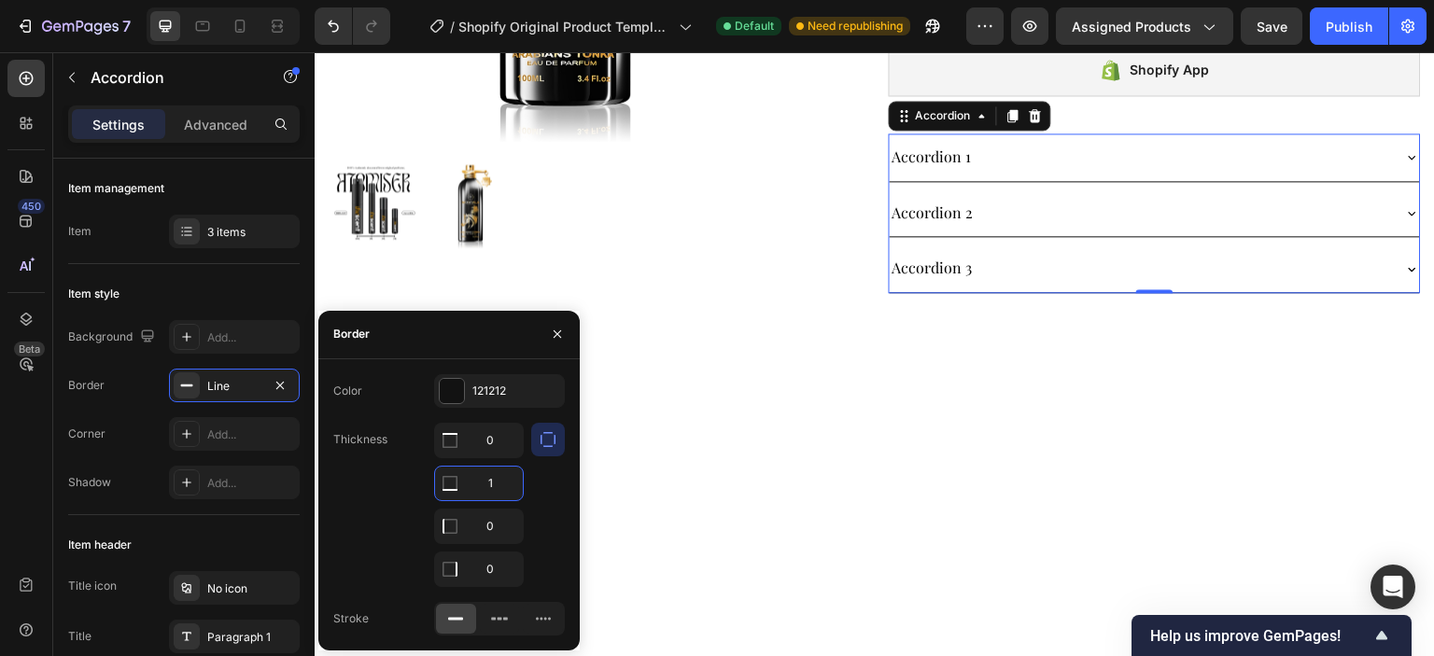
click at [504, 483] on input "1" at bounding box center [479, 484] width 88 height 34
type input "2"
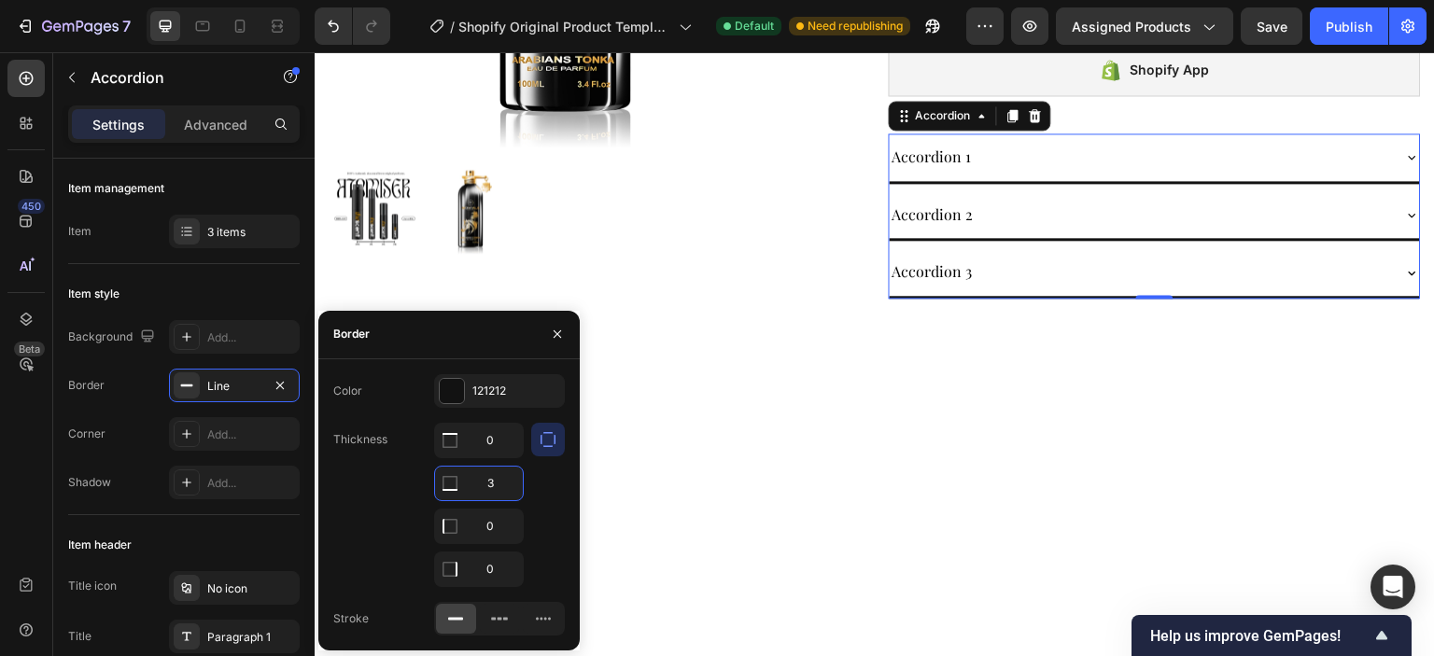
type input "3"
click at [555, 518] on div at bounding box center [548, 505] width 34 height 164
click at [553, 339] on icon "button" at bounding box center [557, 334] width 15 height 15
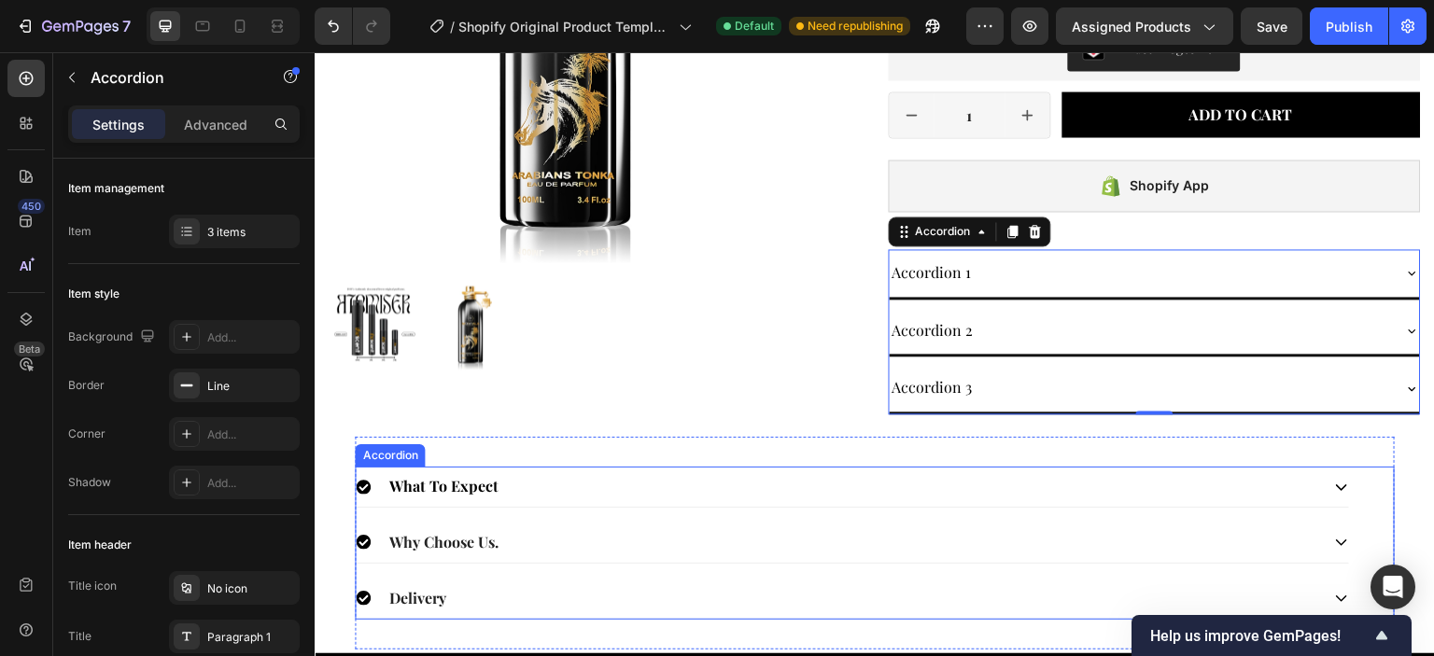
scroll to position [467, 0]
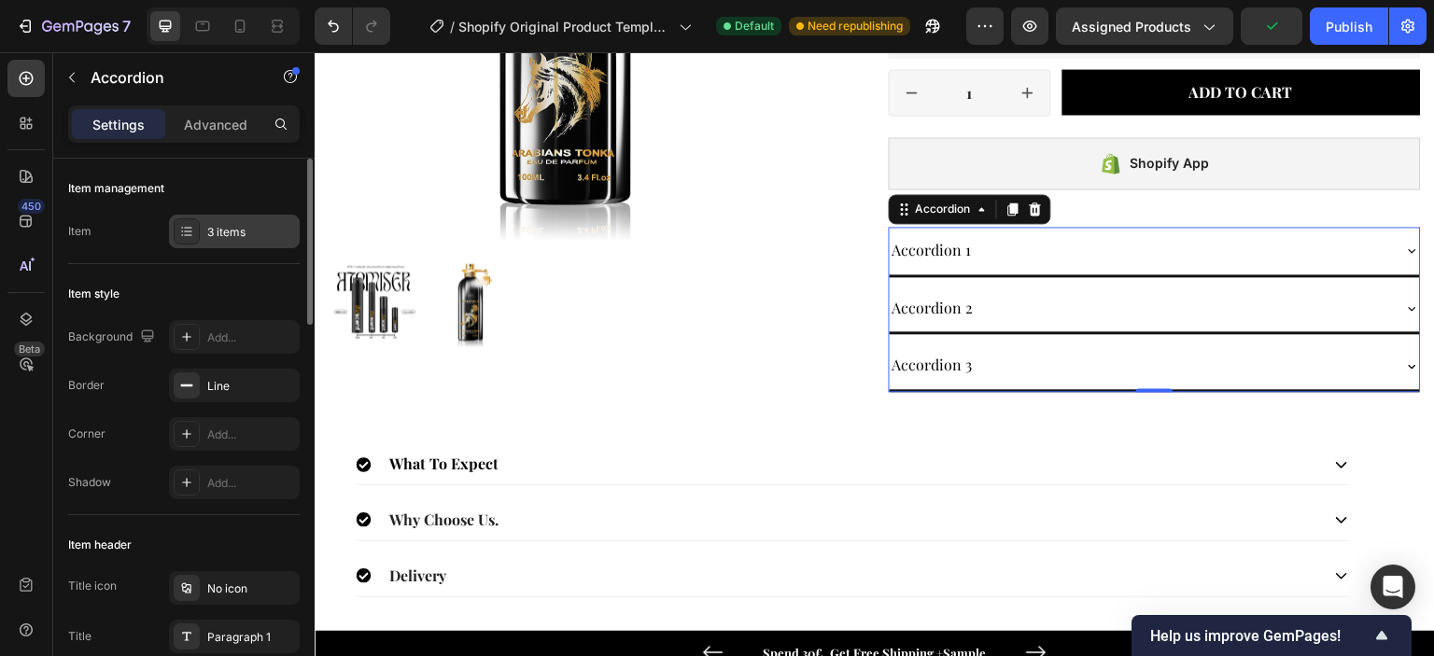
click at [258, 231] on div "3 items" at bounding box center [251, 232] width 88 height 17
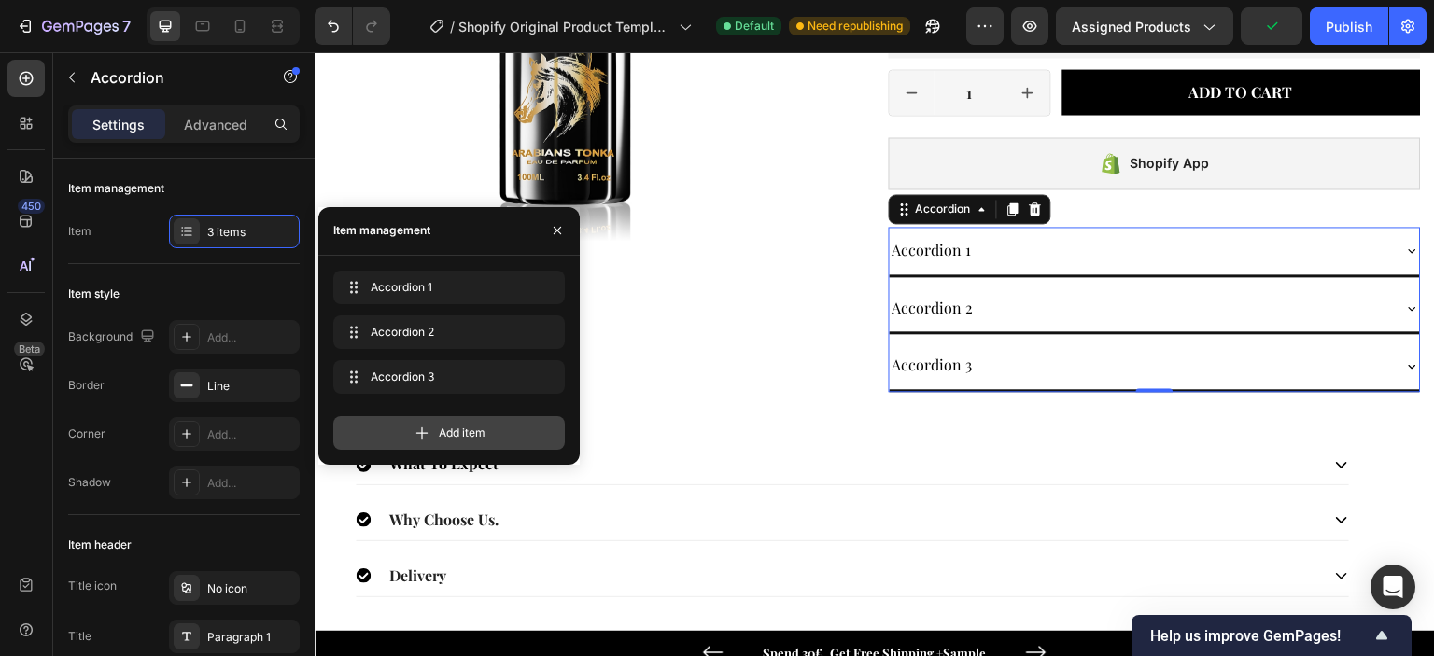
click at [459, 434] on span "Add item" at bounding box center [462, 433] width 47 height 17
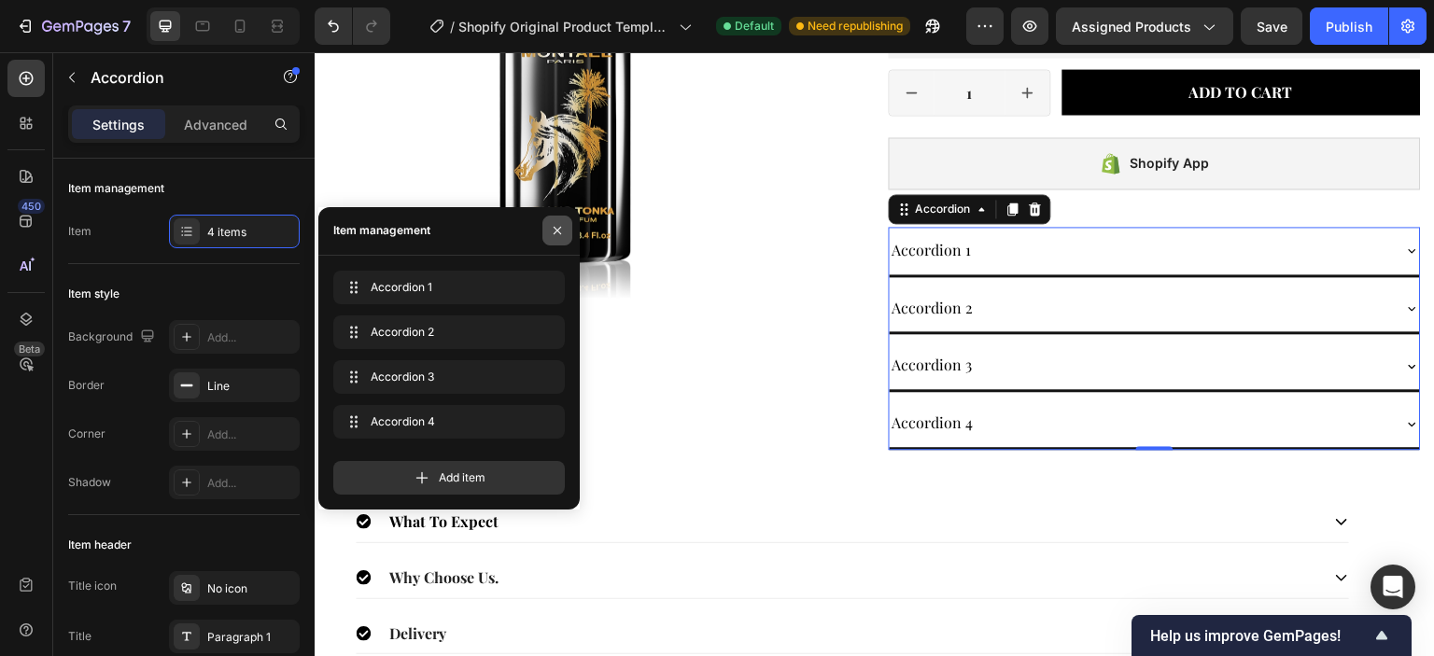
click at [553, 229] on icon "button" at bounding box center [557, 230] width 15 height 15
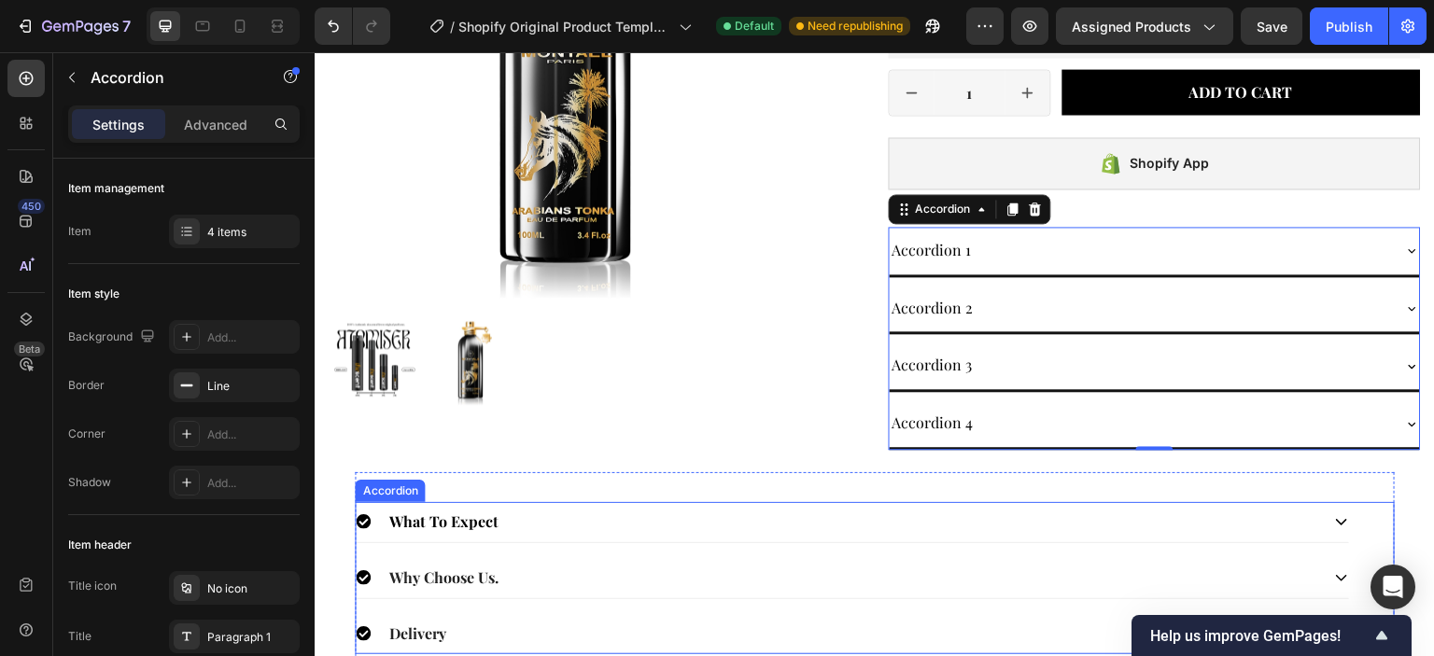
click at [542, 512] on div "What To Expect" at bounding box center [837, 522] width 962 height 25
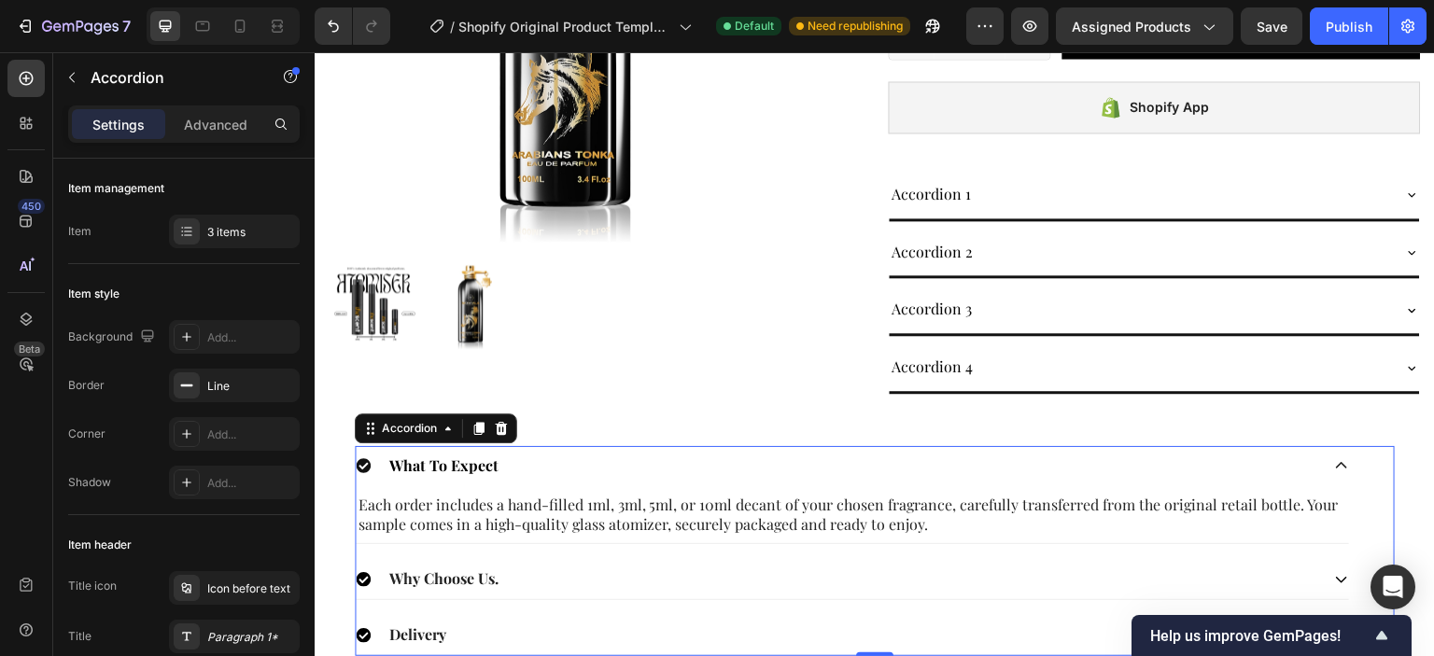
scroll to position [653, 0]
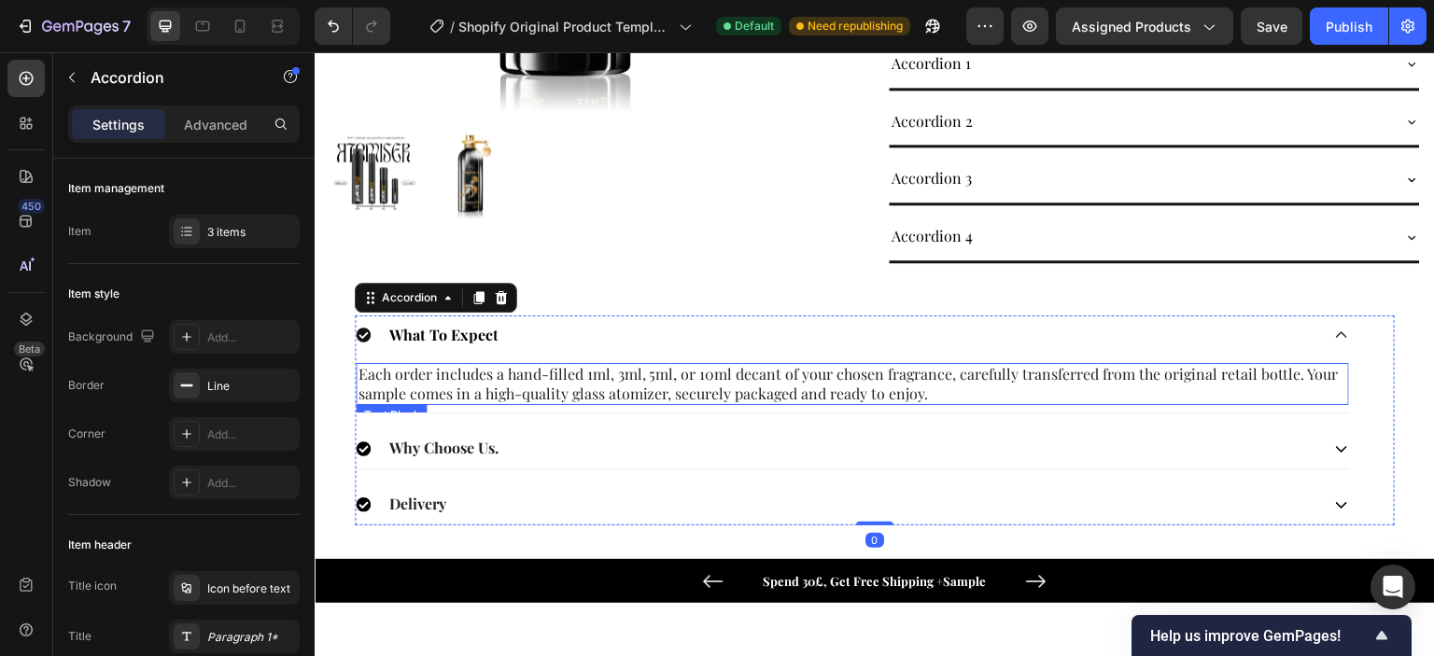
click at [365, 370] on p "Each order includes a hand-filled 1ml, 3ml, 5ml, or 10ml decant of your chosen …" at bounding box center [851, 384] width 988 height 39
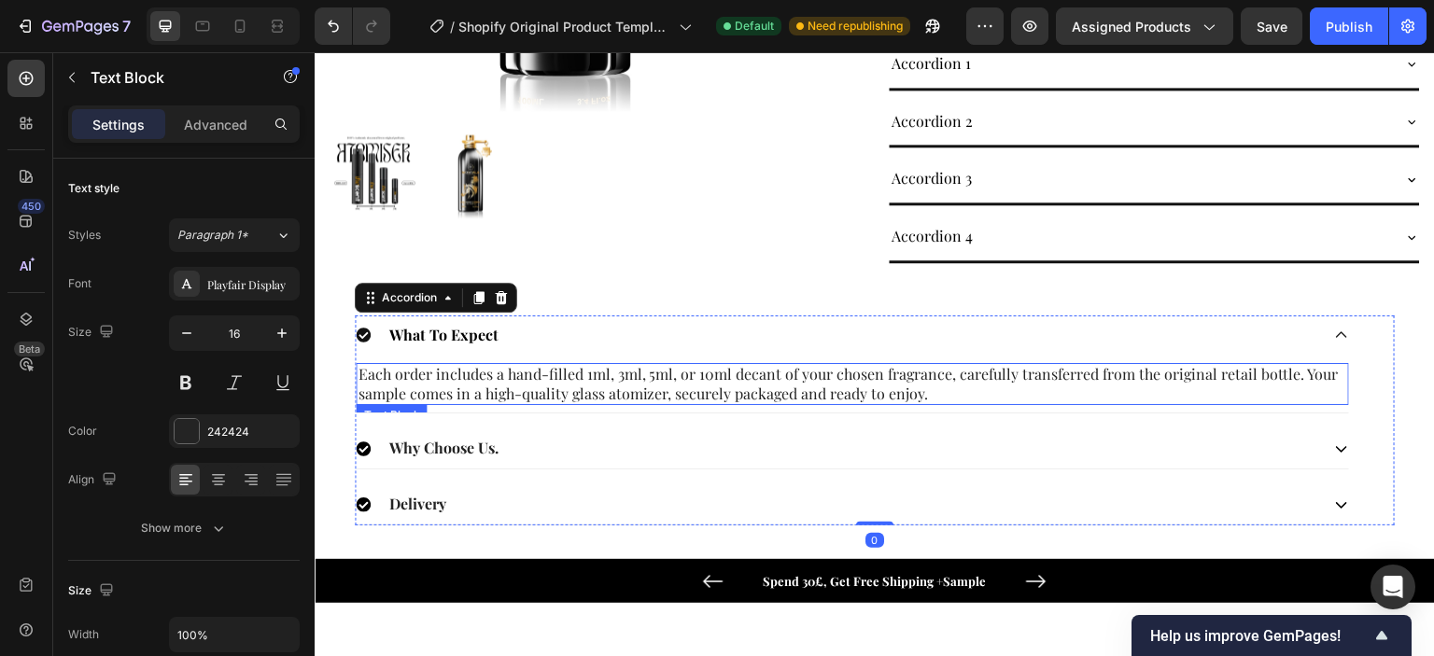
click at [365, 370] on p "Each order includes a hand-filled 1ml, 3ml, 5ml, or 10ml decant of your chosen …" at bounding box center [851, 384] width 988 height 39
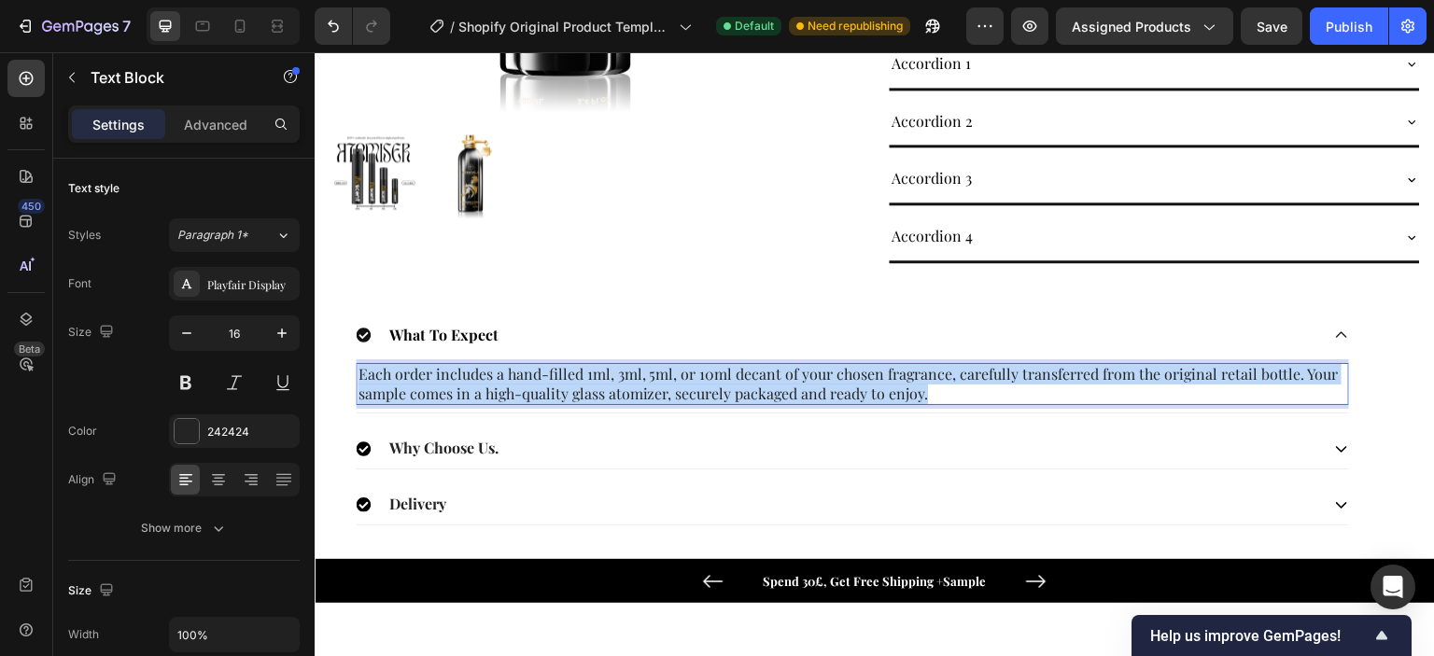
click at [365, 370] on p "Each order includes a hand-filled 1ml, 3ml, 5ml, or 10ml decant of your chosen …" at bounding box center [851, 384] width 988 height 39
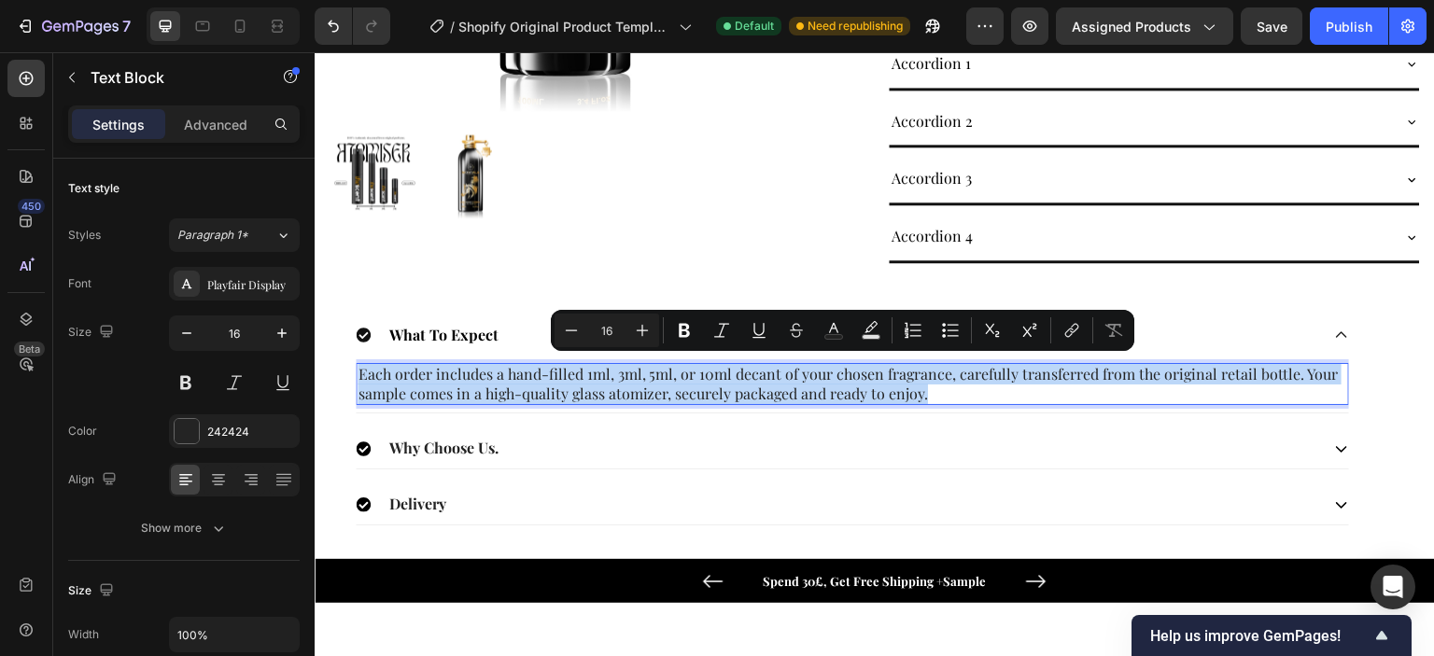
copy p "Each order includes a hand-filled 1ml, 3ml, 5ml, or 10ml decant of your chosen …"
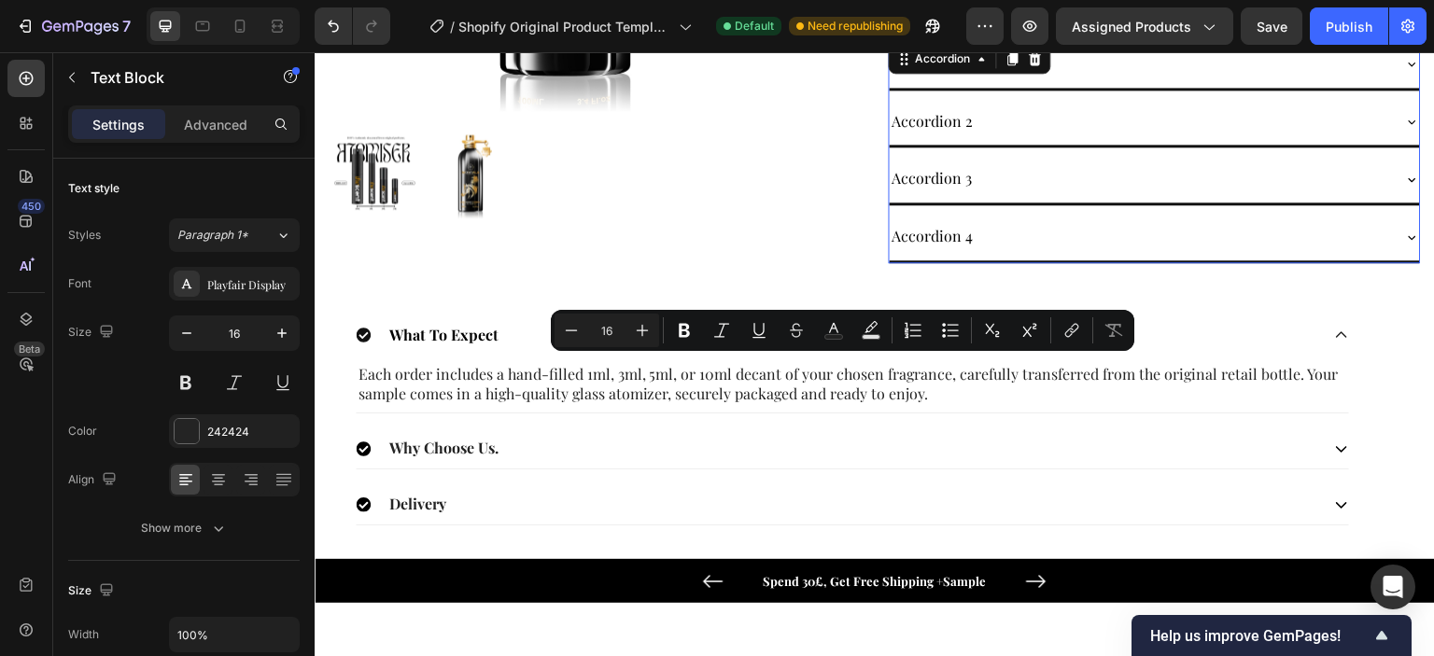
click at [989, 130] on div "Accordion 2" at bounding box center [1139, 121] width 501 height 33
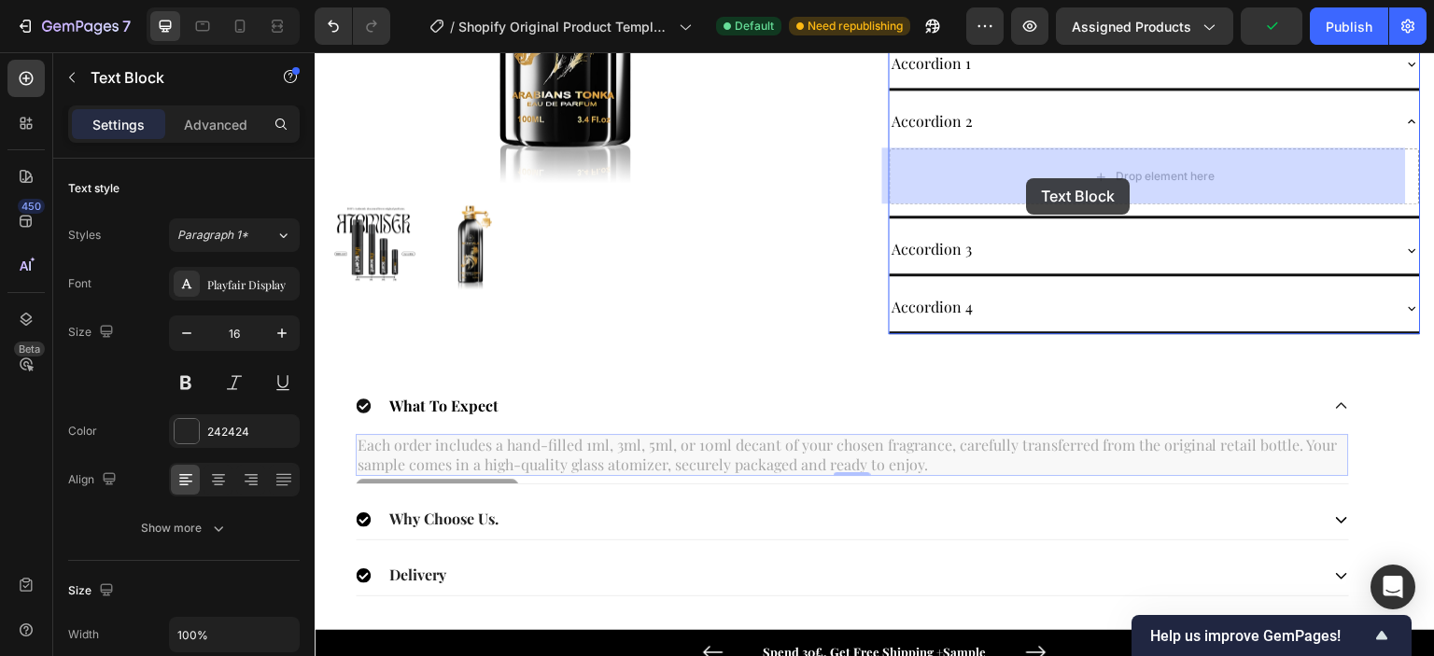
drag, startPoint x: 748, startPoint y: 450, endPoint x: 1027, endPoint y: 178, distance: 389.4
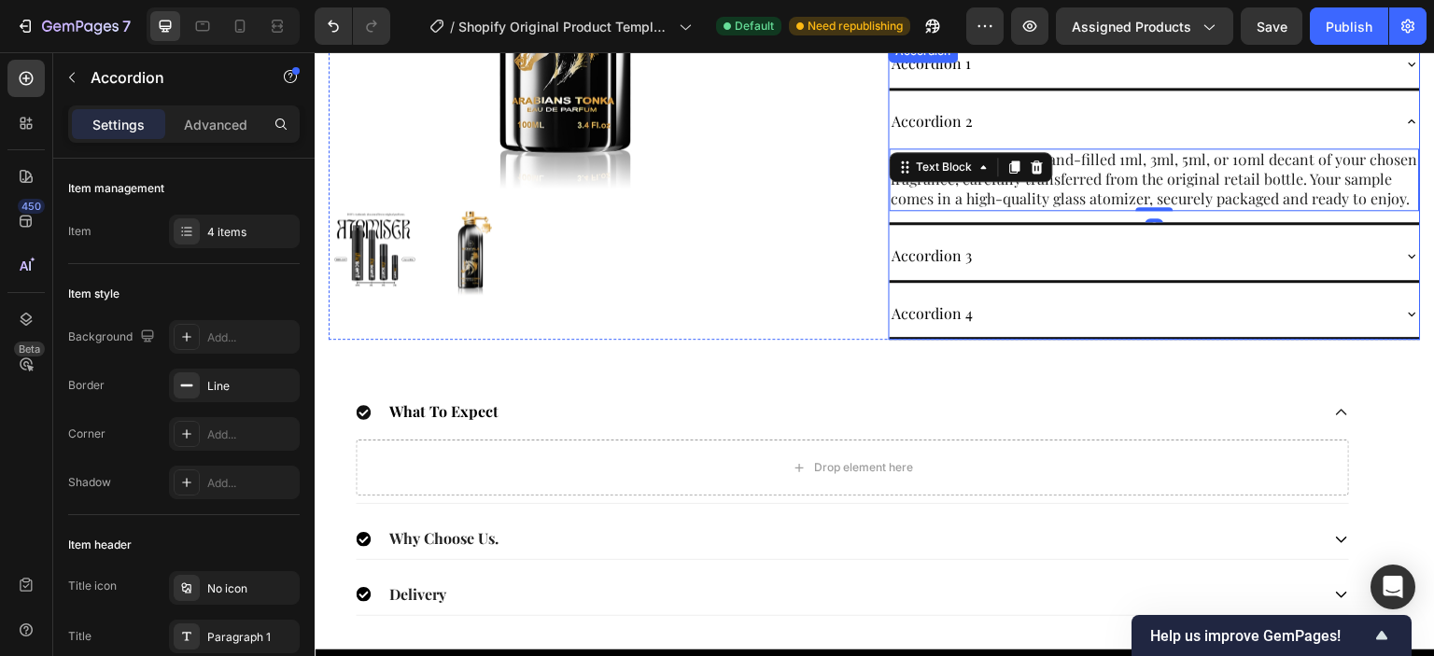
click at [977, 273] on div "Accordion 3" at bounding box center [1139, 256] width 501 height 33
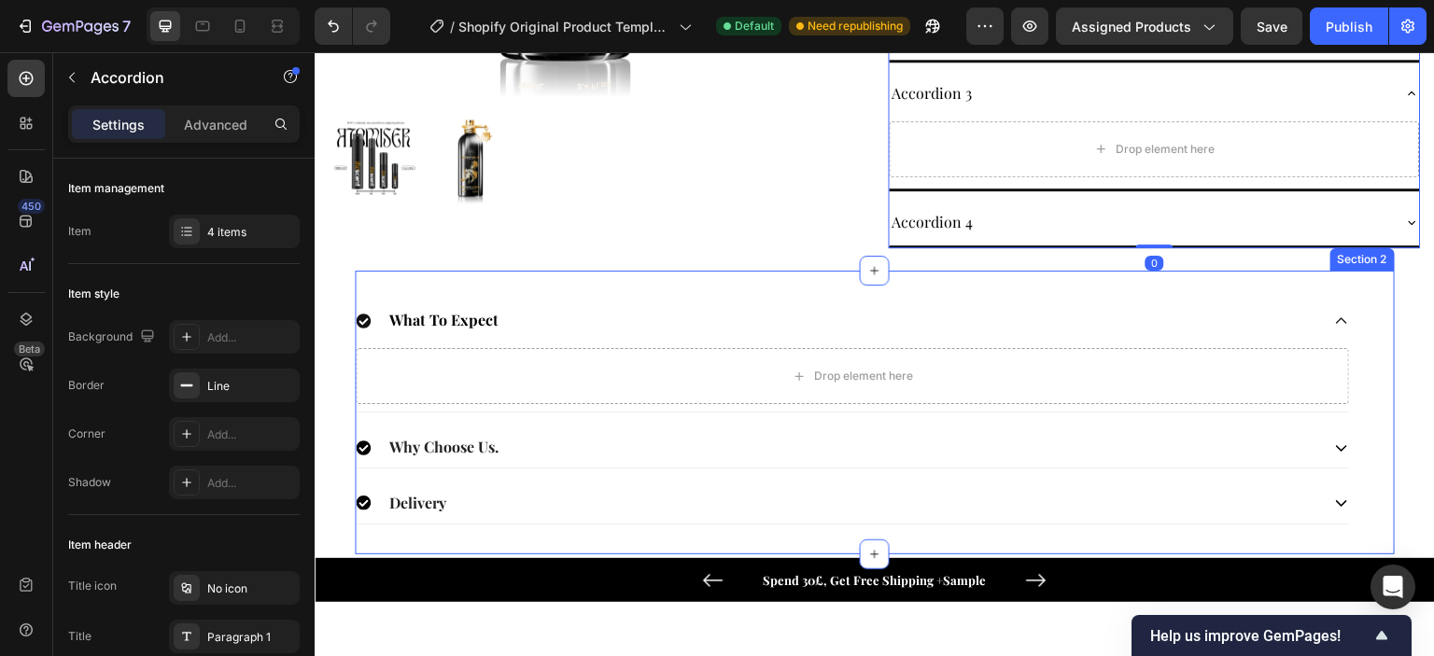
scroll to position [840, 0]
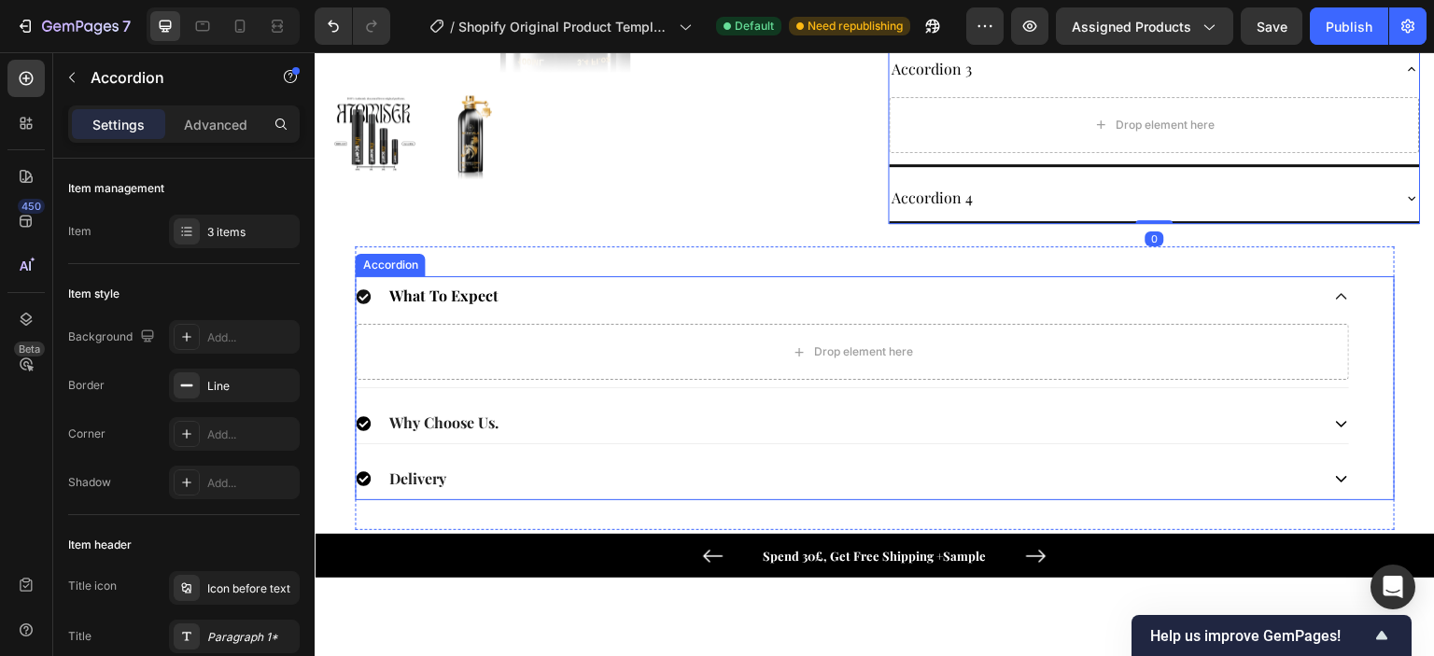
click at [684, 433] on div "Why Choose Us." at bounding box center [837, 423] width 962 height 25
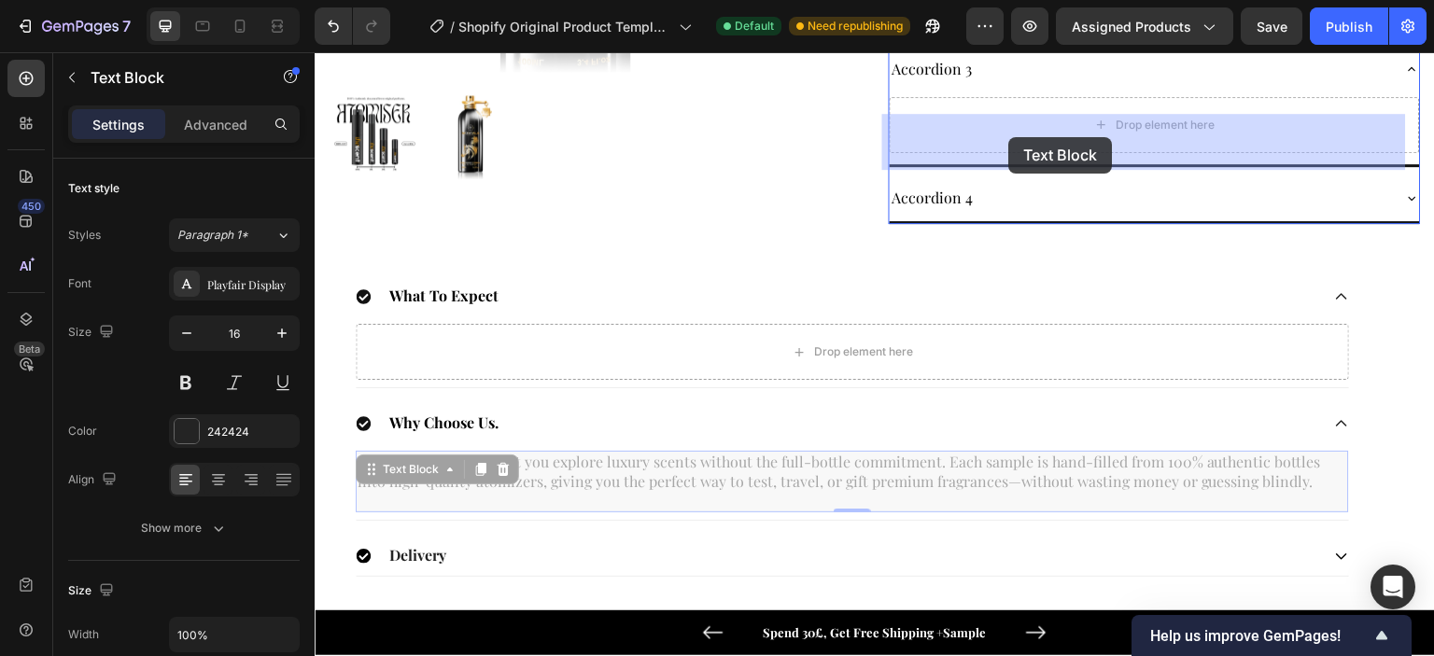
drag, startPoint x: 651, startPoint y: 493, endPoint x: 1009, endPoint y: 137, distance: 504.2
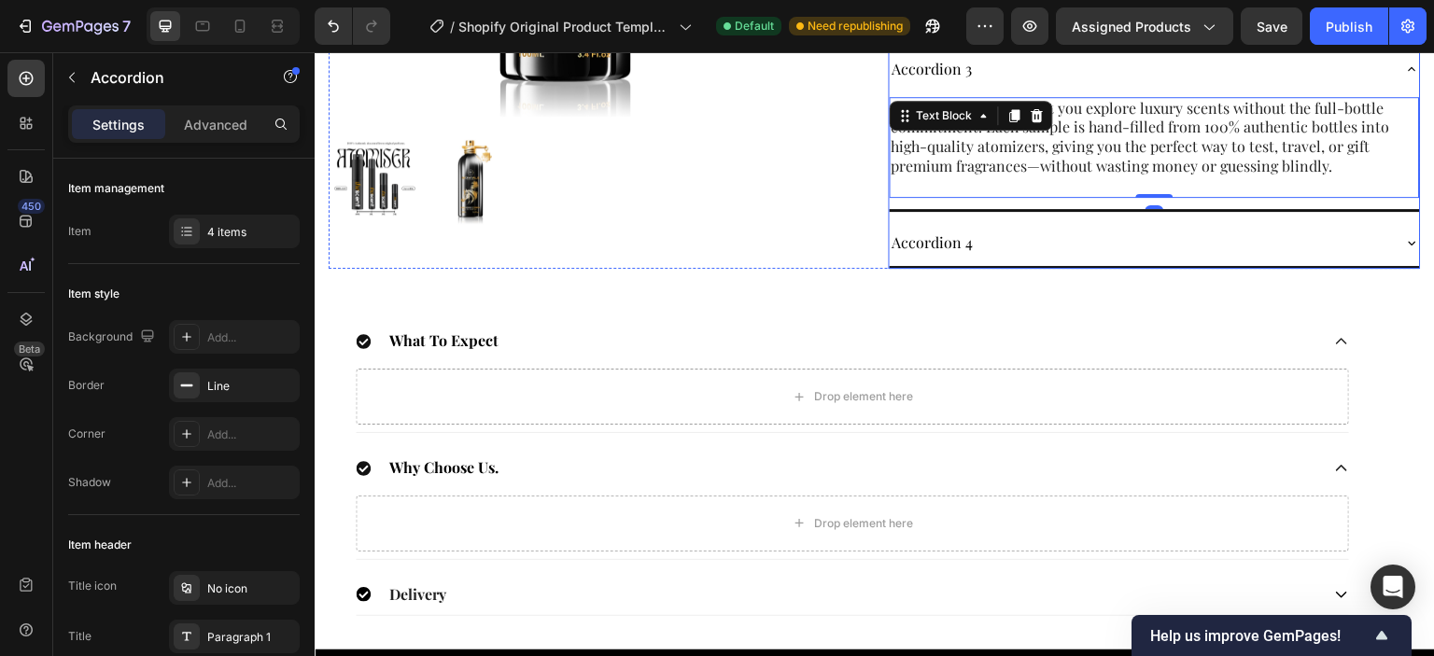
click at [1016, 253] on div "Accordion 4" at bounding box center [1139, 243] width 501 height 33
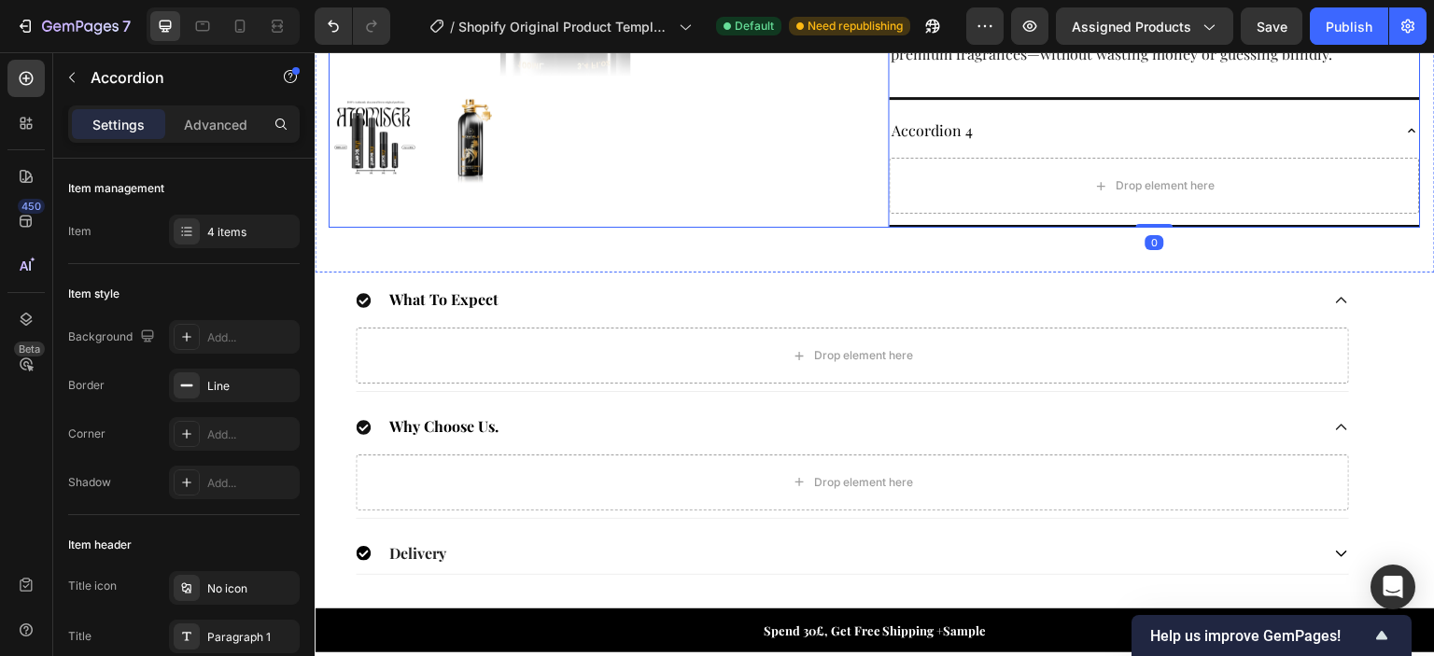
scroll to position [1027, 0]
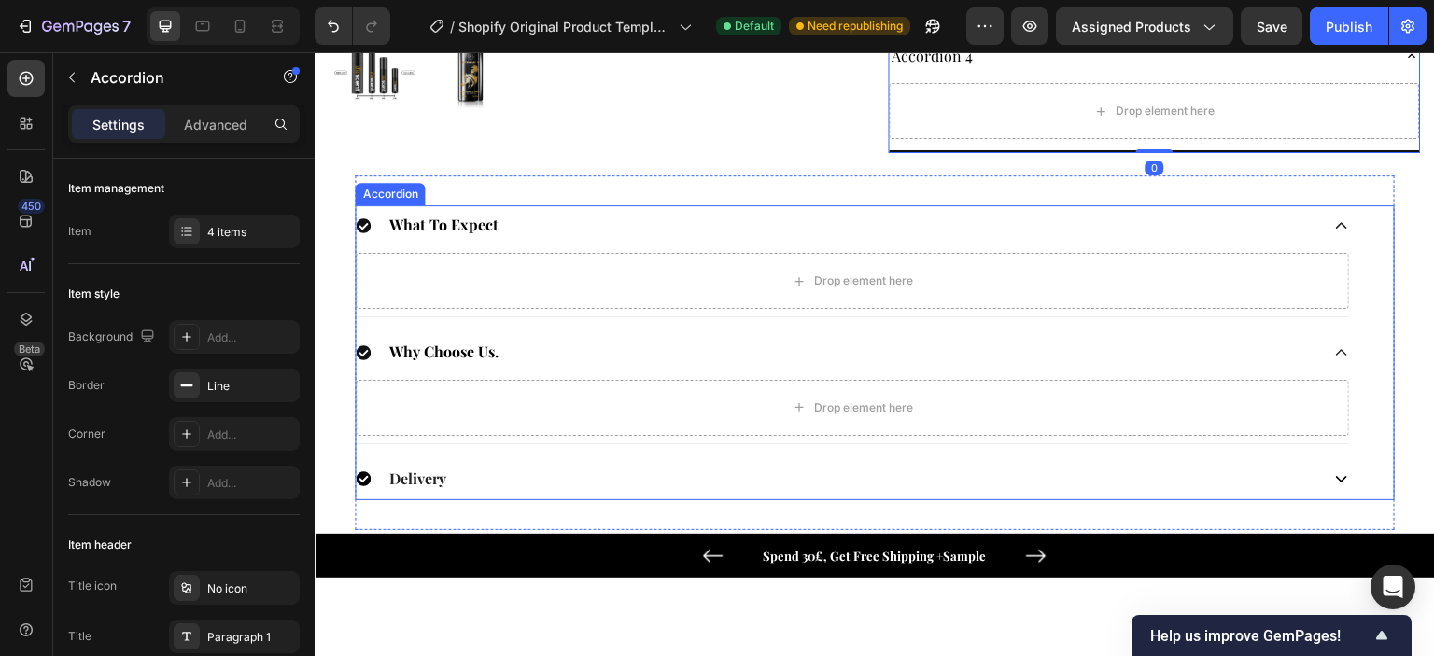
click at [684, 483] on div "Delivery" at bounding box center [837, 479] width 962 height 25
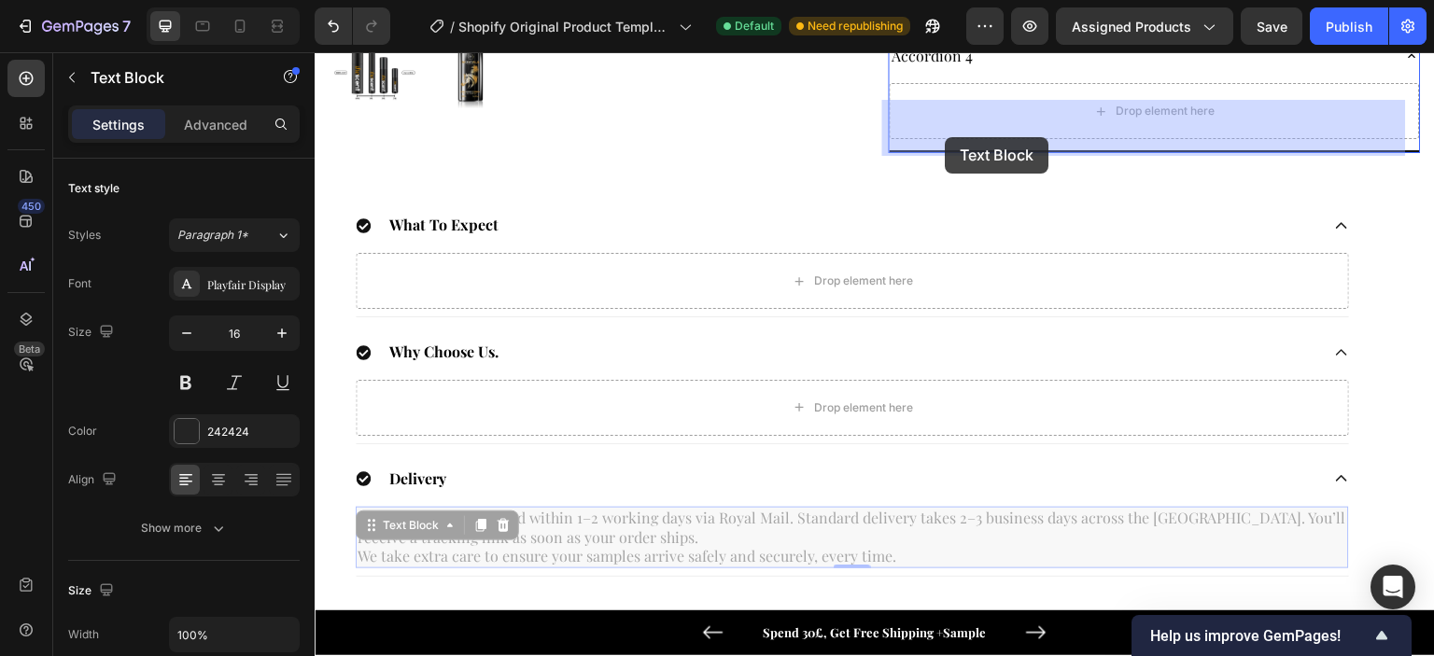
drag, startPoint x: 674, startPoint y: 525, endPoint x: 945, endPoint y: 137, distance: 473.0
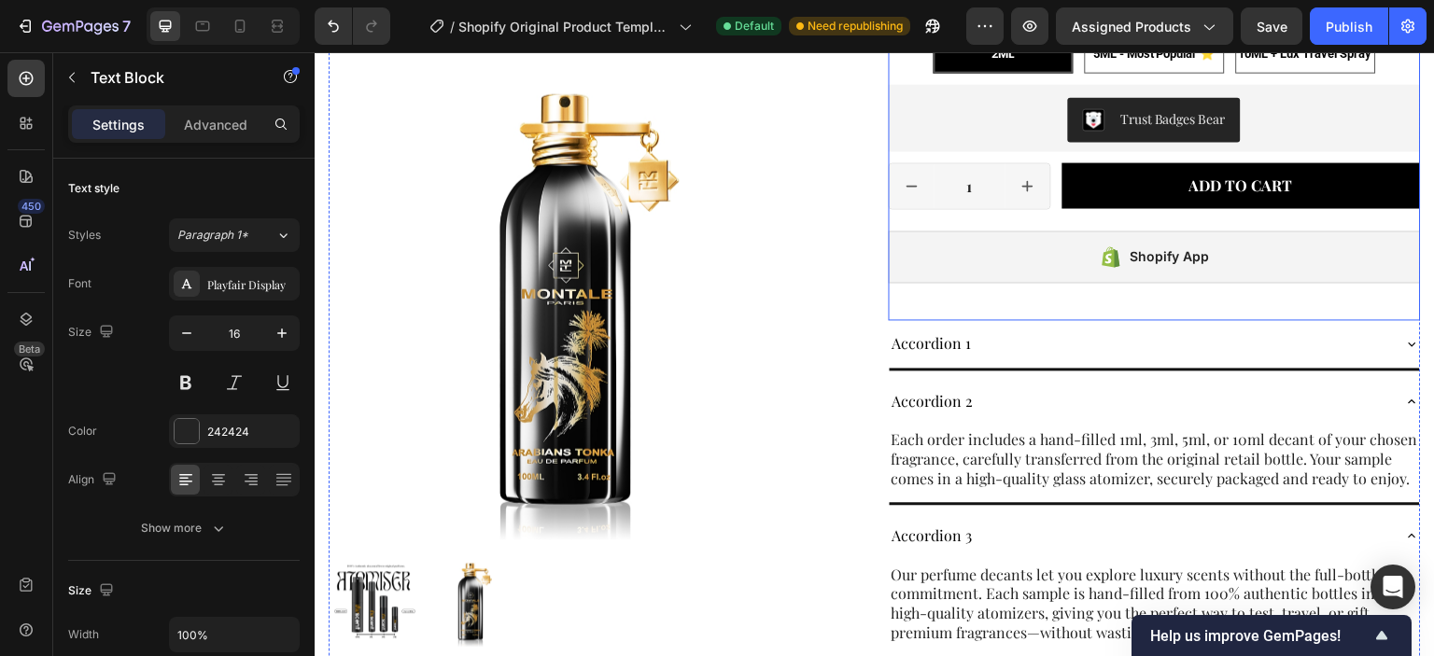
scroll to position [373, 0]
click at [997, 351] on div "Accordion 1" at bounding box center [1139, 344] width 501 height 33
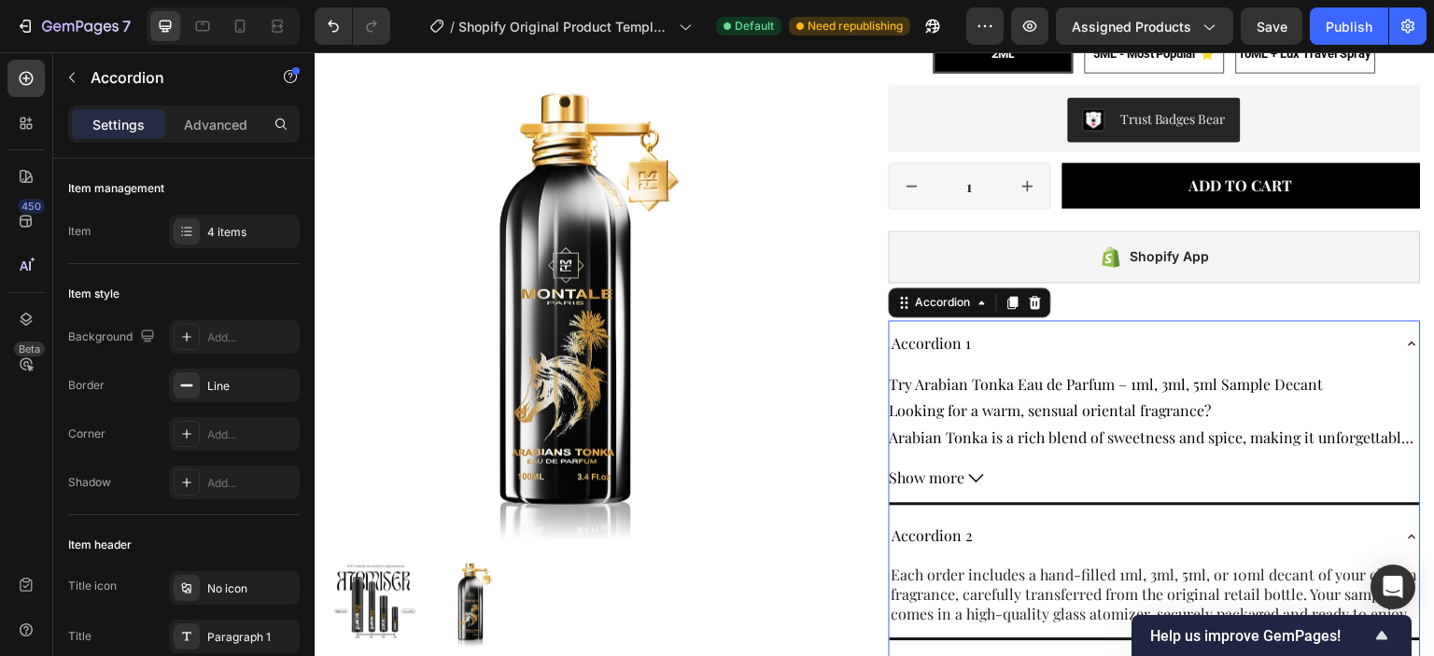
click at [929, 350] on div "Accordion 1" at bounding box center [931, 344] width 85 height 33
click at [961, 342] on p "Product Desc" at bounding box center [937, 343] width 90 height 27
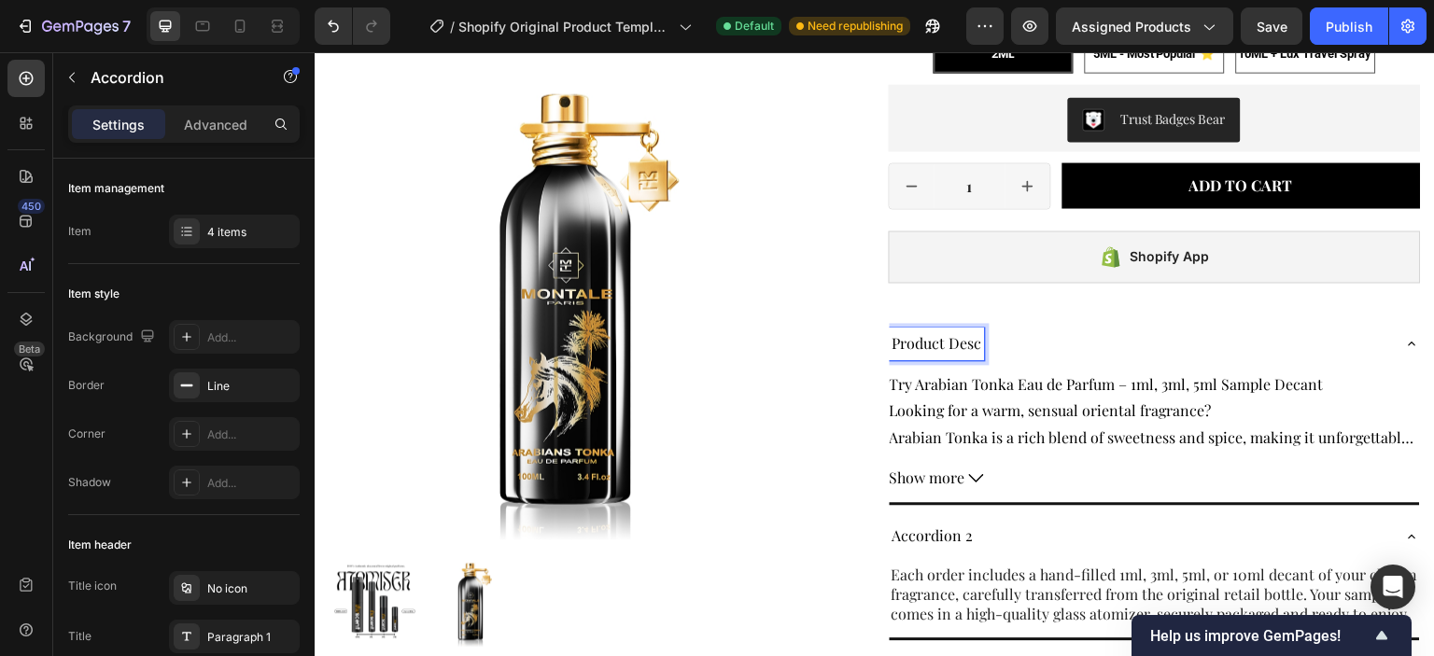
click at [968, 343] on p "Product Desc" at bounding box center [937, 343] width 90 height 27
click at [971, 345] on p "Product Desc" at bounding box center [937, 343] width 90 height 27
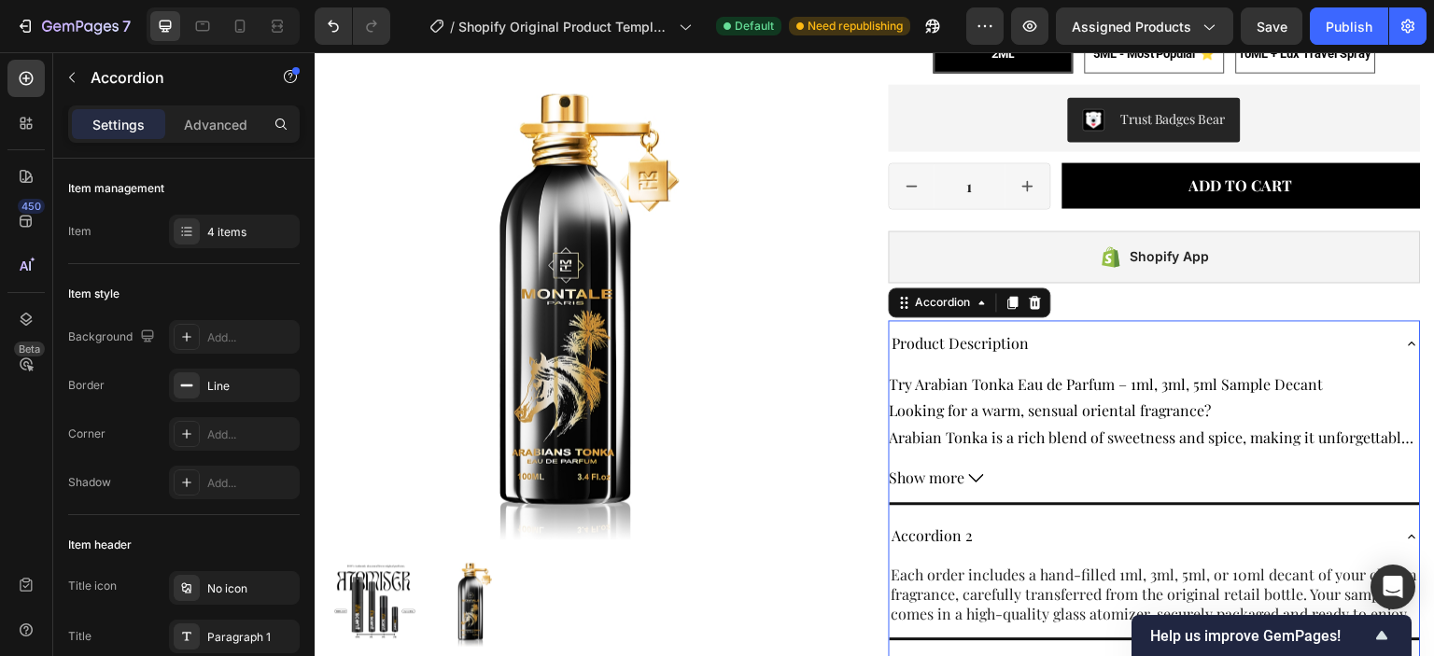
click at [1057, 340] on div "Product Description" at bounding box center [1139, 344] width 501 height 33
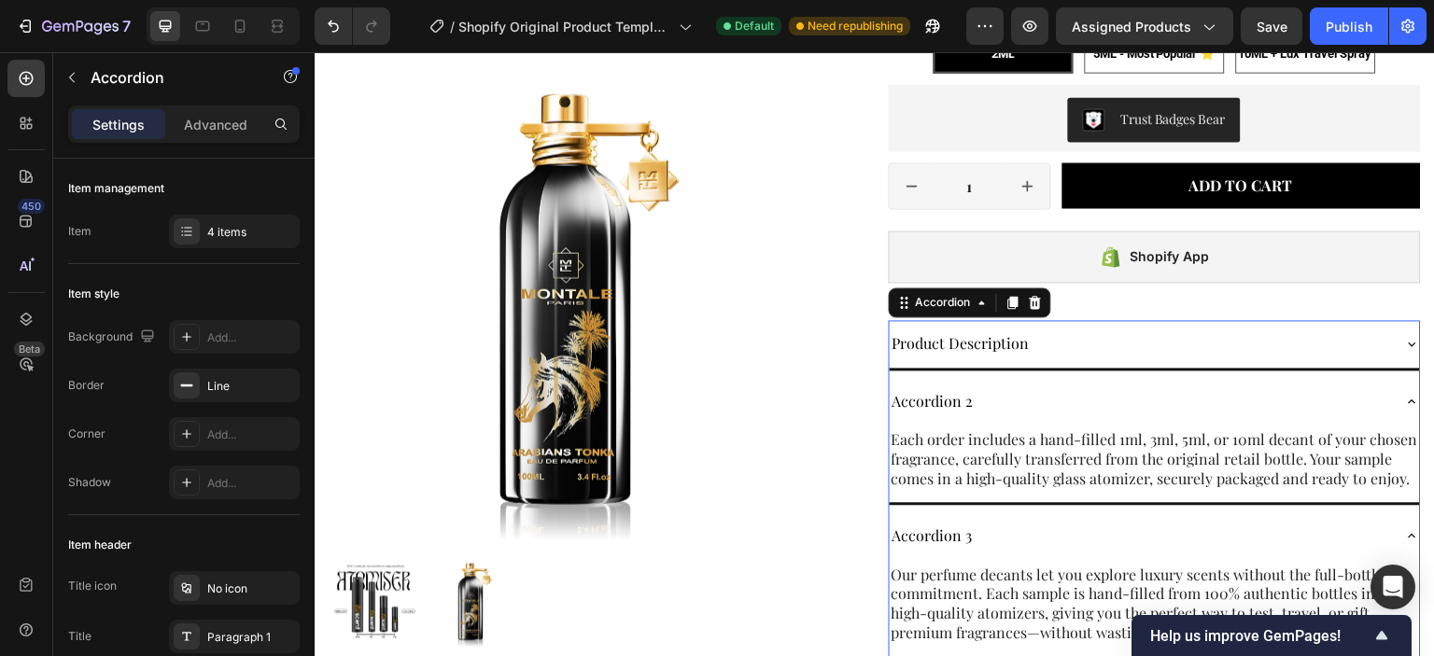
click at [1065, 343] on div "Product Description" at bounding box center [1139, 344] width 501 height 33
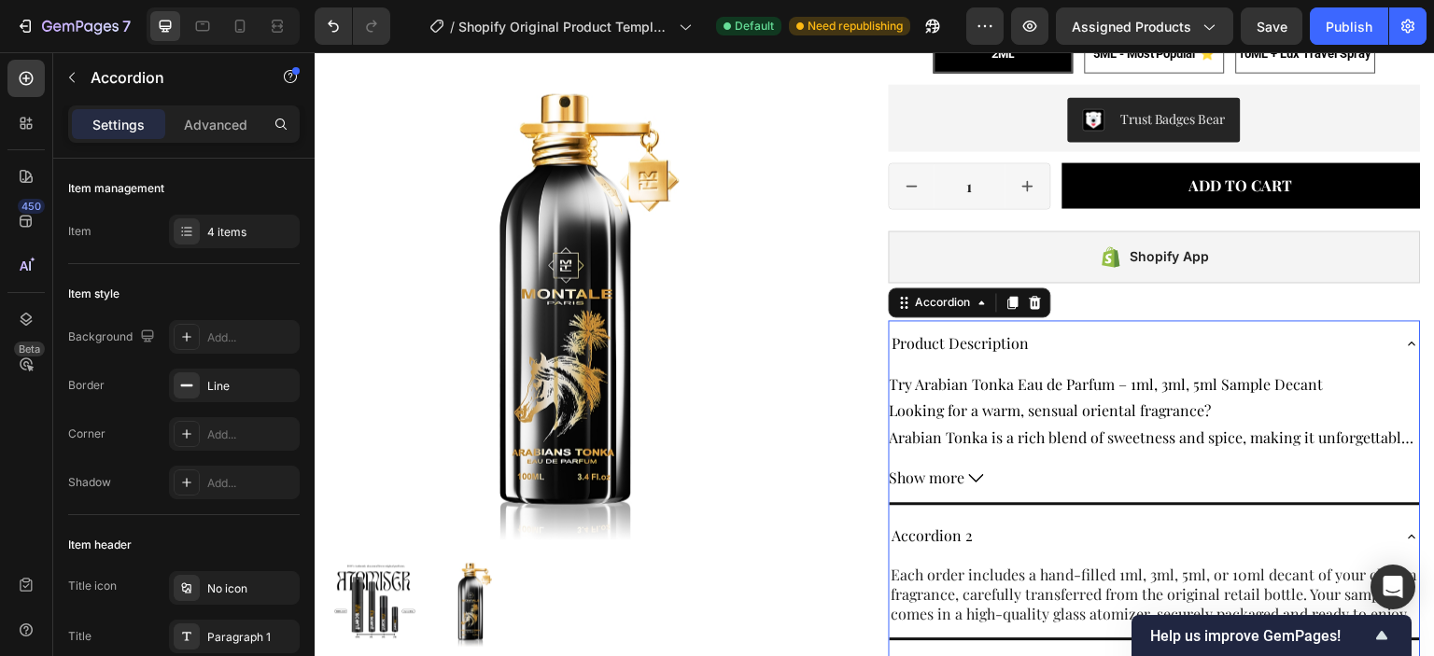
click at [1070, 343] on div "Product Description" at bounding box center [1139, 344] width 501 height 33
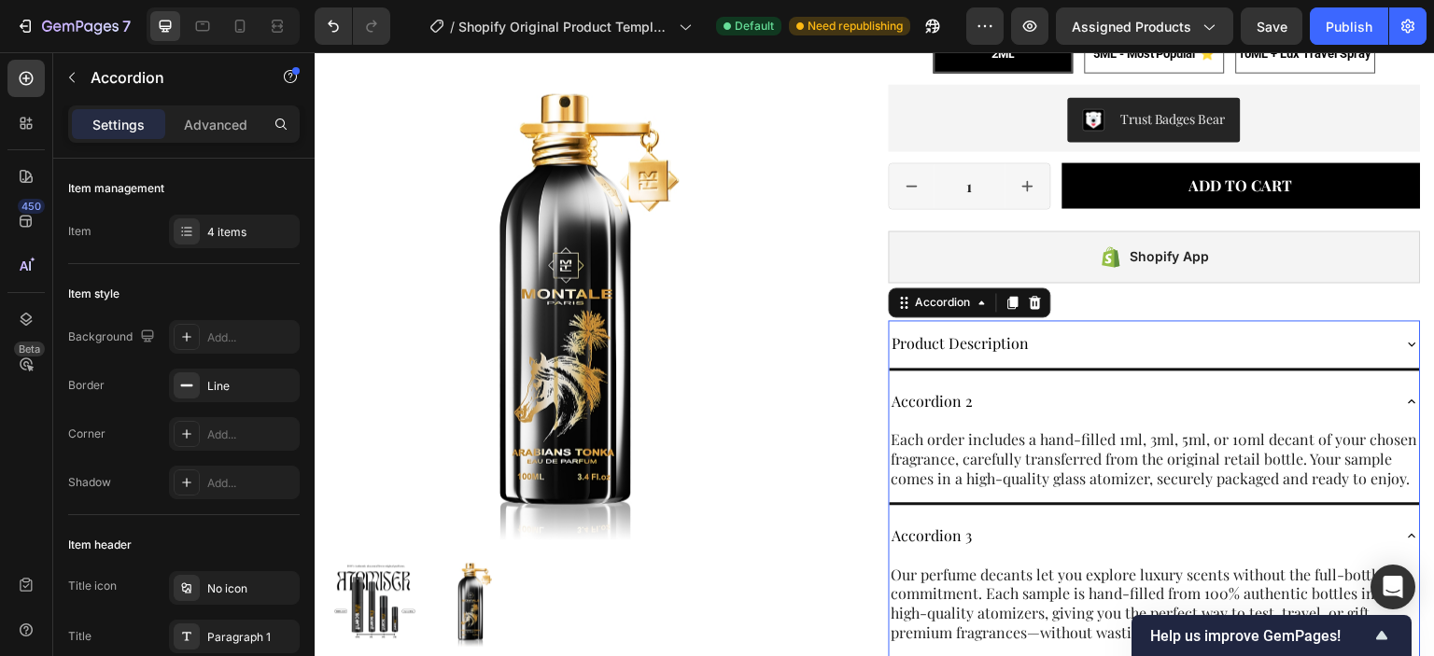
click at [1051, 398] on div "Accordion 2" at bounding box center [1139, 401] width 501 height 33
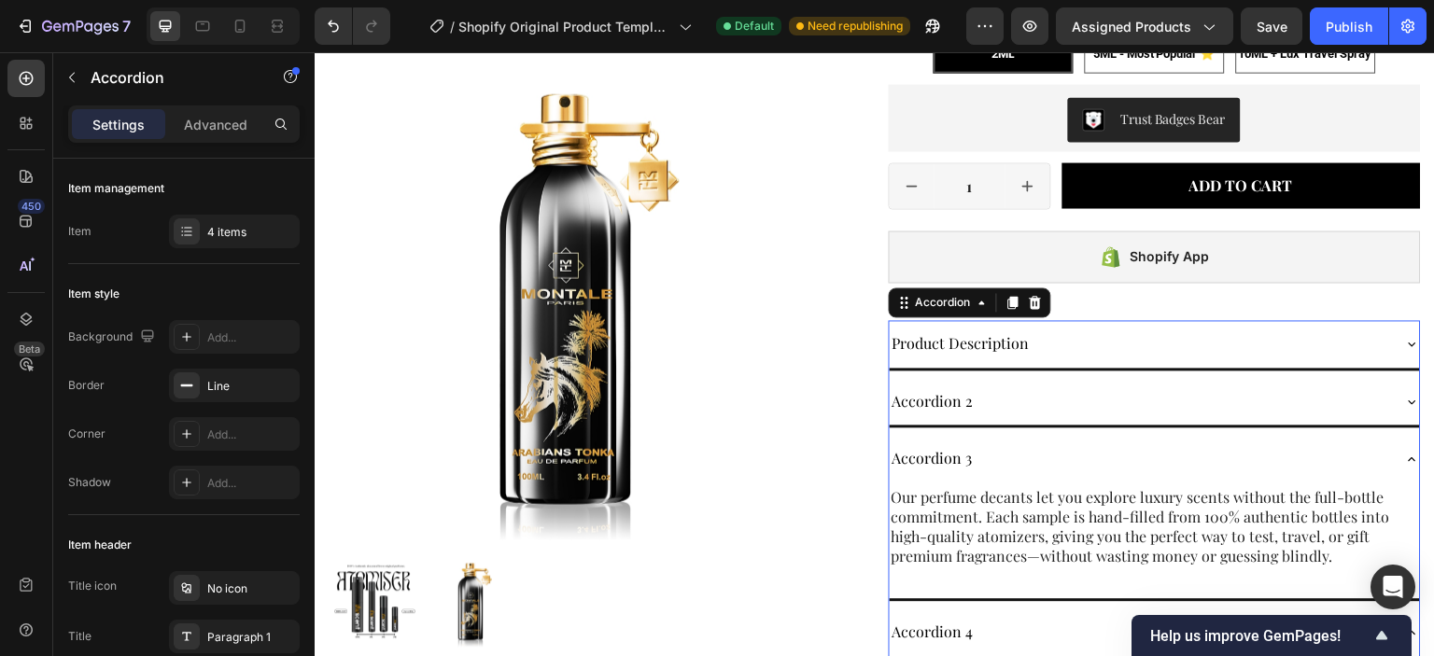
click at [1022, 445] on div "Accordion 3" at bounding box center [1139, 458] width 501 height 33
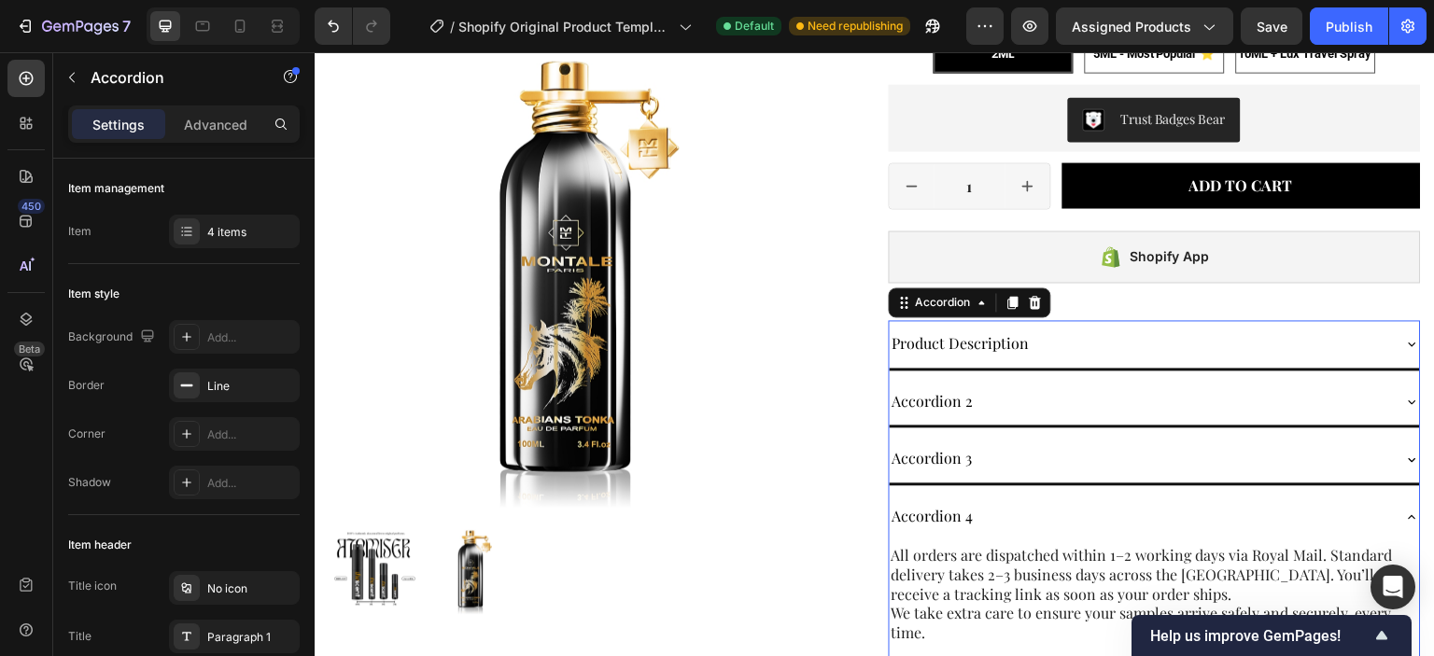
click at [1018, 500] on div "Accordion 4" at bounding box center [1139, 516] width 501 height 33
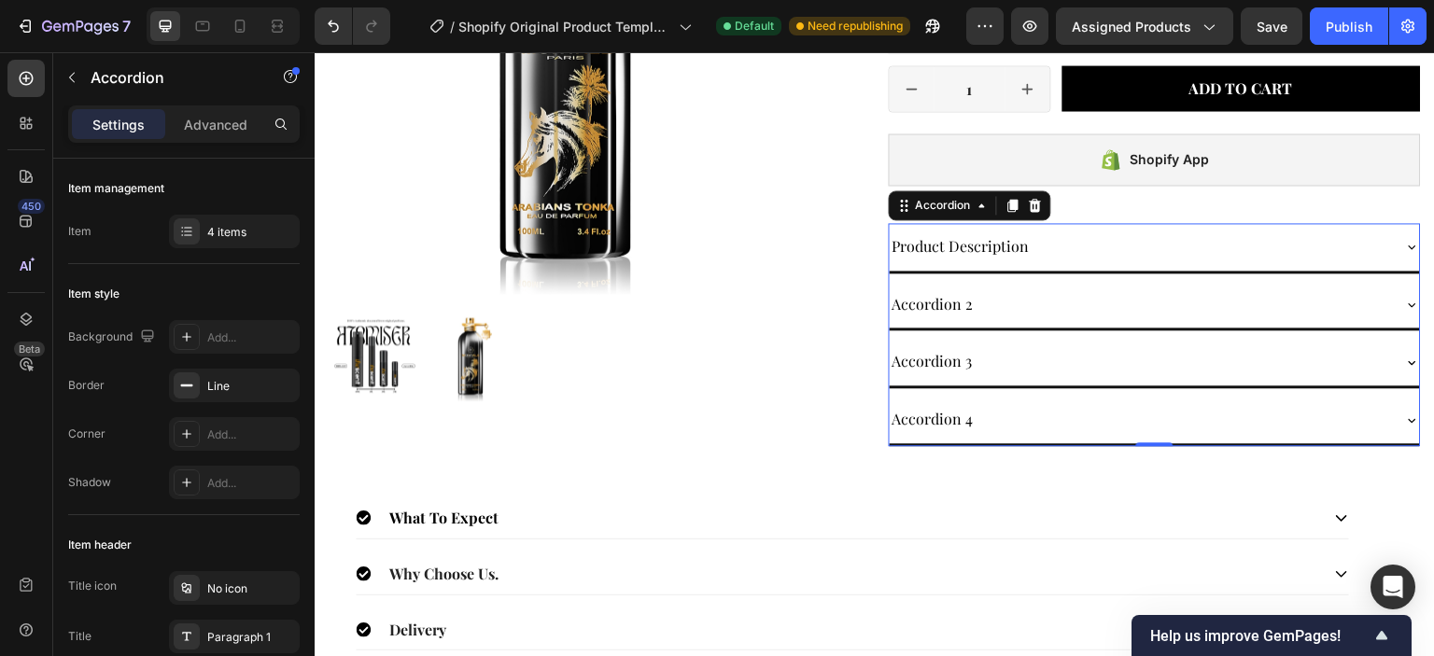
scroll to position [467, 0]
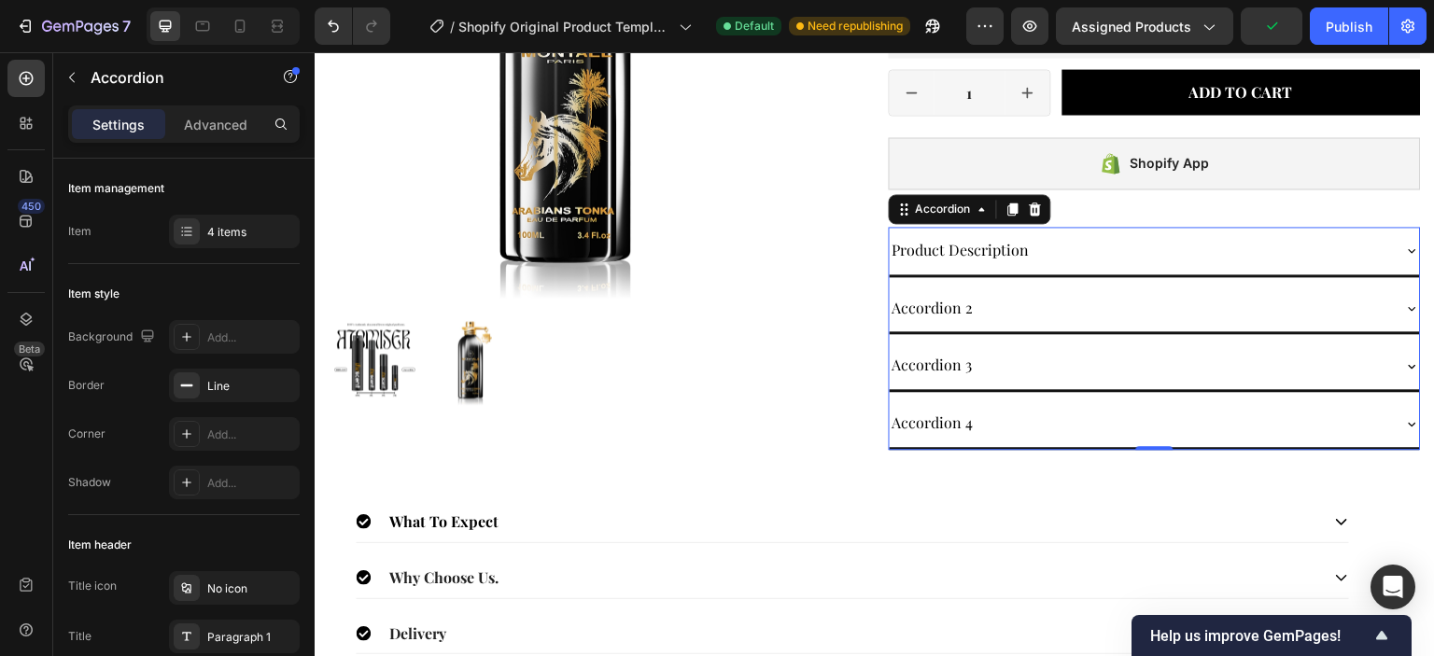
click at [944, 309] on p "Accordion 2" at bounding box center [932, 308] width 81 height 27
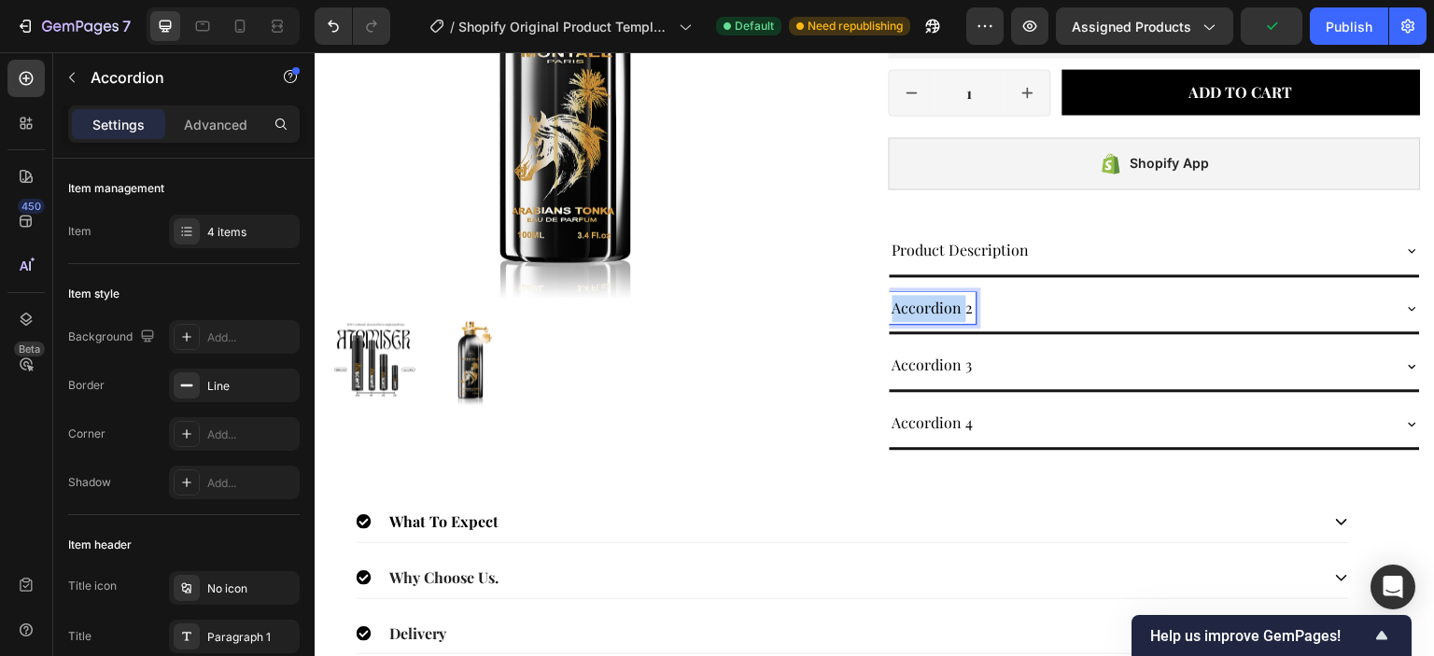
click at [944, 309] on p "Accordion 2" at bounding box center [932, 308] width 81 height 27
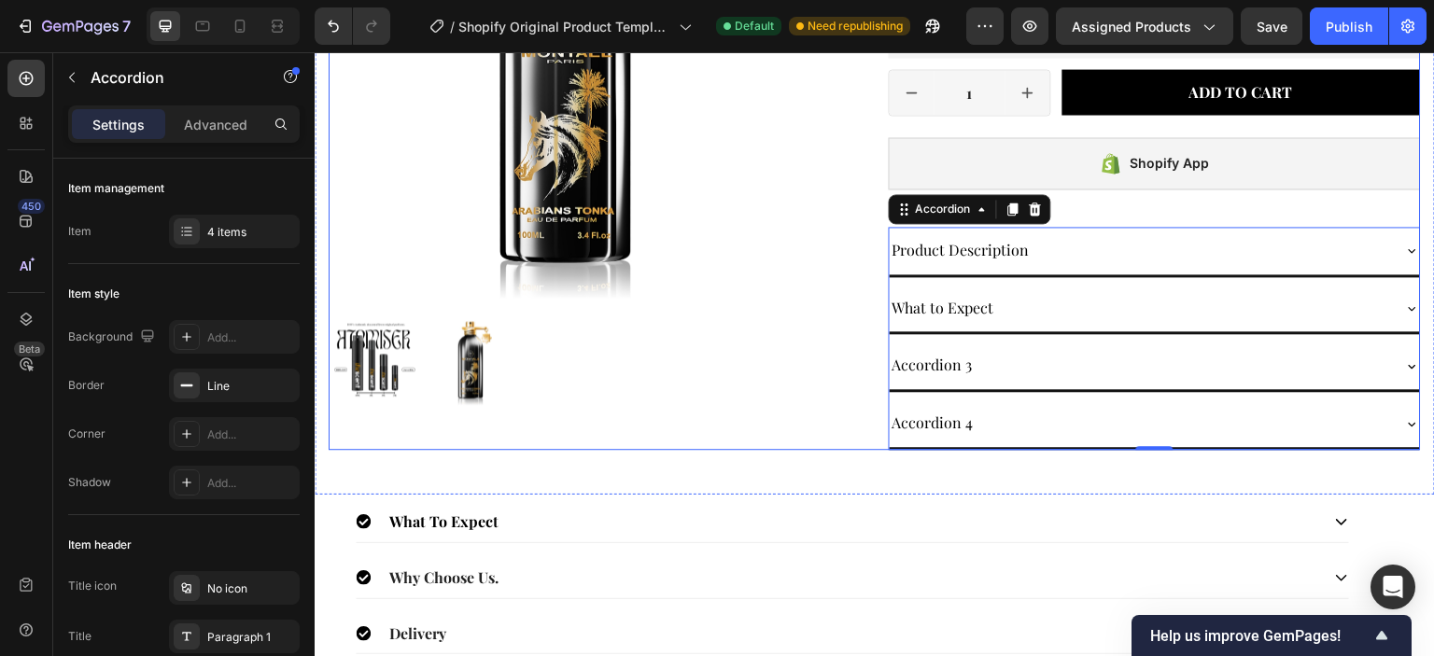
click at [765, 425] on div "Product Images" at bounding box center [595, 95] width 533 height 710
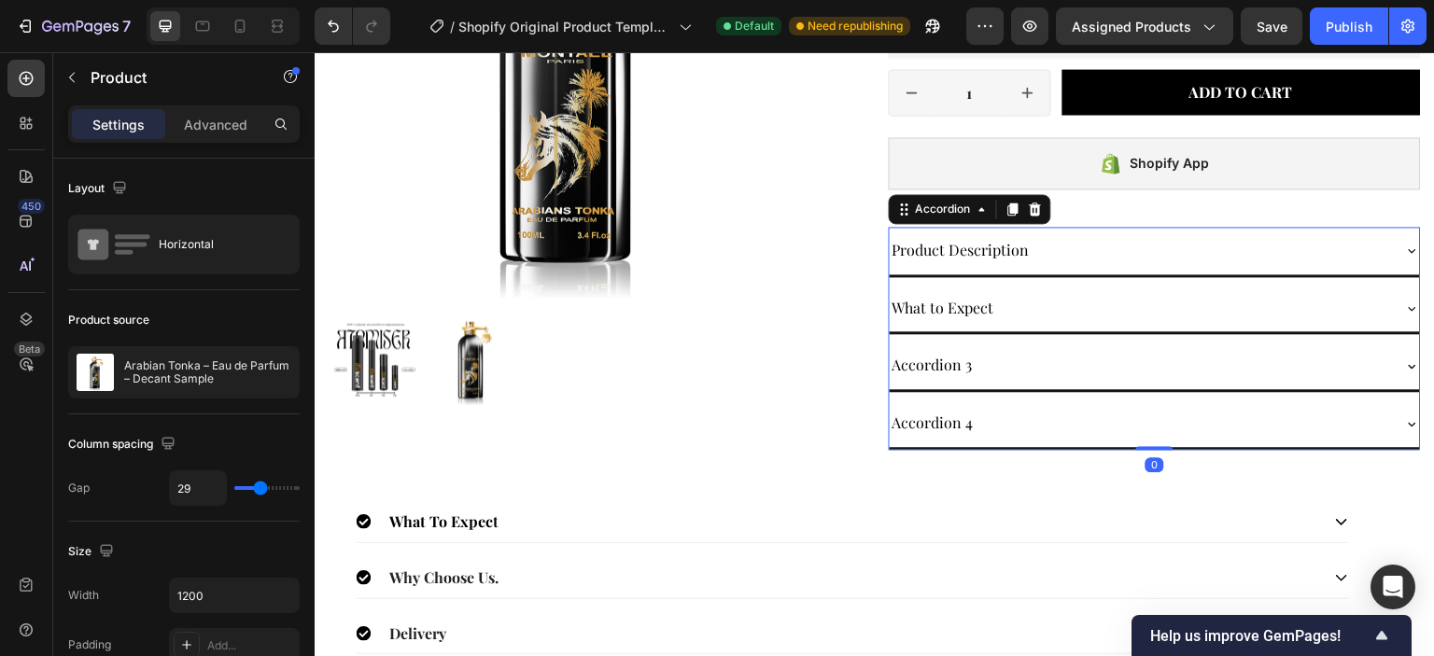
click at [938, 359] on p "Accordion 3" at bounding box center [932, 365] width 80 height 27
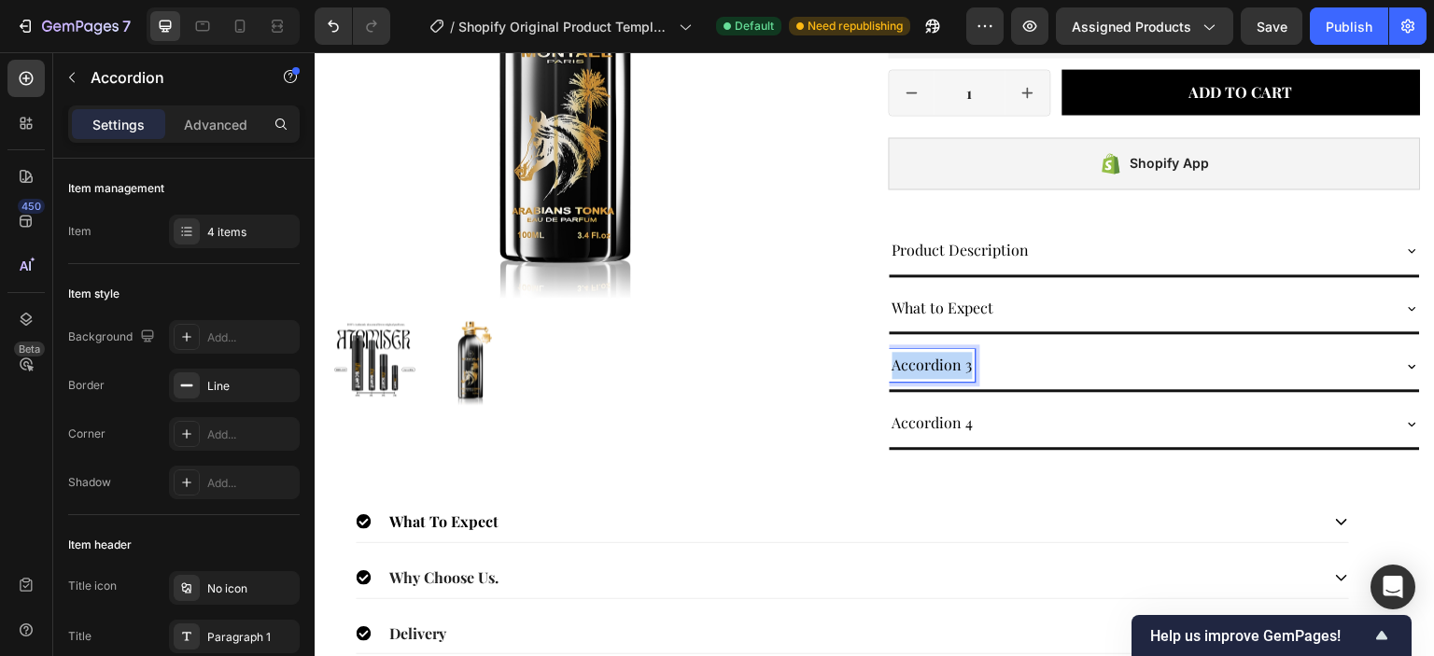
click at [938, 359] on p "Accordion 3" at bounding box center [932, 365] width 80 height 27
click at [913, 416] on p "Accordion 4" at bounding box center [932, 423] width 81 height 27
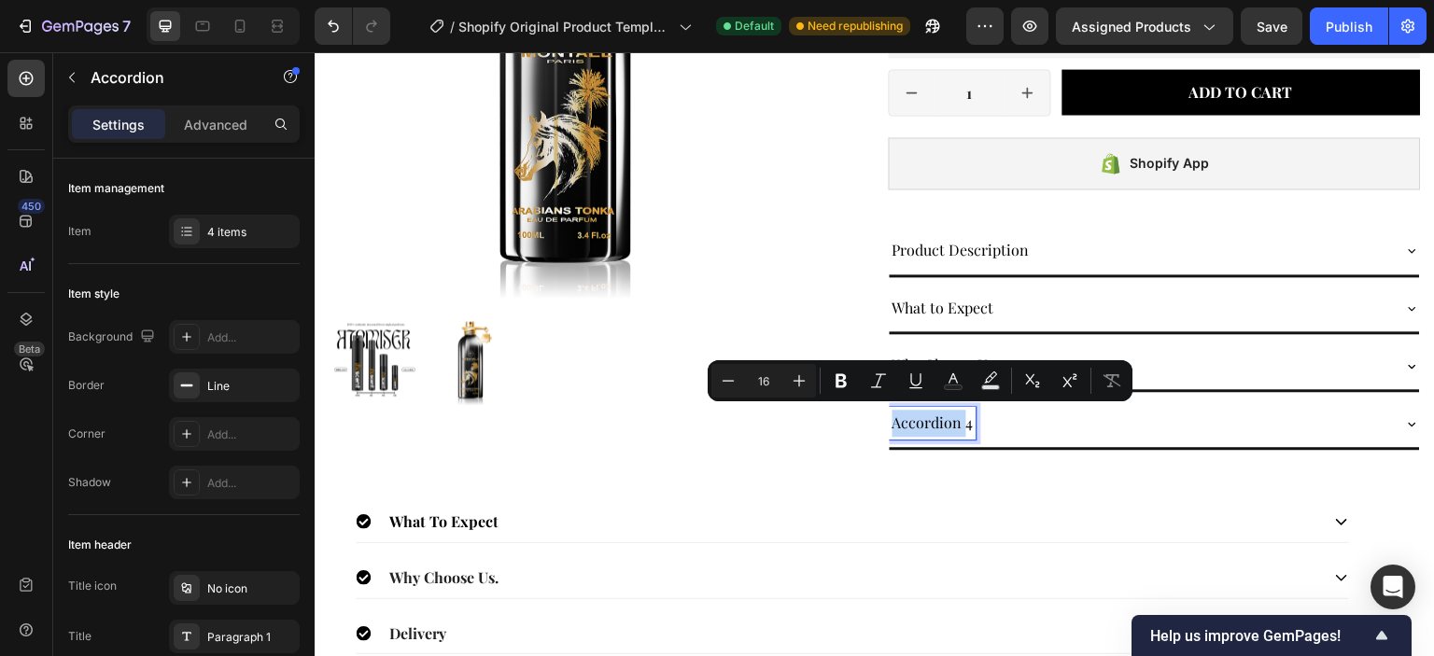
click at [913, 416] on p "Accordion 4" at bounding box center [932, 423] width 81 height 27
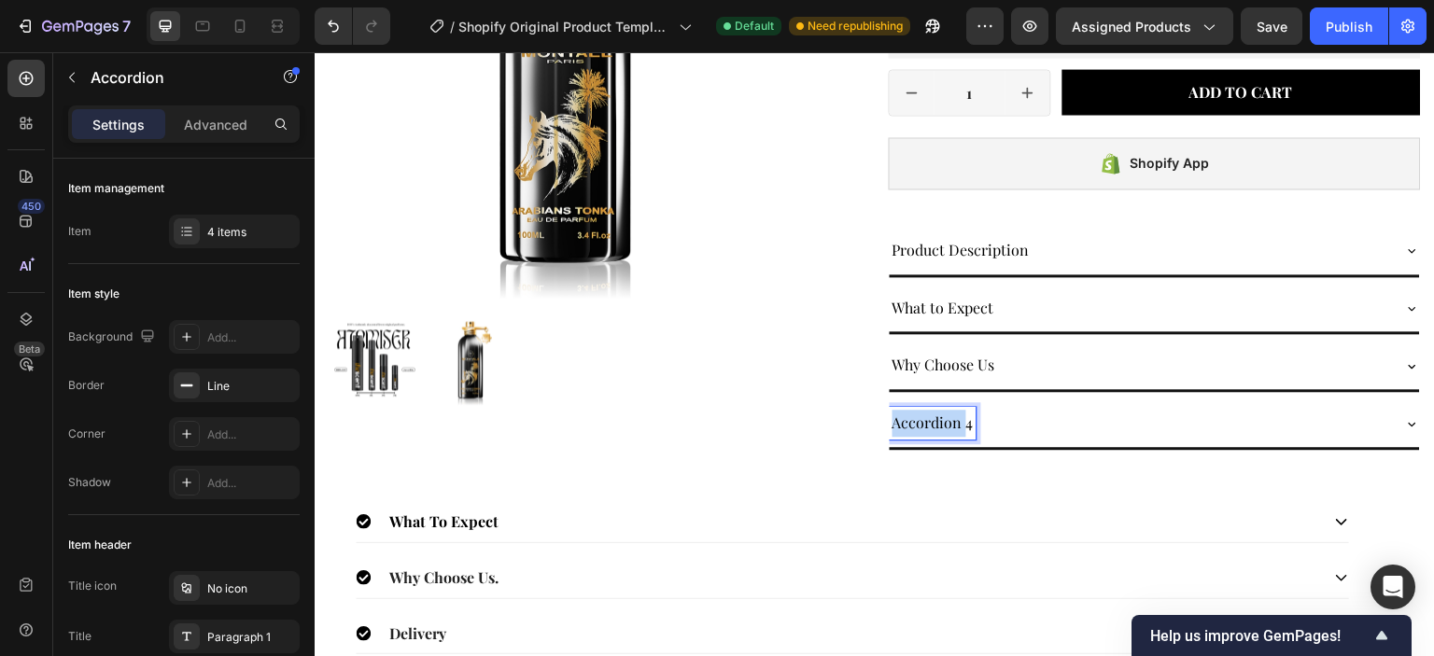
click at [913, 416] on p "Accordion 4" at bounding box center [932, 423] width 81 height 27
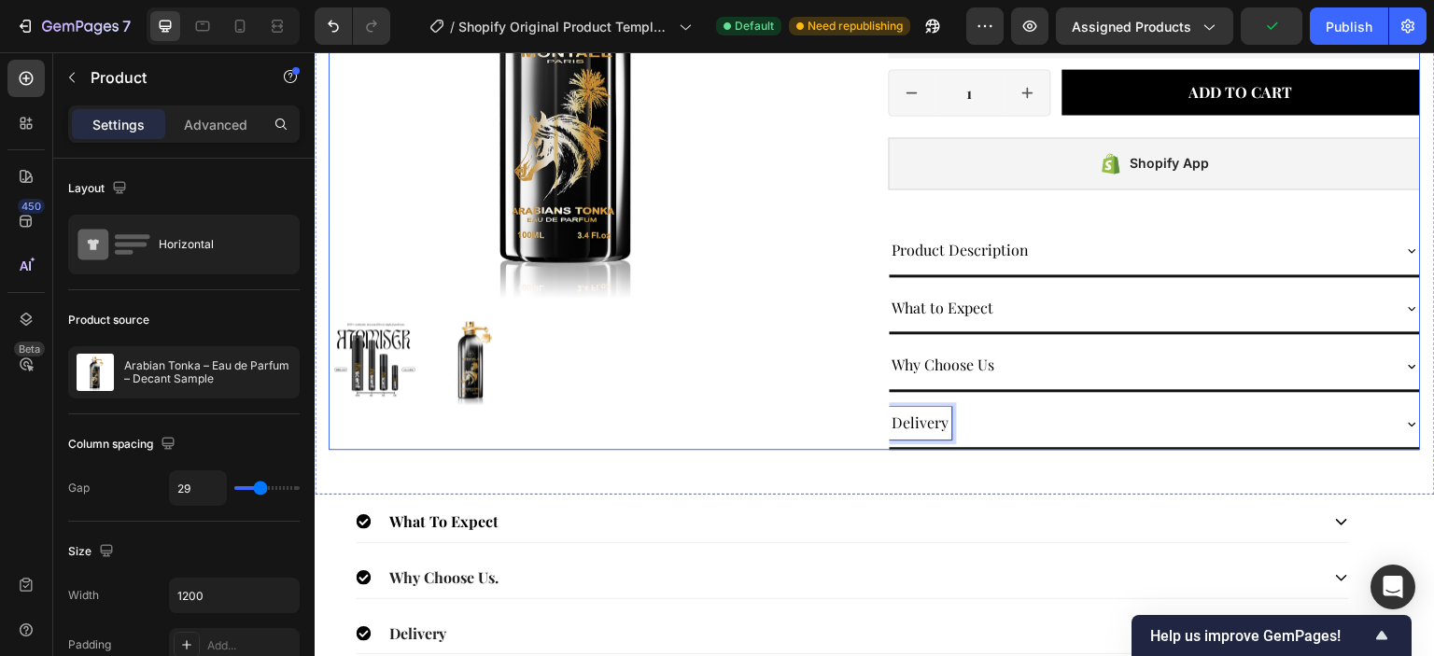
click at [823, 418] on div "Product Images" at bounding box center [595, 95] width 533 height 710
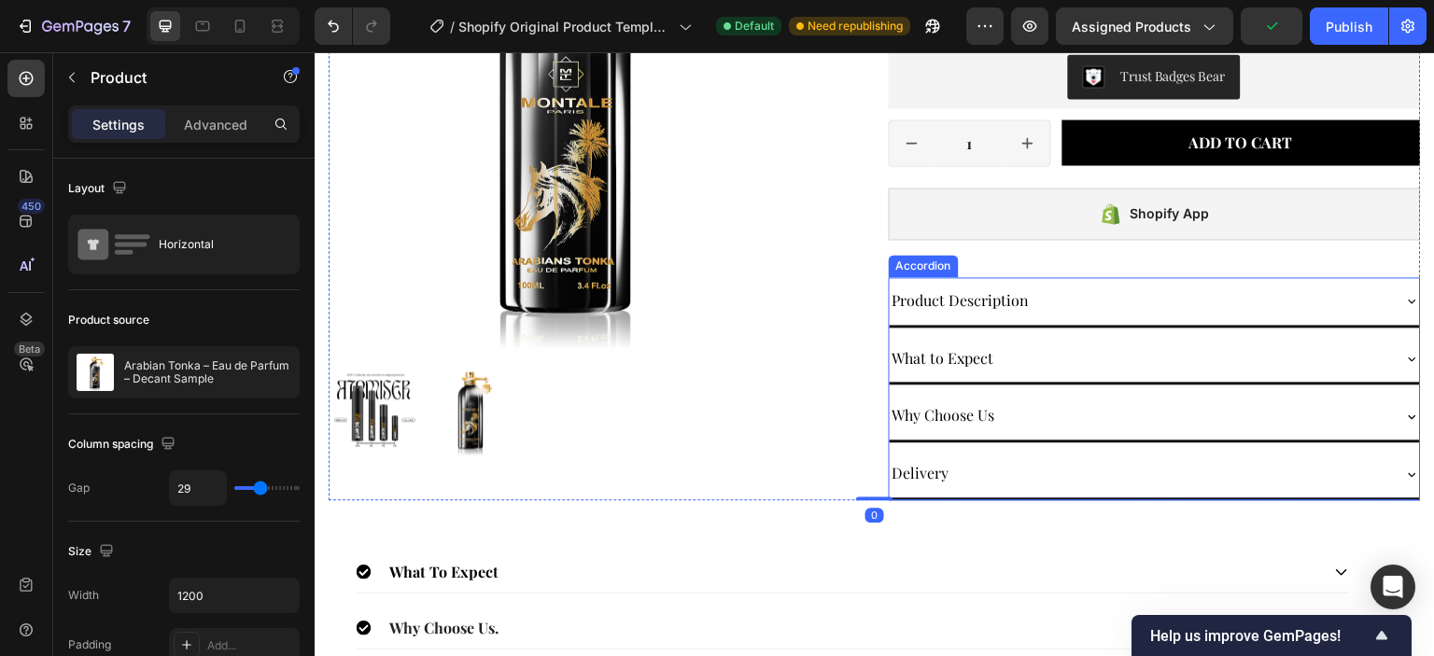
scroll to position [373, 0]
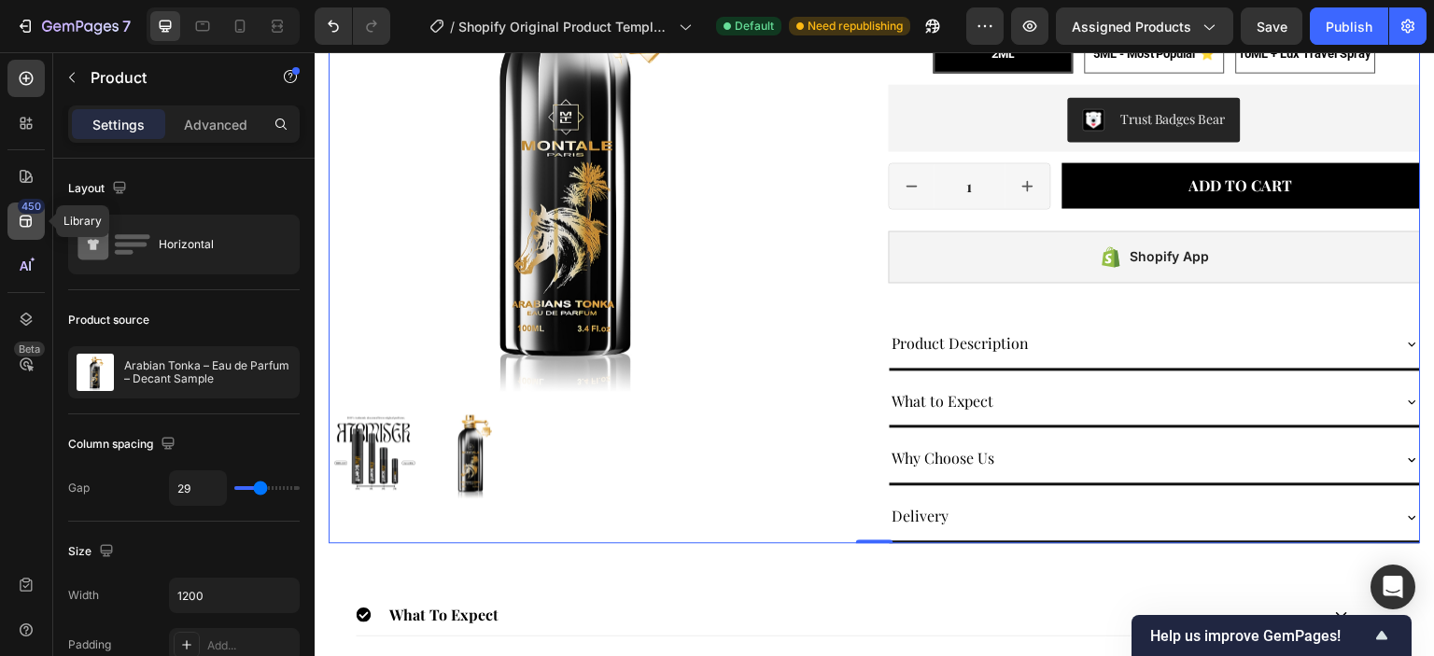
click at [33, 226] on icon at bounding box center [26, 221] width 19 height 19
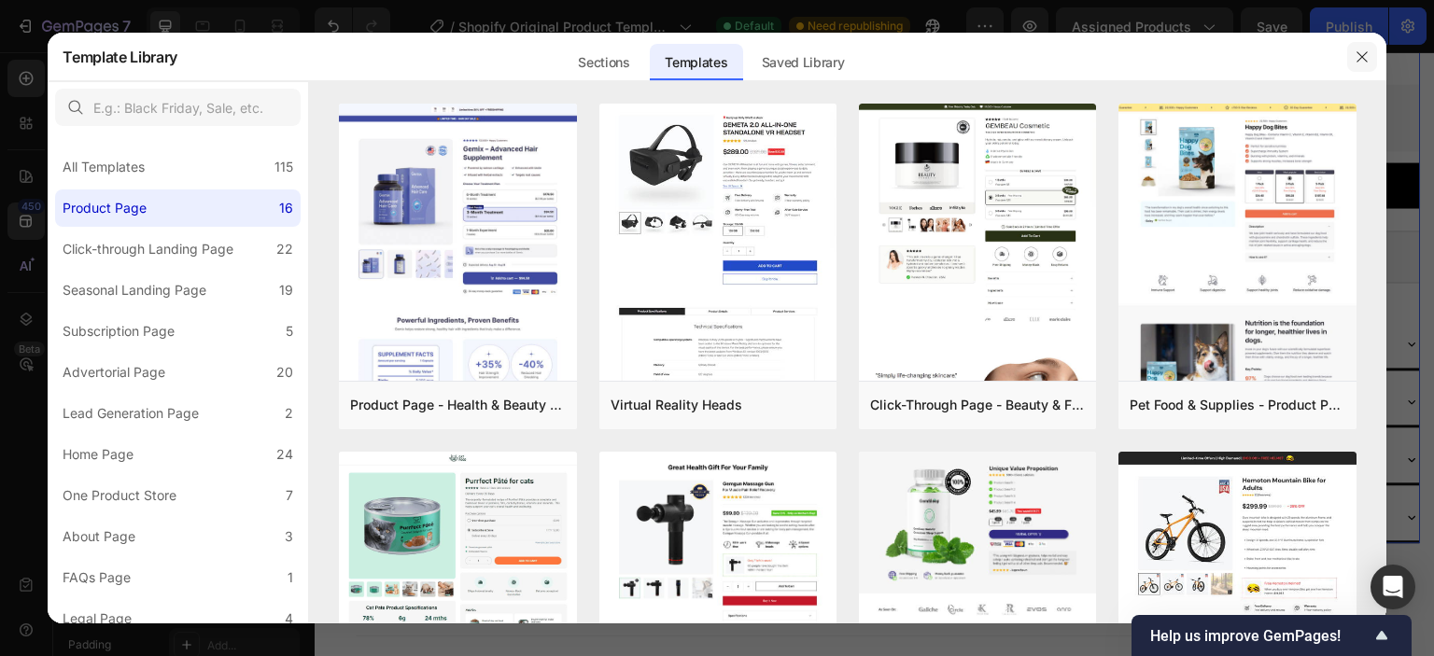
drag, startPoint x: 1366, startPoint y: 61, endPoint x: 999, endPoint y: 119, distance: 372.4
click at [1366, 61] on icon "button" at bounding box center [1361, 56] width 15 height 15
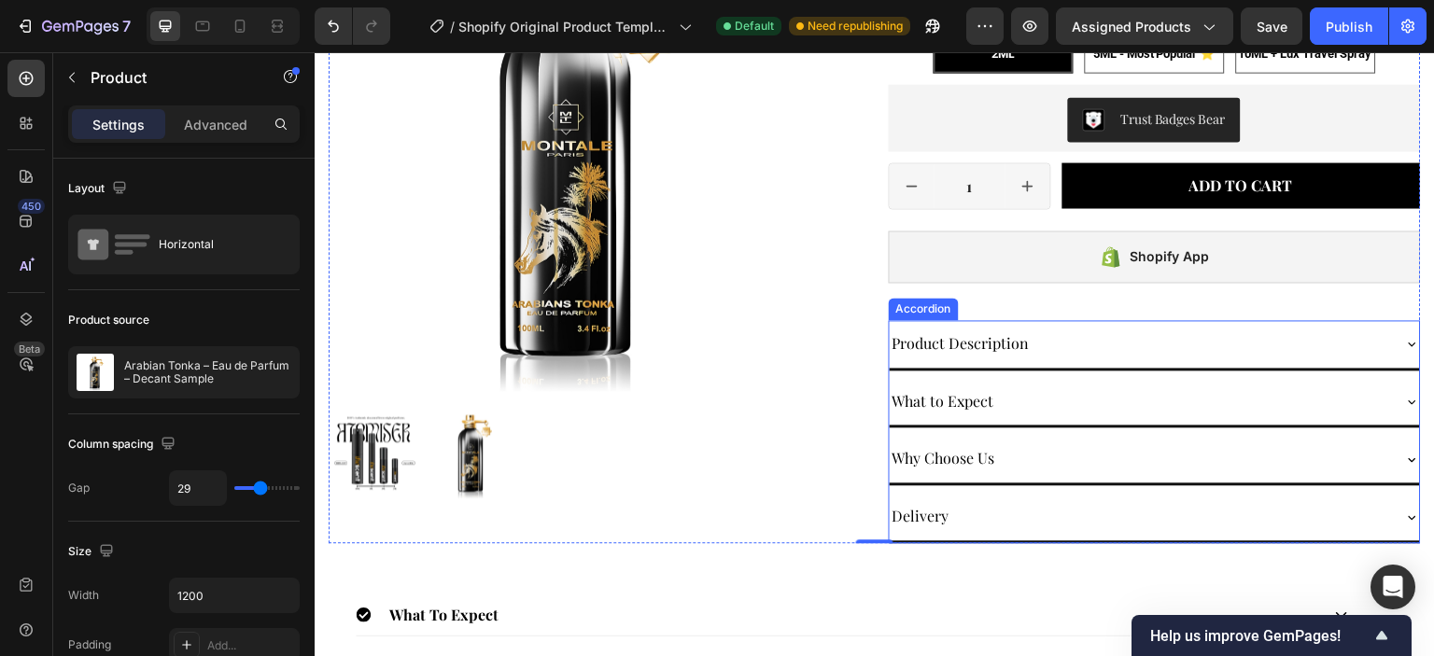
click at [1000, 370] on div "Product Description What to Expect Why Choose Us Delivery" at bounding box center [1154, 431] width 533 height 223
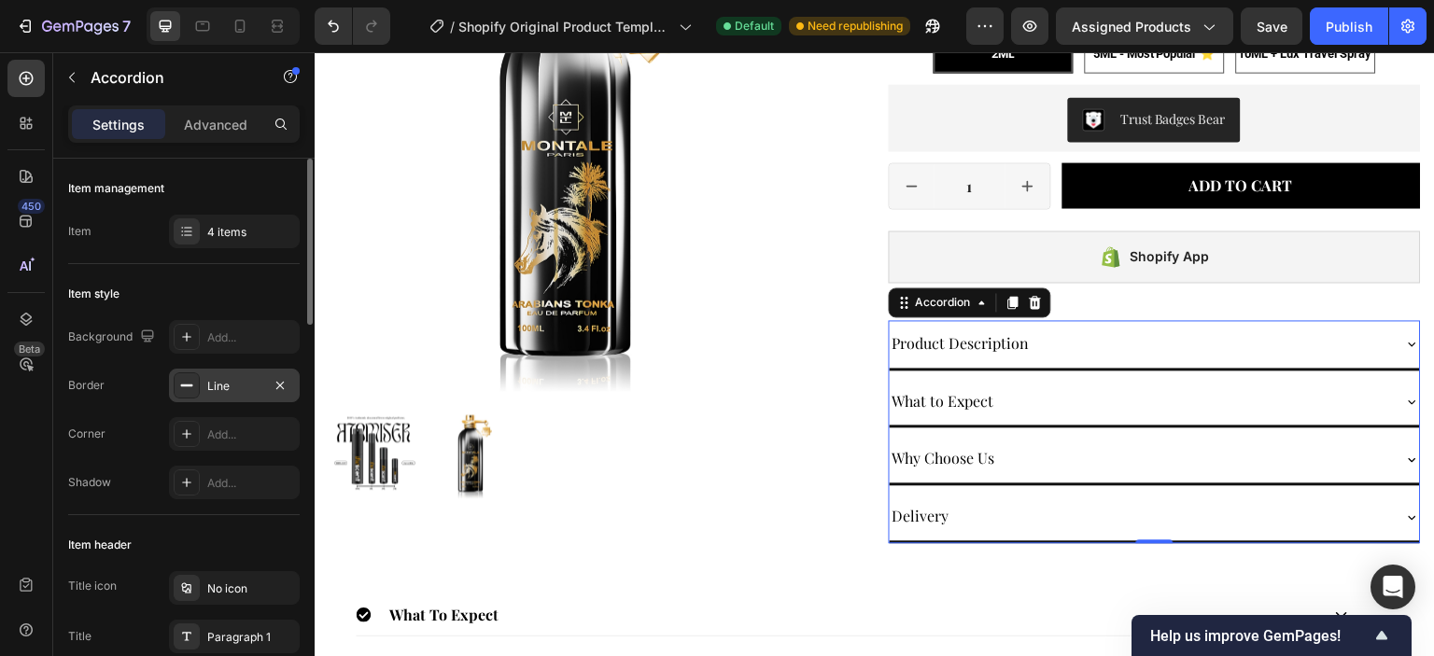
click at [201, 395] on div "Line" at bounding box center [234, 386] width 131 height 34
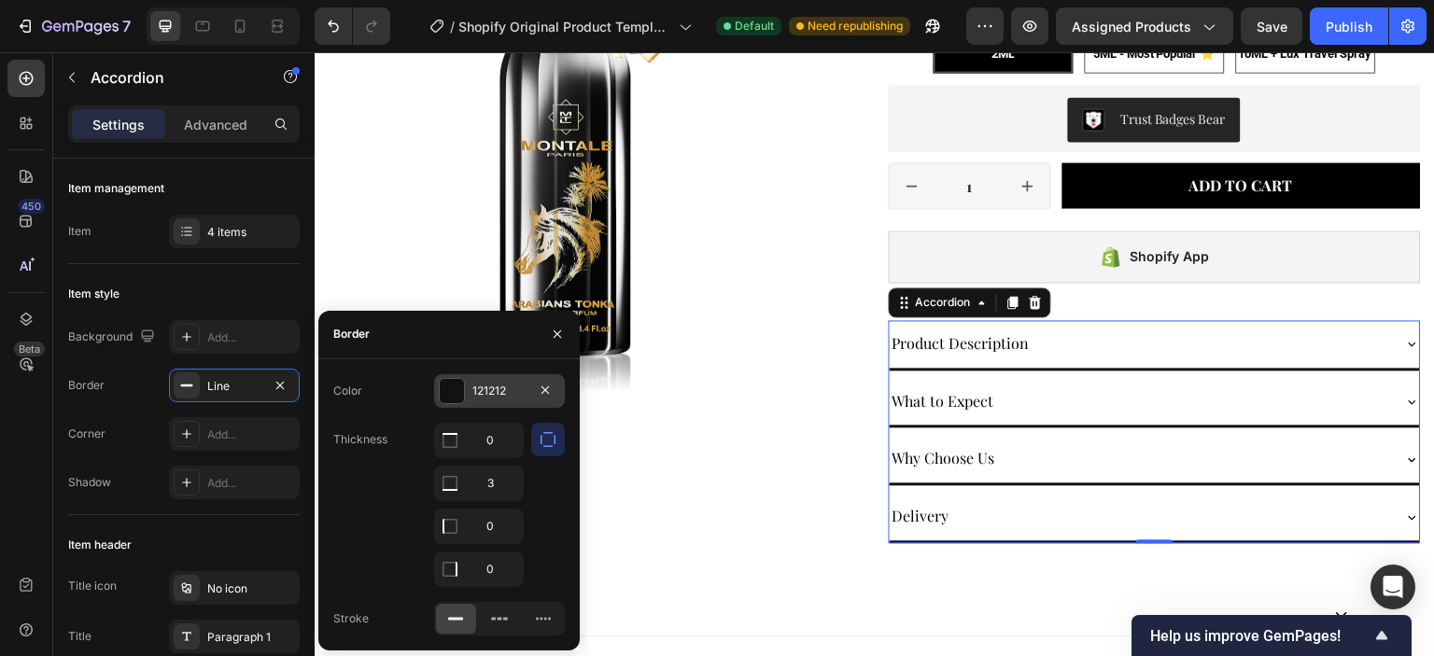
click at [444, 392] on div at bounding box center [452, 391] width 24 height 24
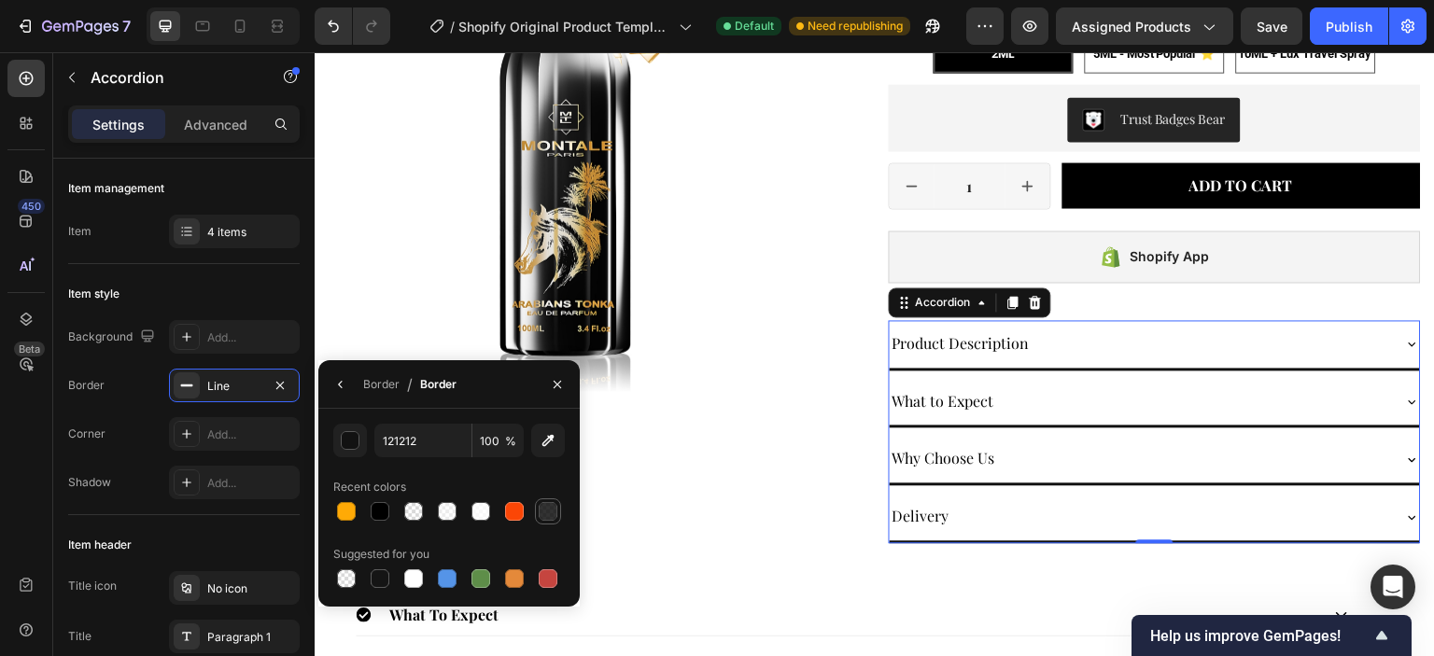
click at [552, 508] on div at bounding box center [548, 511] width 19 height 19
type input "000000"
type input "80"
click at [359, 442] on button "button" at bounding box center [350, 441] width 34 height 34
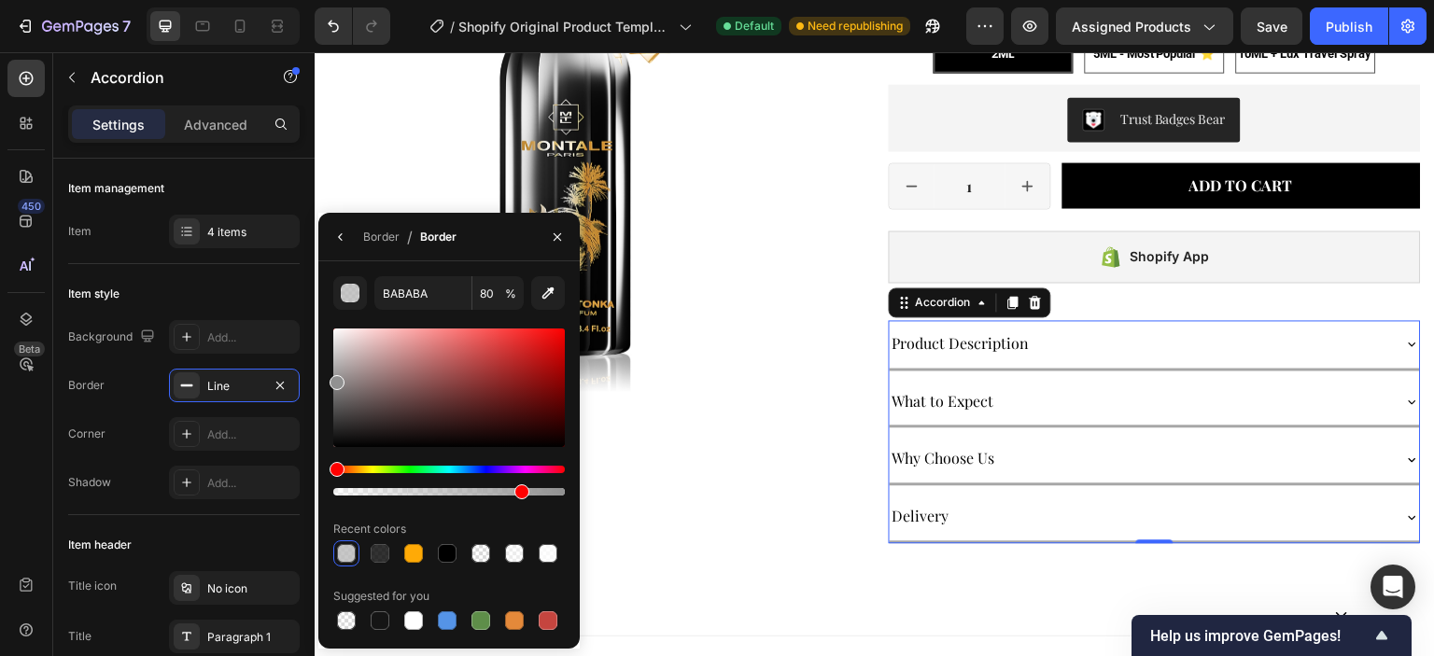
drag, startPoint x: 359, startPoint y: 440, endPoint x: 330, endPoint y: 379, distance: 67.2
click at [333, 379] on div at bounding box center [448, 388] width 231 height 119
type input "919191"
click at [550, 237] on icon "button" at bounding box center [557, 237] width 15 height 15
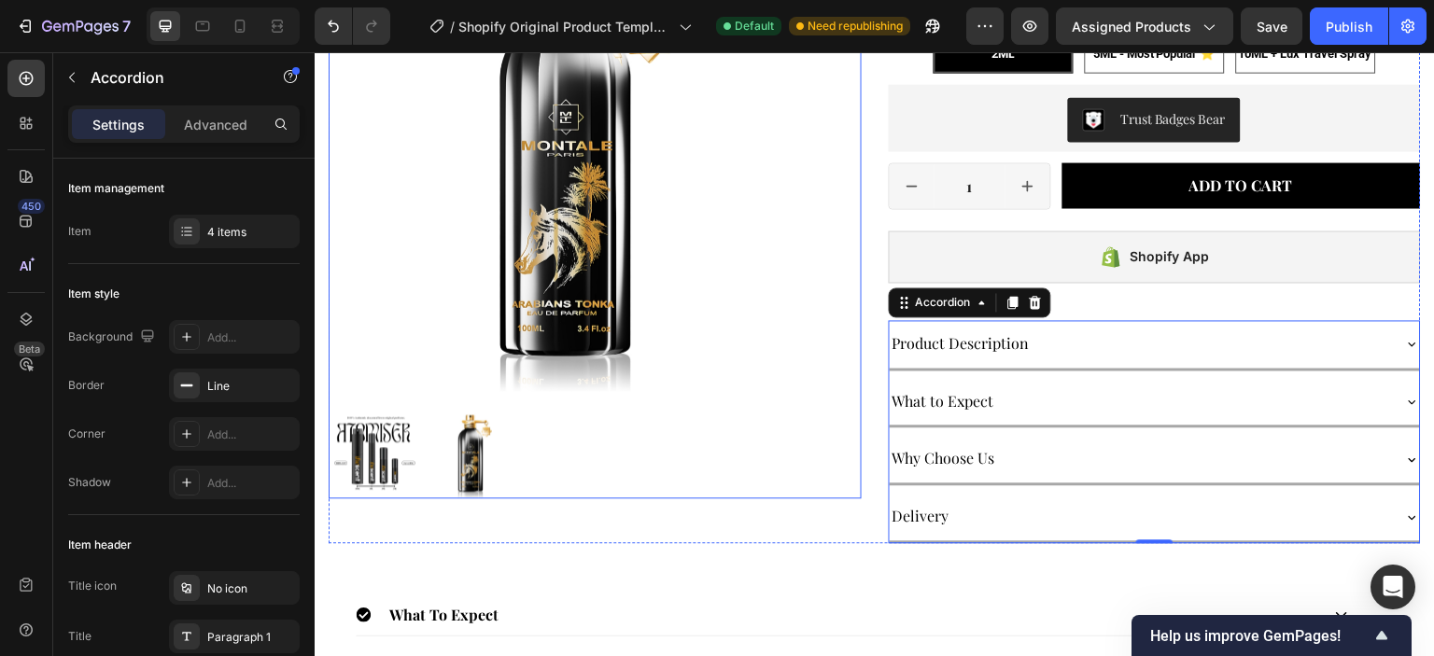
click at [763, 375] on img at bounding box center [573, 148] width 488 height 488
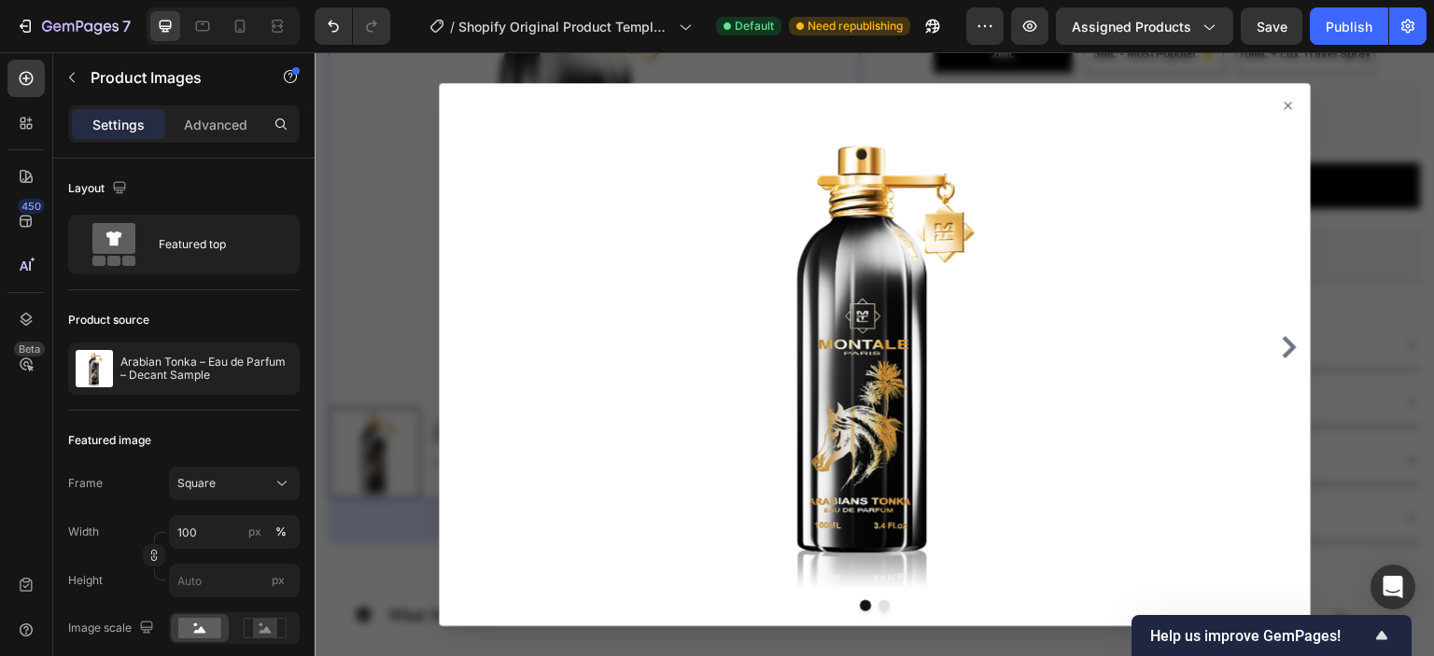
click at [1280, 100] on icon at bounding box center [1287, 105] width 15 height 15
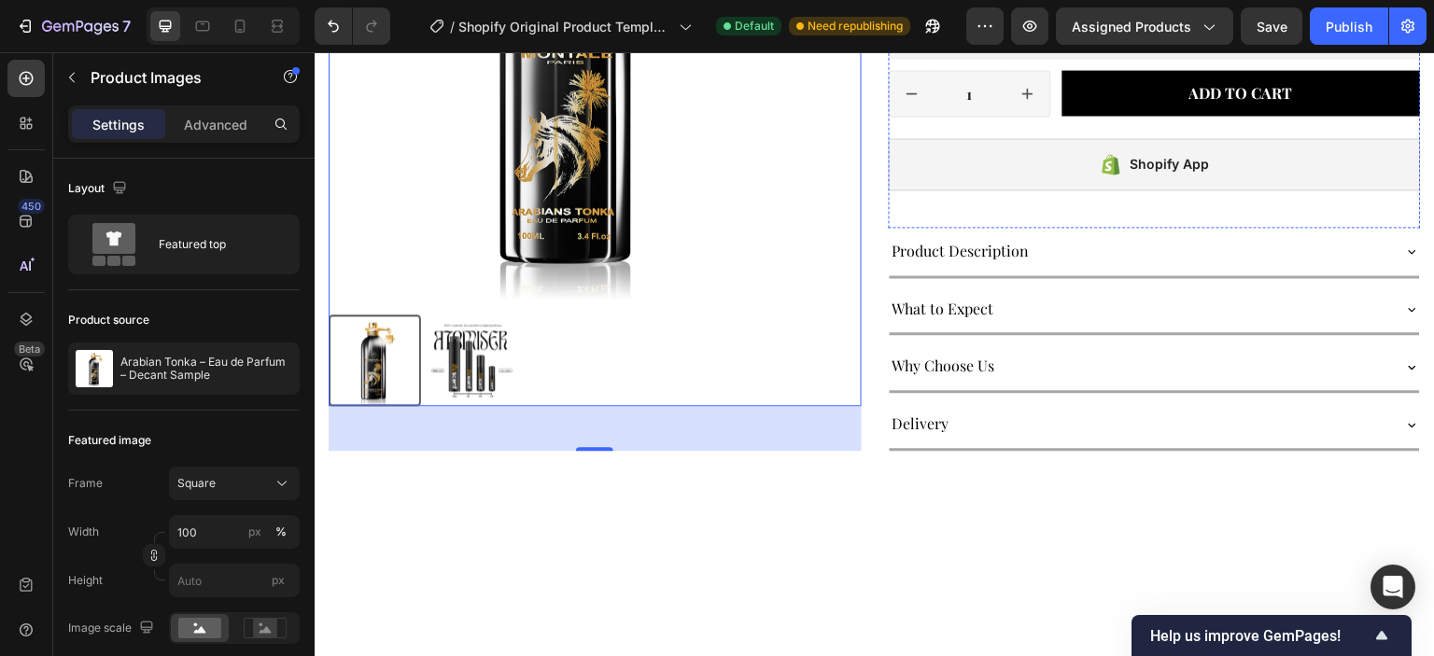
scroll to position [467, 0]
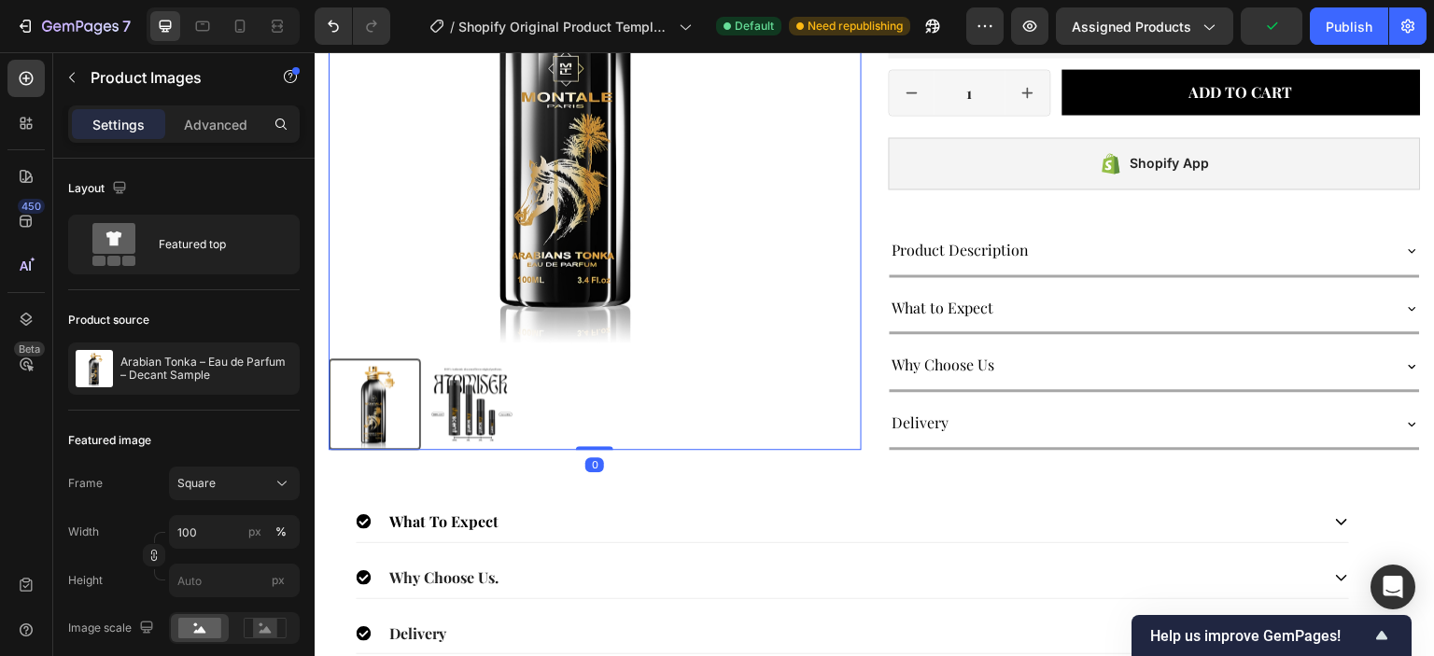
drag, startPoint x: 593, startPoint y: 442, endPoint x: 598, endPoint y: 392, distance: 50.7
click at [598, 392] on div "Product Images 0" at bounding box center [595, 152] width 533 height 594
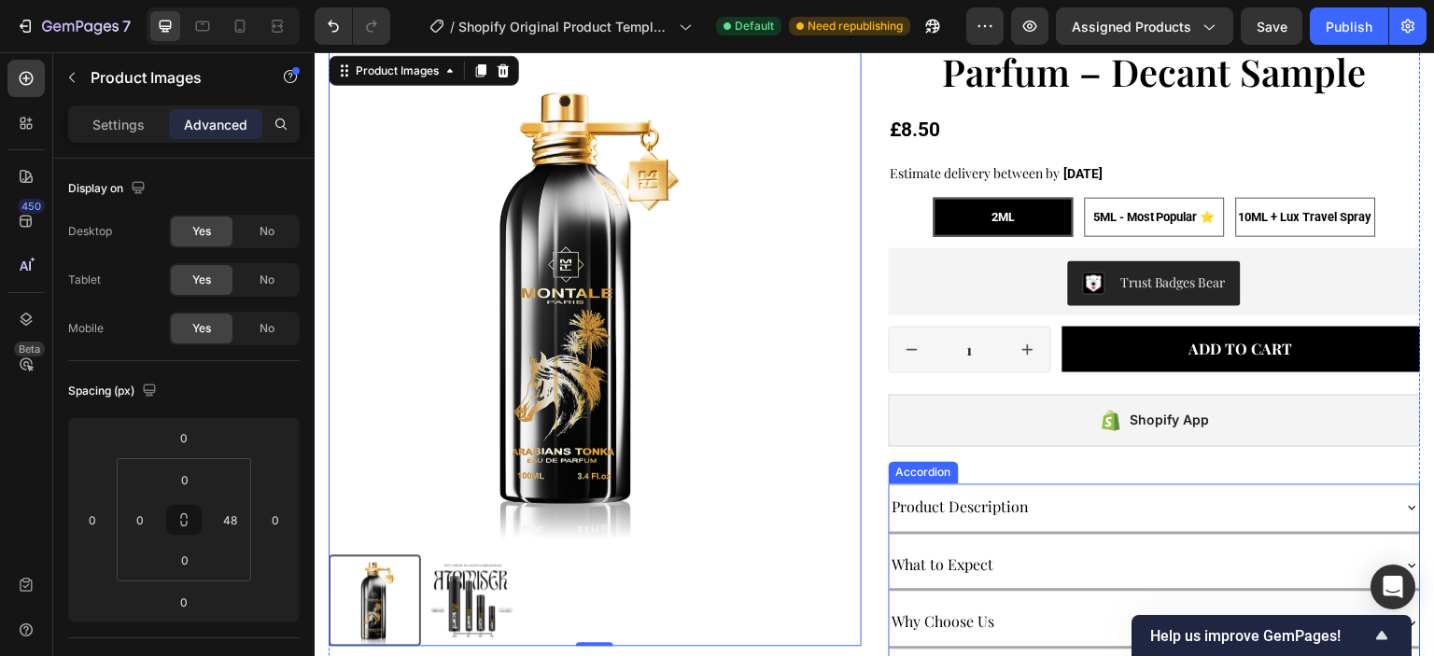
scroll to position [187, 0]
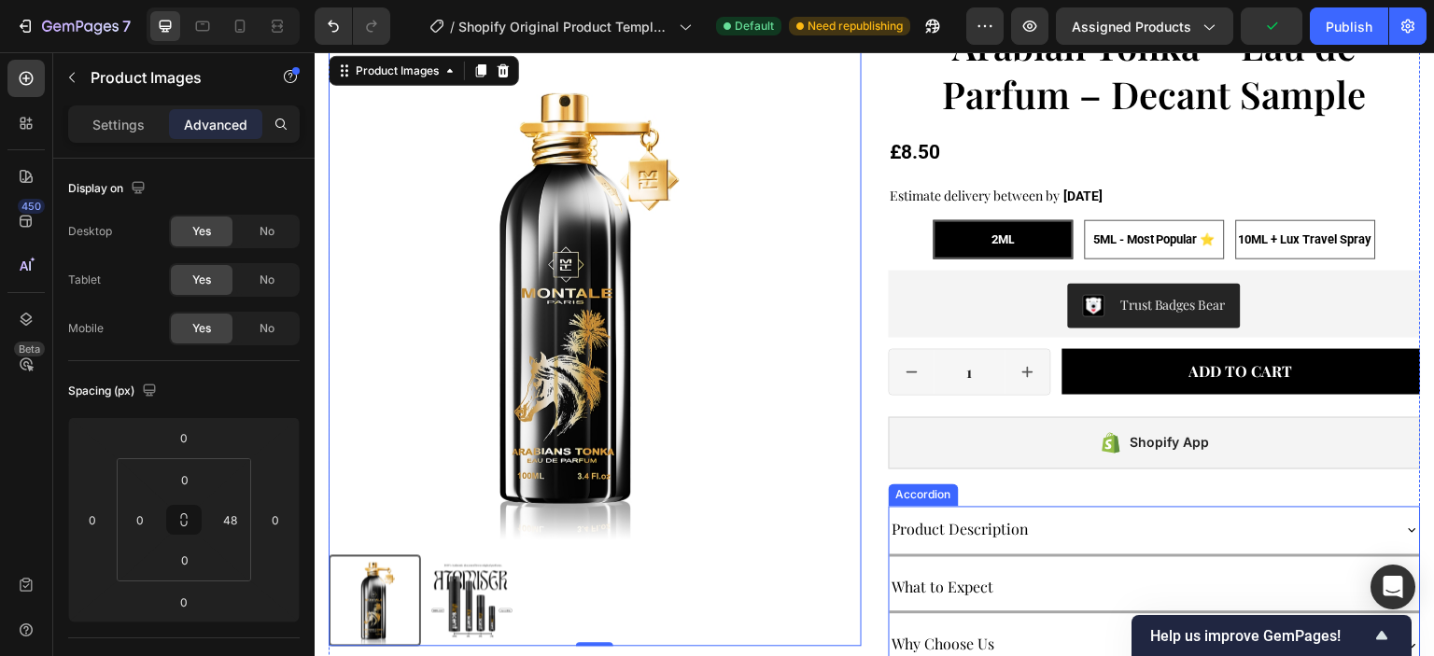
click at [1016, 583] on div "What to Expect" at bounding box center [1139, 588] width 501 height 33
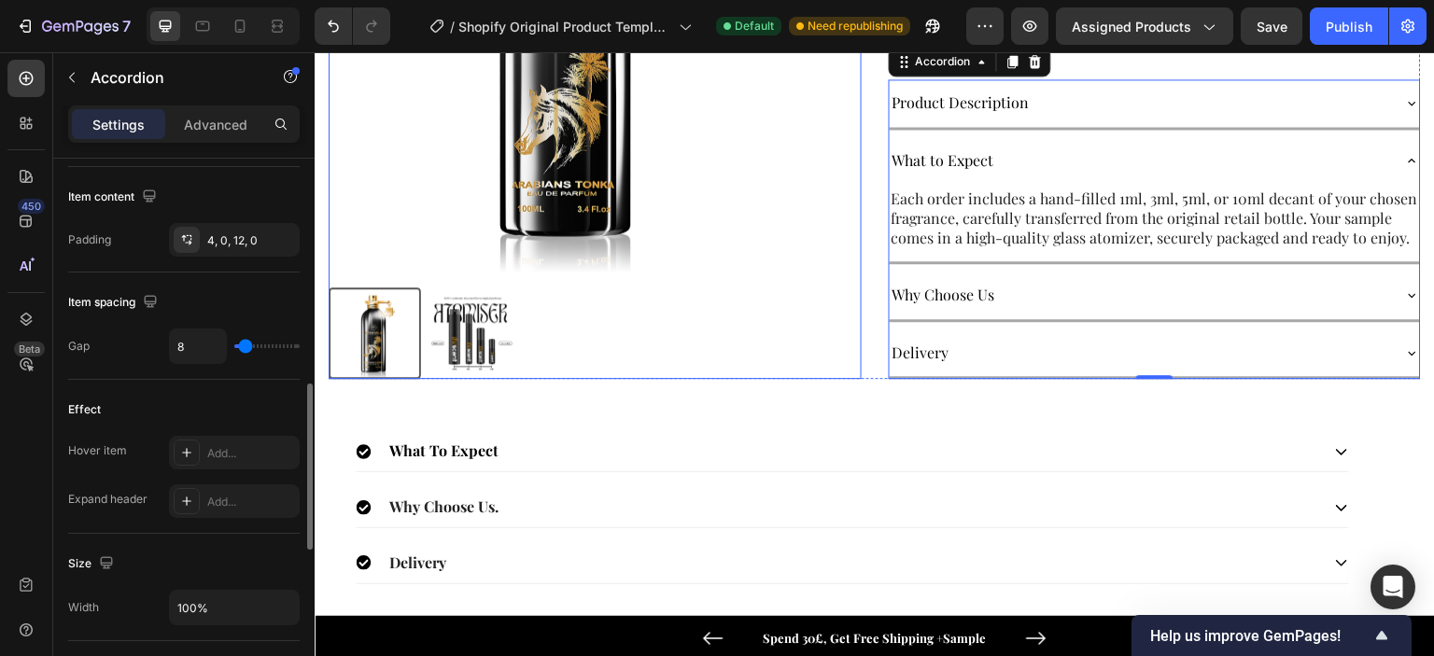
scroll to position [653, 0]
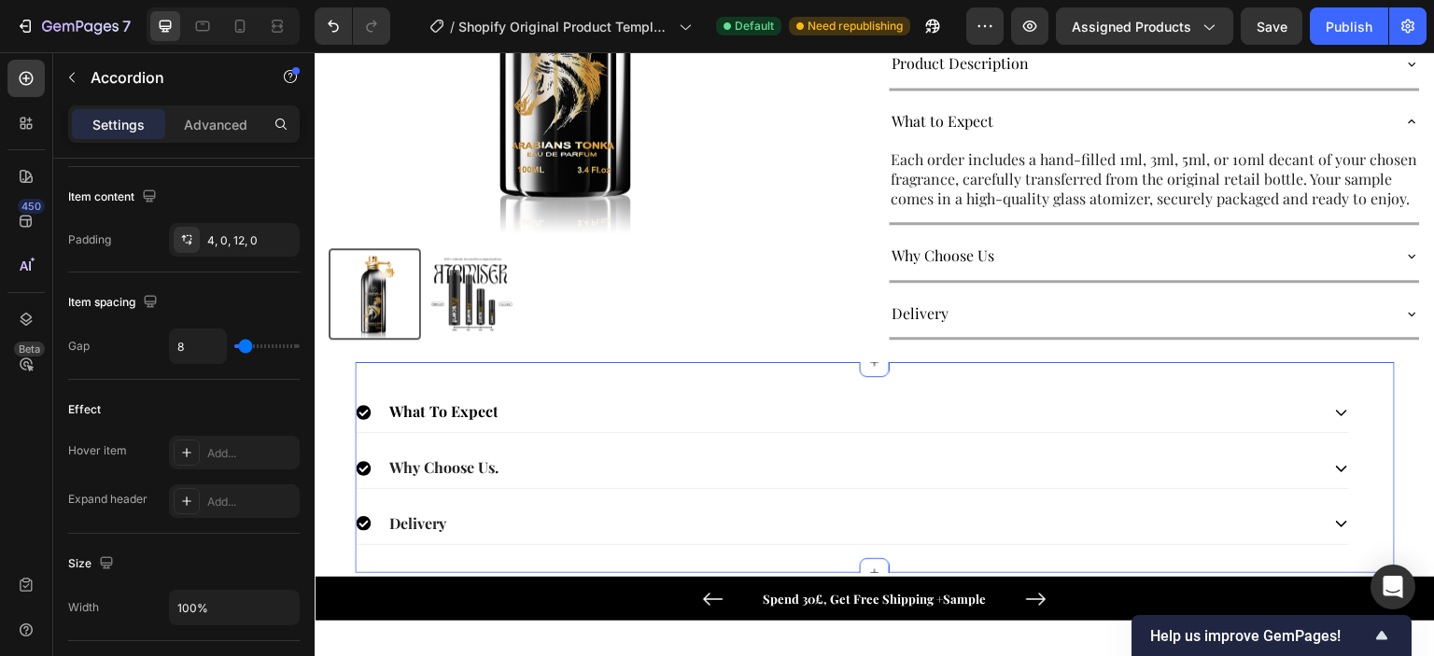
click at [734, 396] on div "What To Expect Why Choose Us. Delivery Accordion Section 2 You can create reusa…" at bounding box center [874, 467] width 1039 height 211
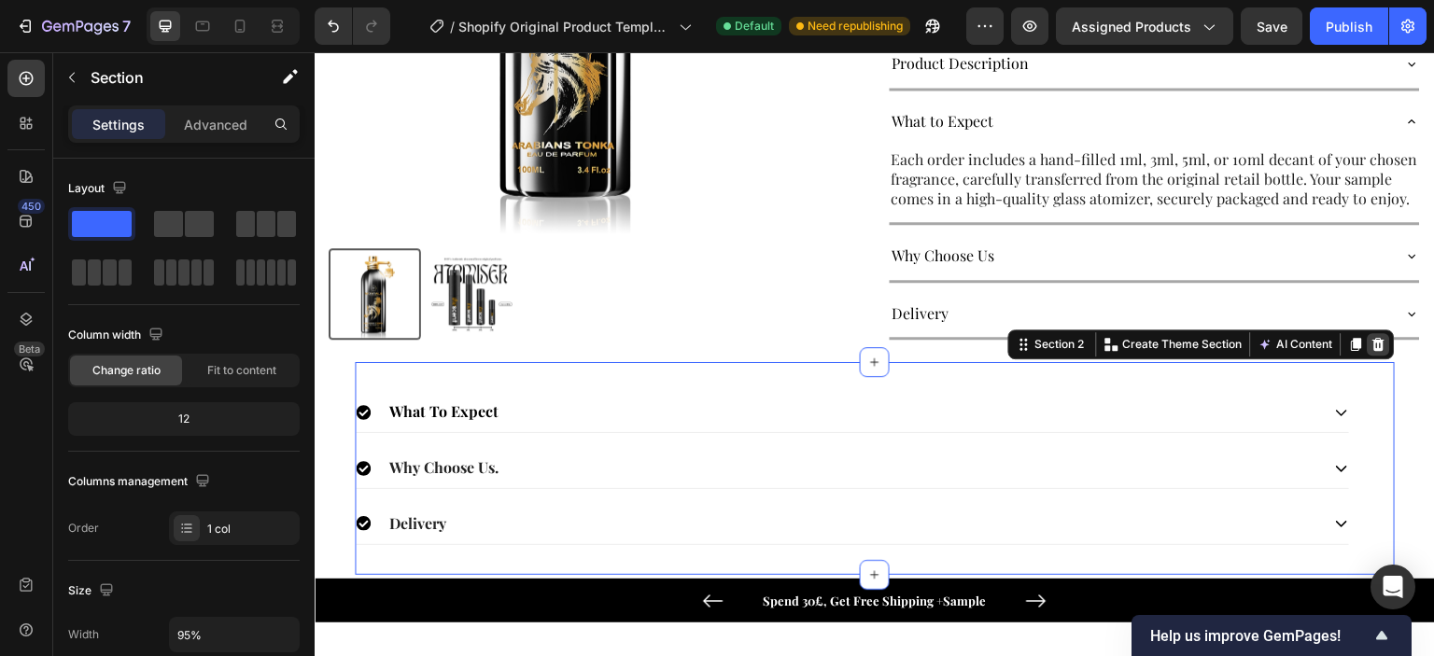
click at [1372, 351] on icon at bounding box center [1378, 344] width 12 height 13
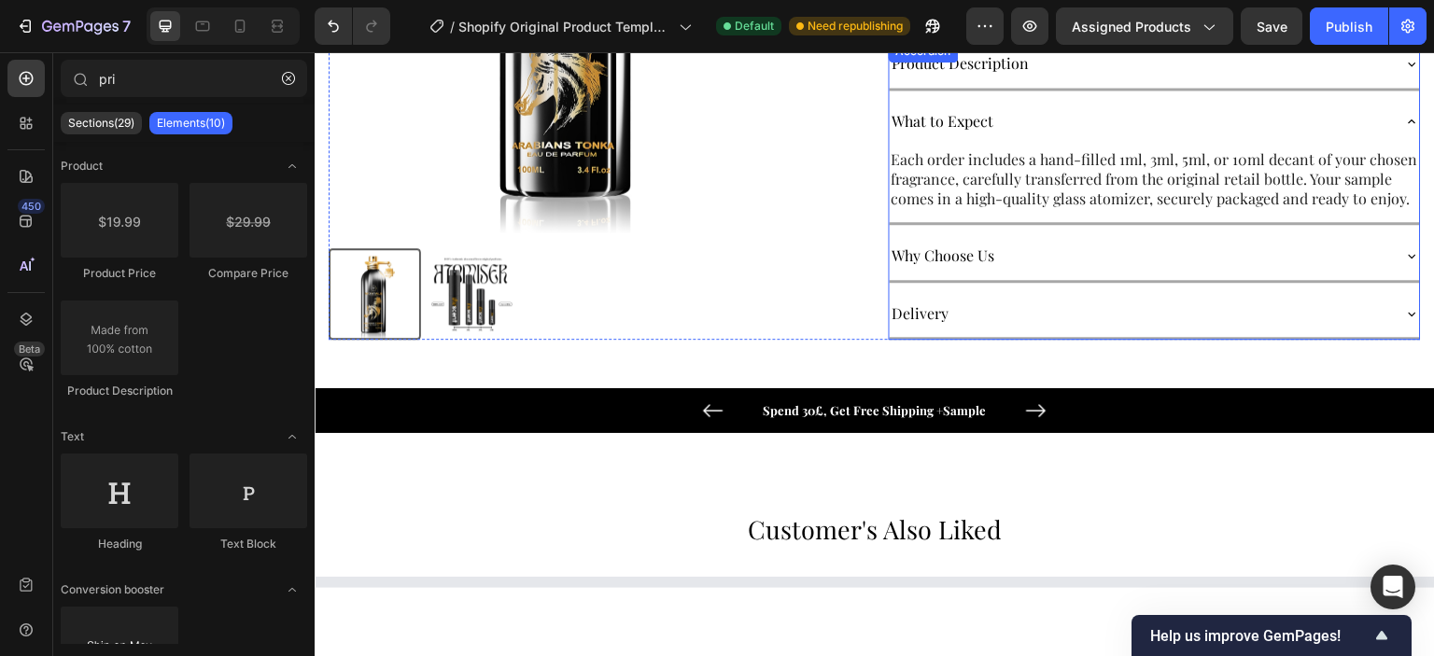
scroll to position [467, 0]
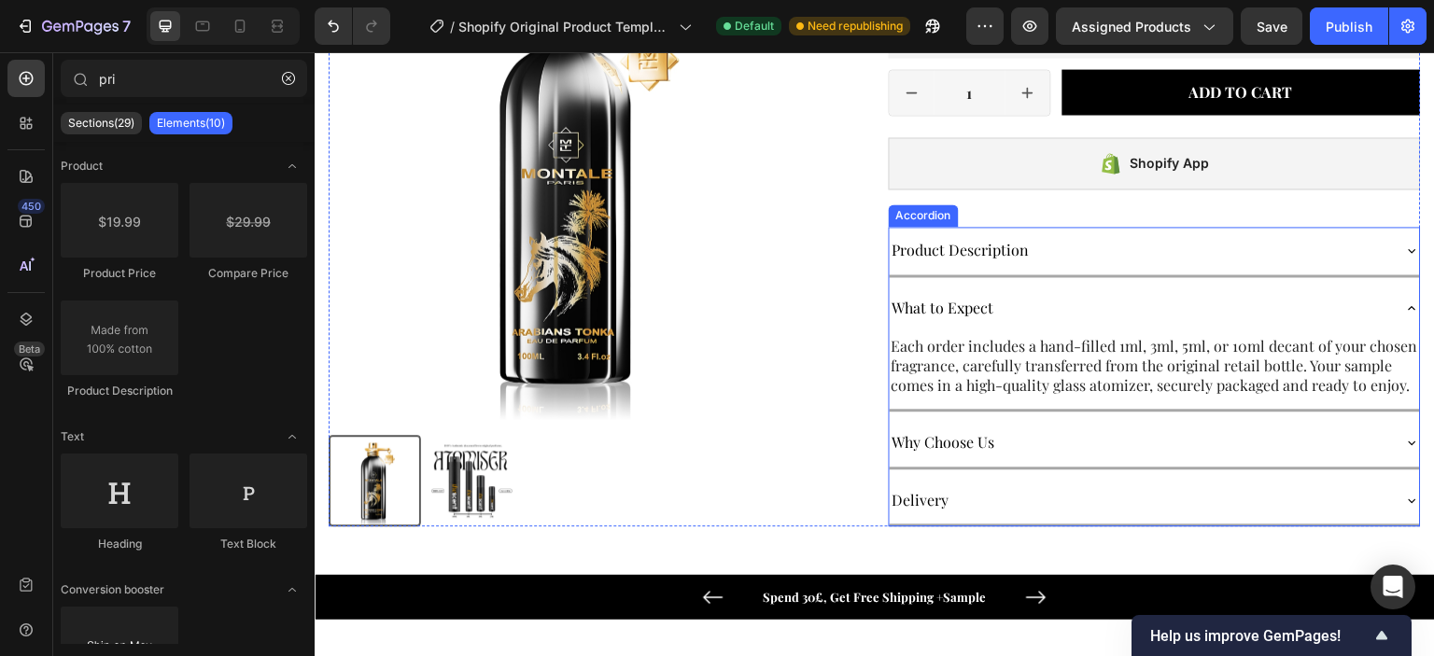
click at [1079, 300] on div "What to Expect" at bounding box center [1139, 308] width 501 height 33
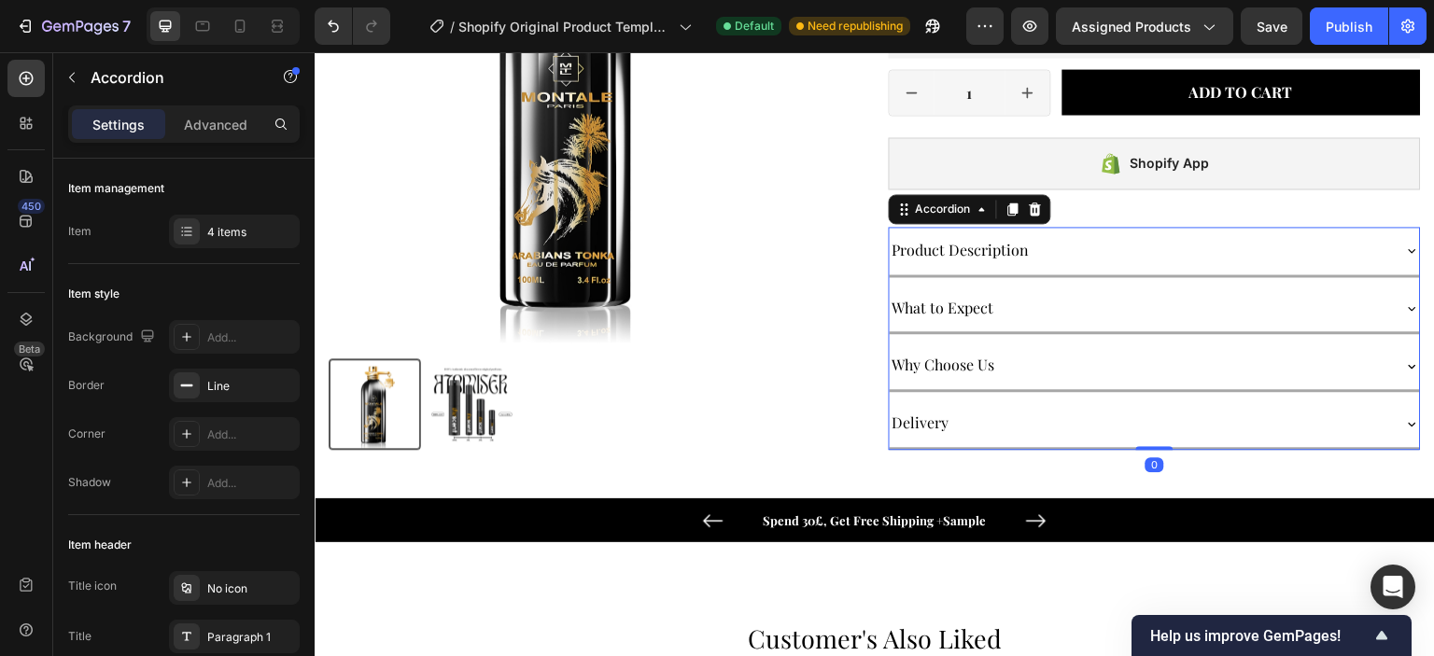
scroll to position [373, 0]
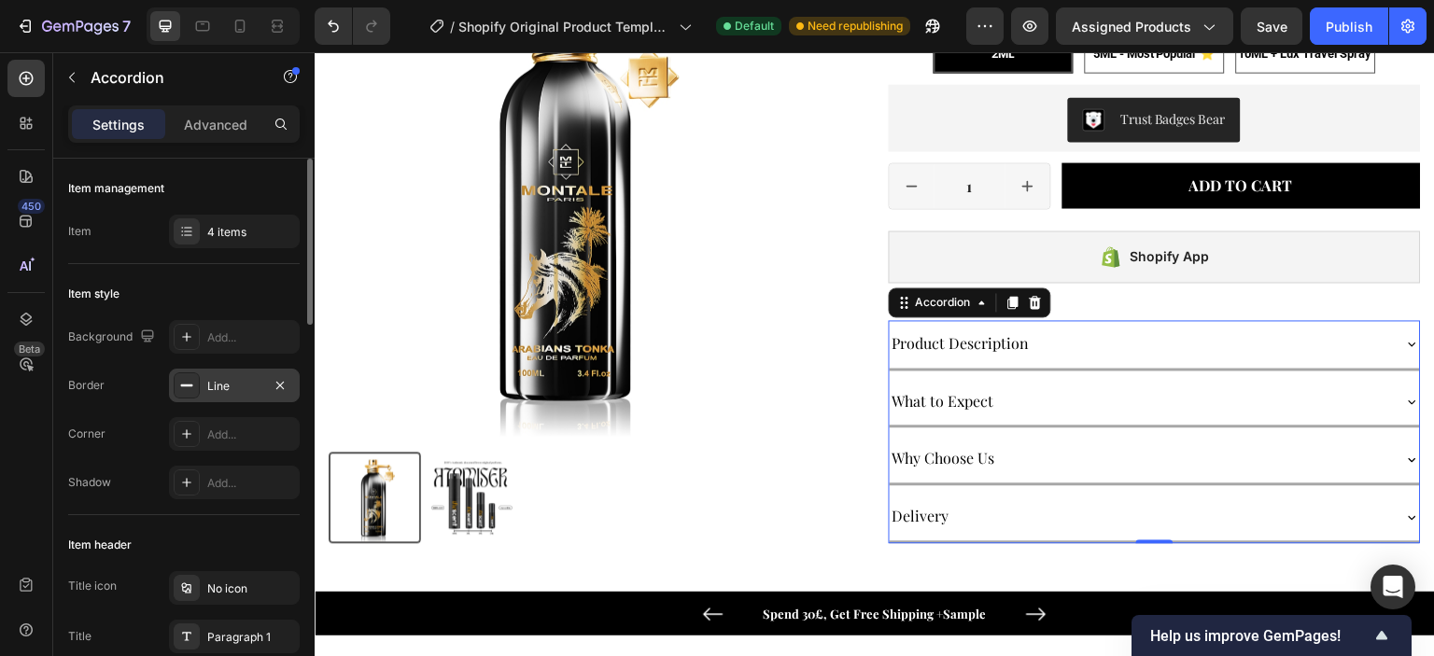
click at [198, 373] on div at bounding box center [187, 385] width 26 height 26
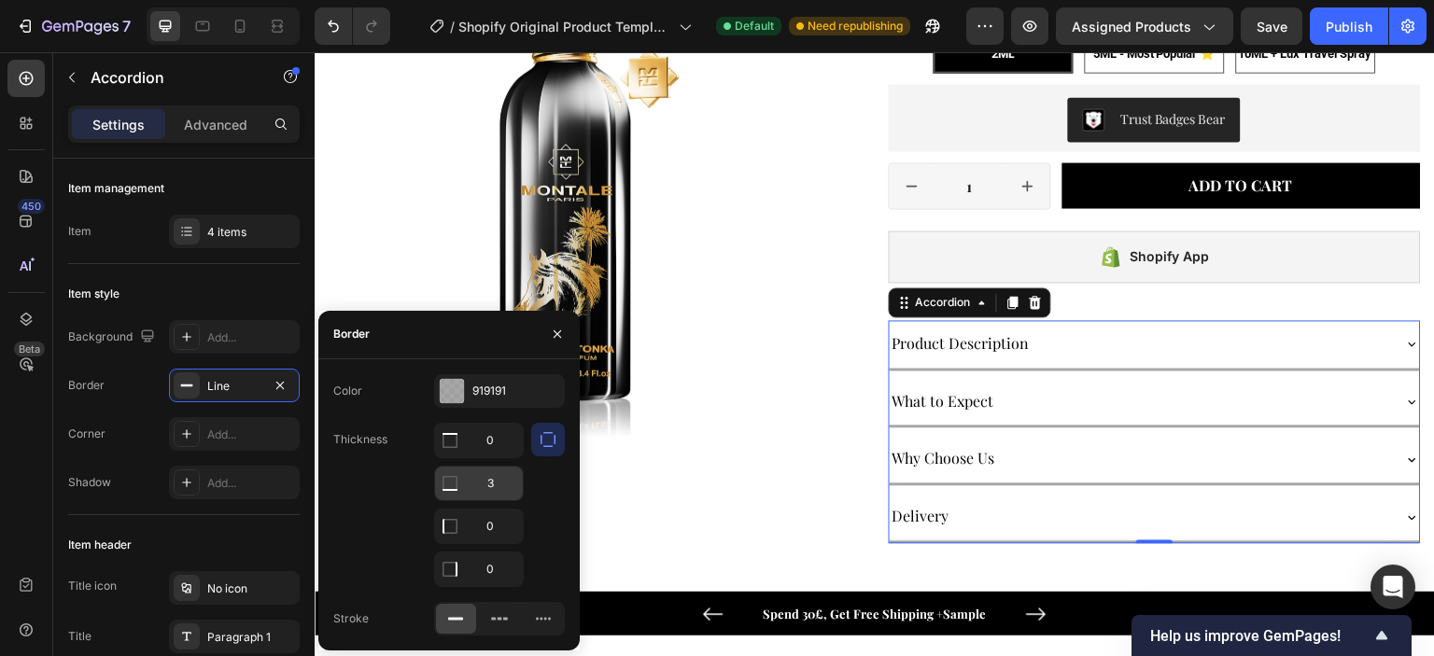
click at [497, 477] on input "3" at bounding box center [479, 484] width 88 height 34
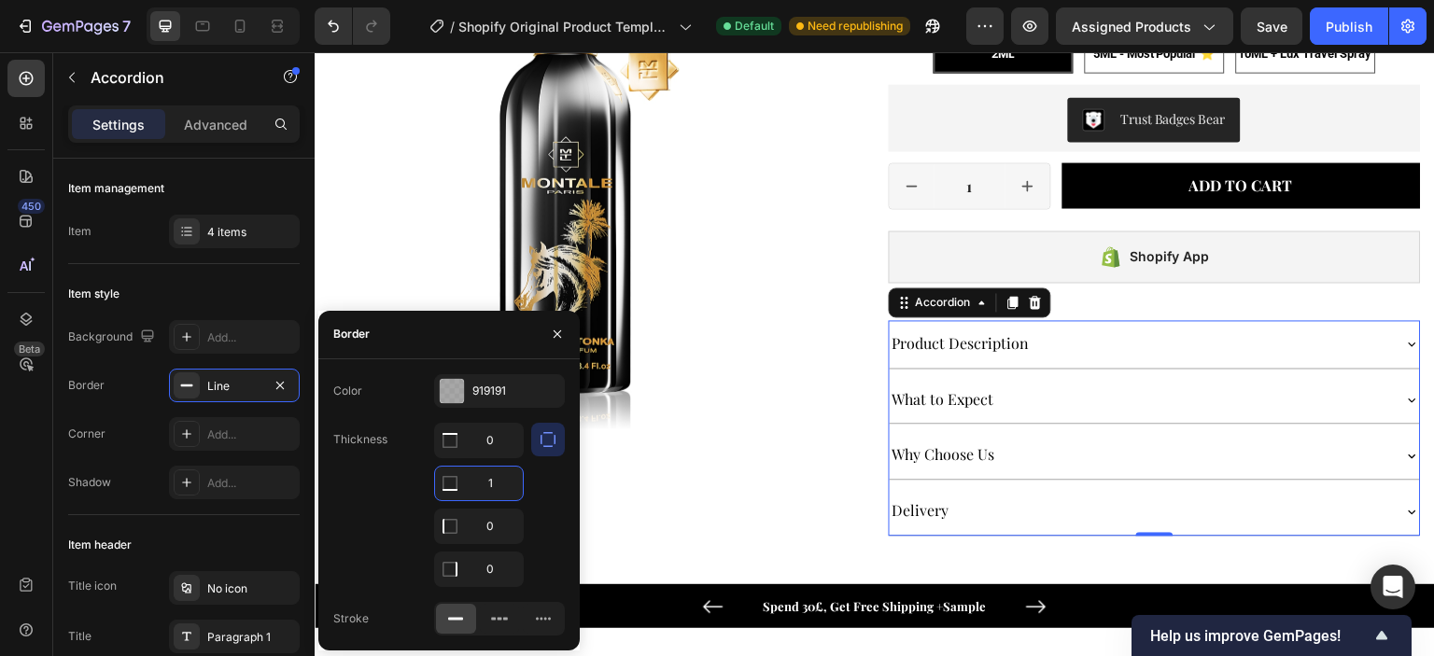
type input "1"
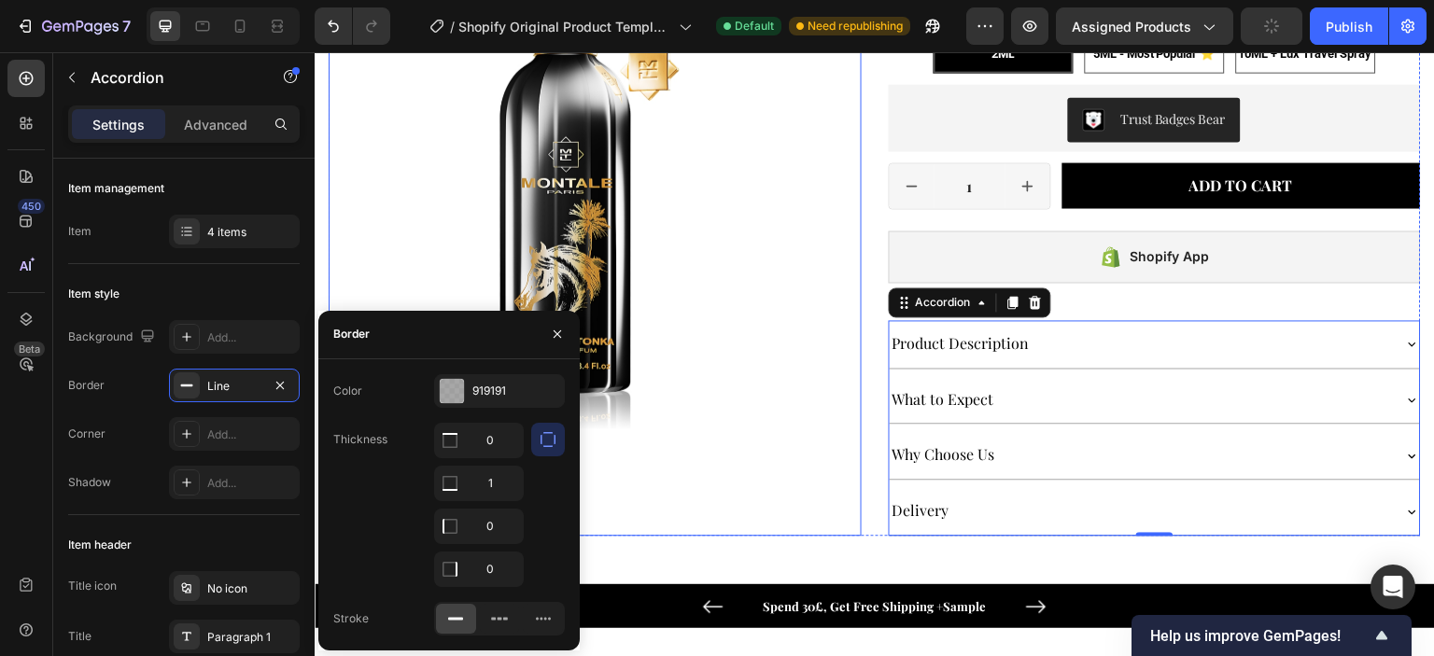
drag, startPoint x: 809, startPoint y: 304, endPoint x: 855, endPoint y: 310, distance: 46.1
click at [809, 304] on div "Product Images" at bounding box center [595, 238] width 533 height 594
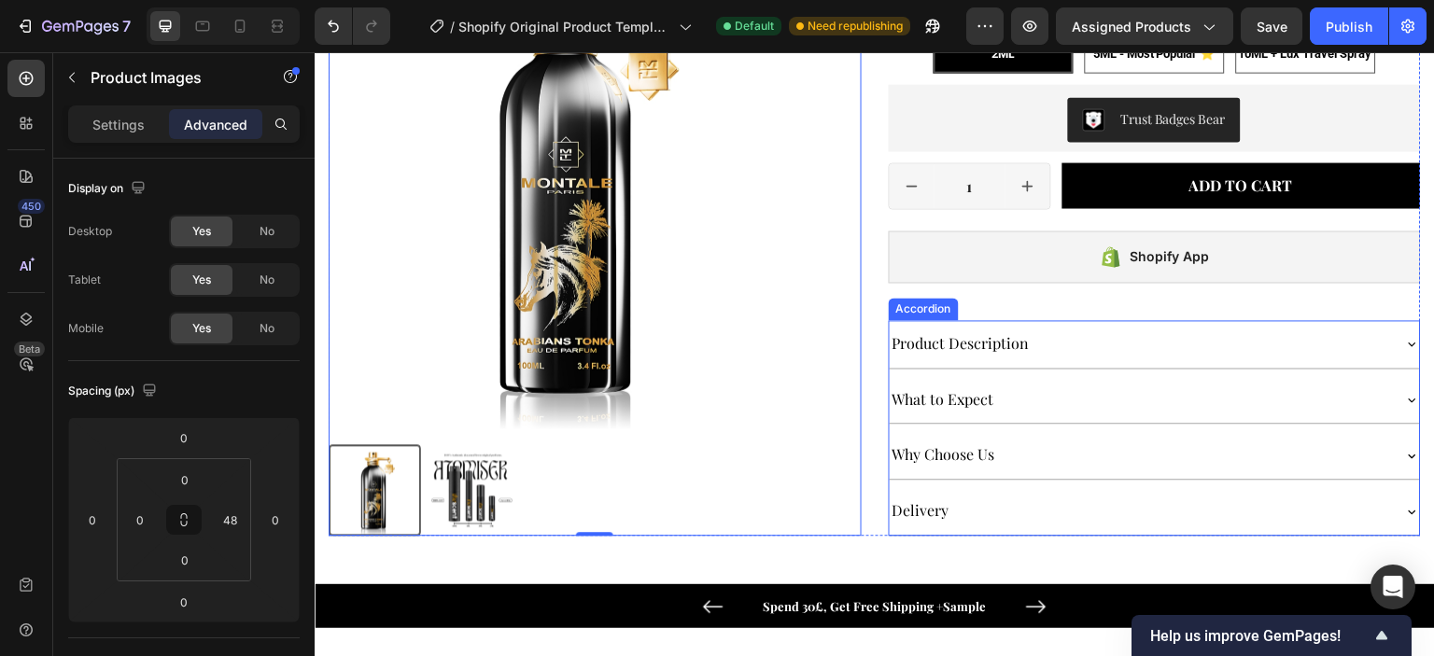
scroll to position [187, 0]
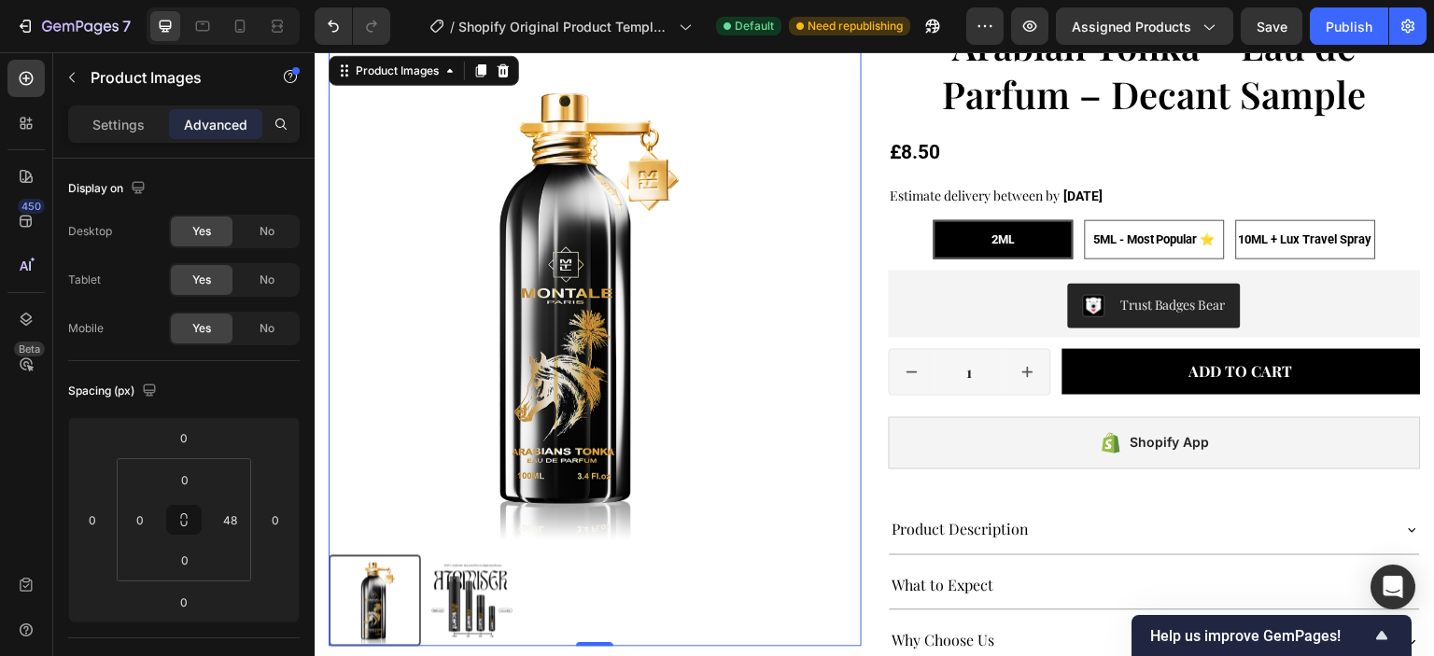
click at [482, 595] on img at bounding box center [472, 601] width 92 height 92
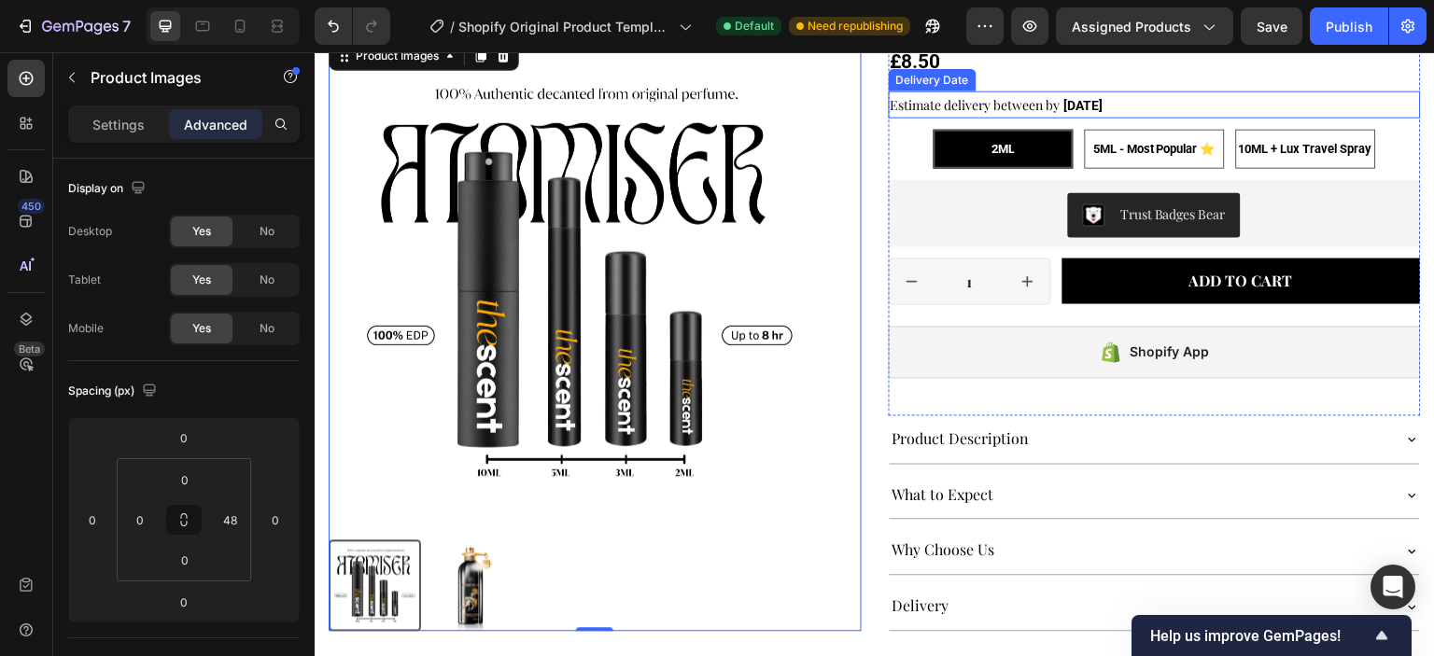
scroll to position [280, 0]
